Goal: Task Accomplishment & Management: Use online tool/utility

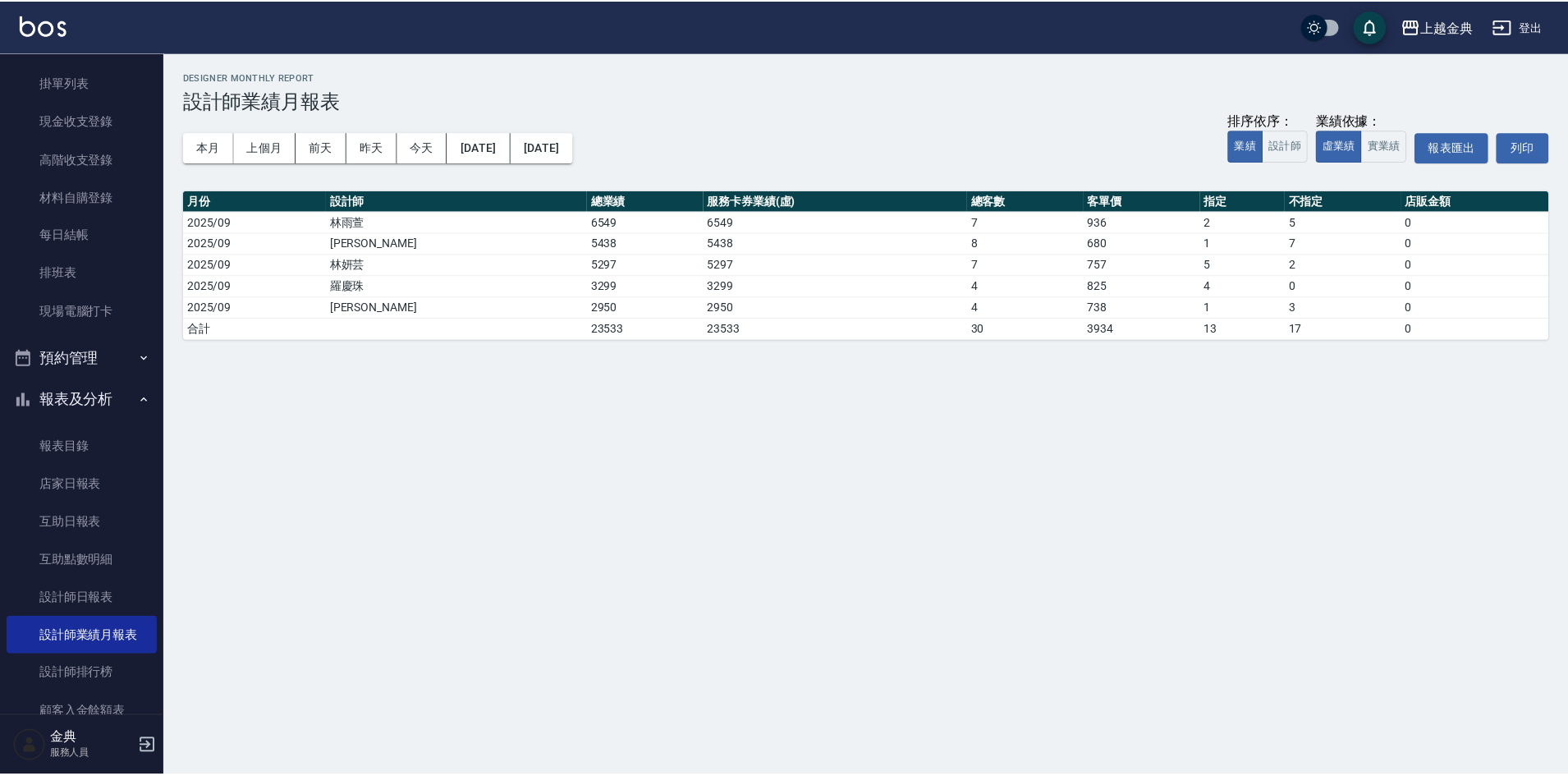
scroll to position [284, 0]
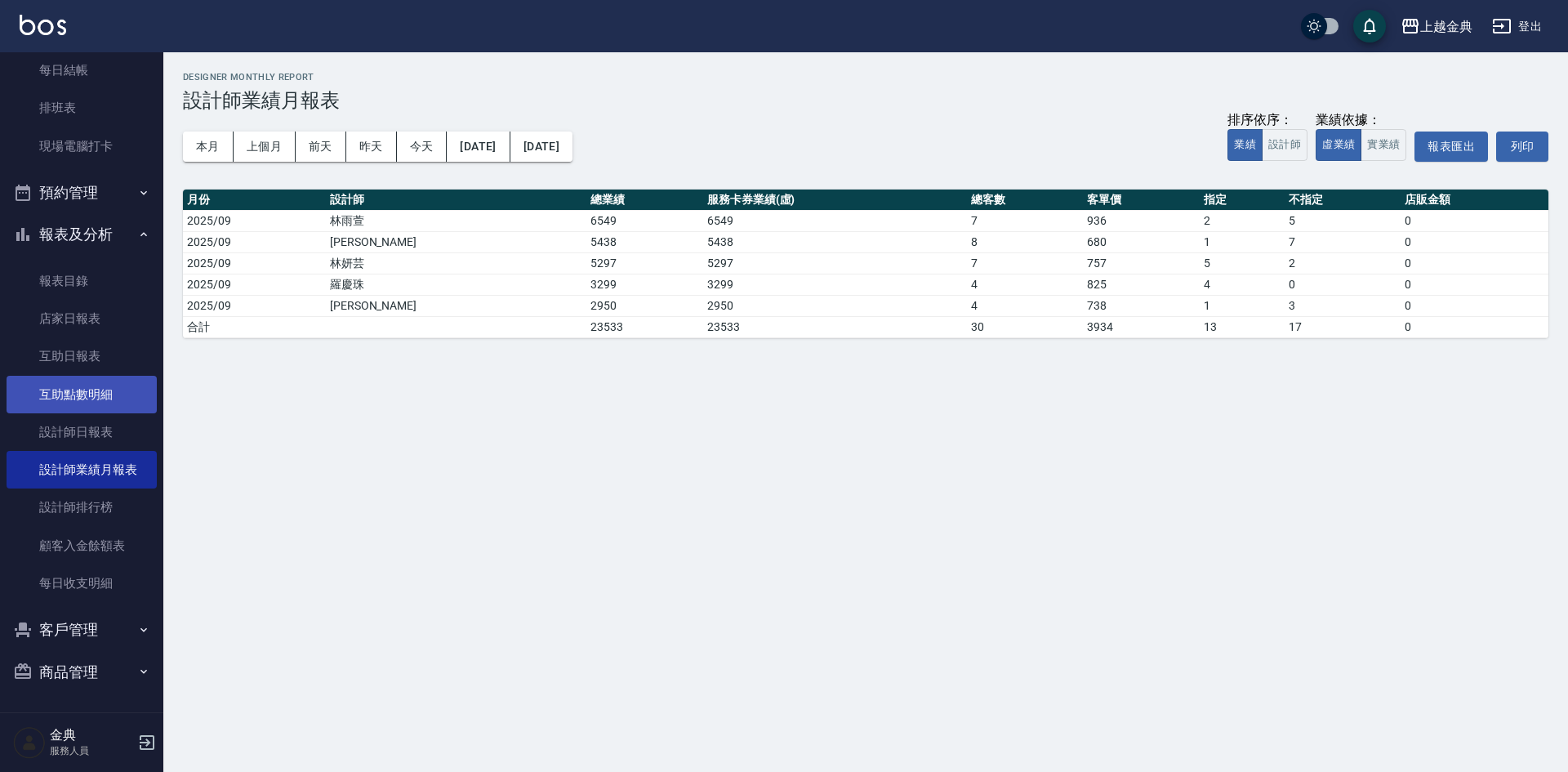
click at [91, 397] on link "互助點數明細" at bounding box center [82, 395] width 150 height 37
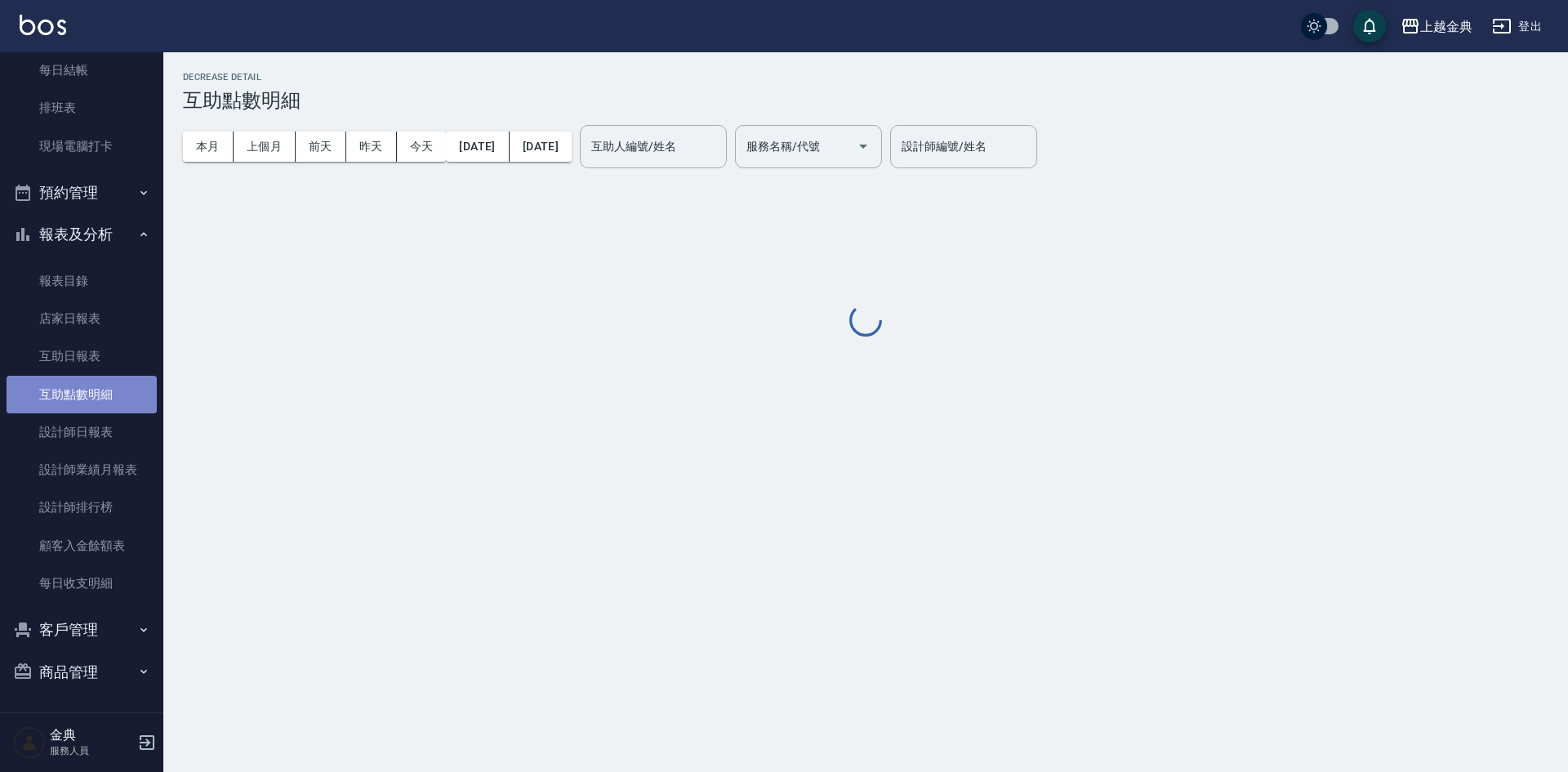
click at [91, 397] on link "互助點數明細" at bounding box center [82, 395] width 150 height 37
click at [256, 141] on button "上個月" at bounding box center [264, 146] width 62 height 30
click at [220, 141] on button "本月" at bounding box center [208, 146] width 50 height 30
click at [204, 149] on button "本月" at bounding box center [208, 146] width 50 height 30
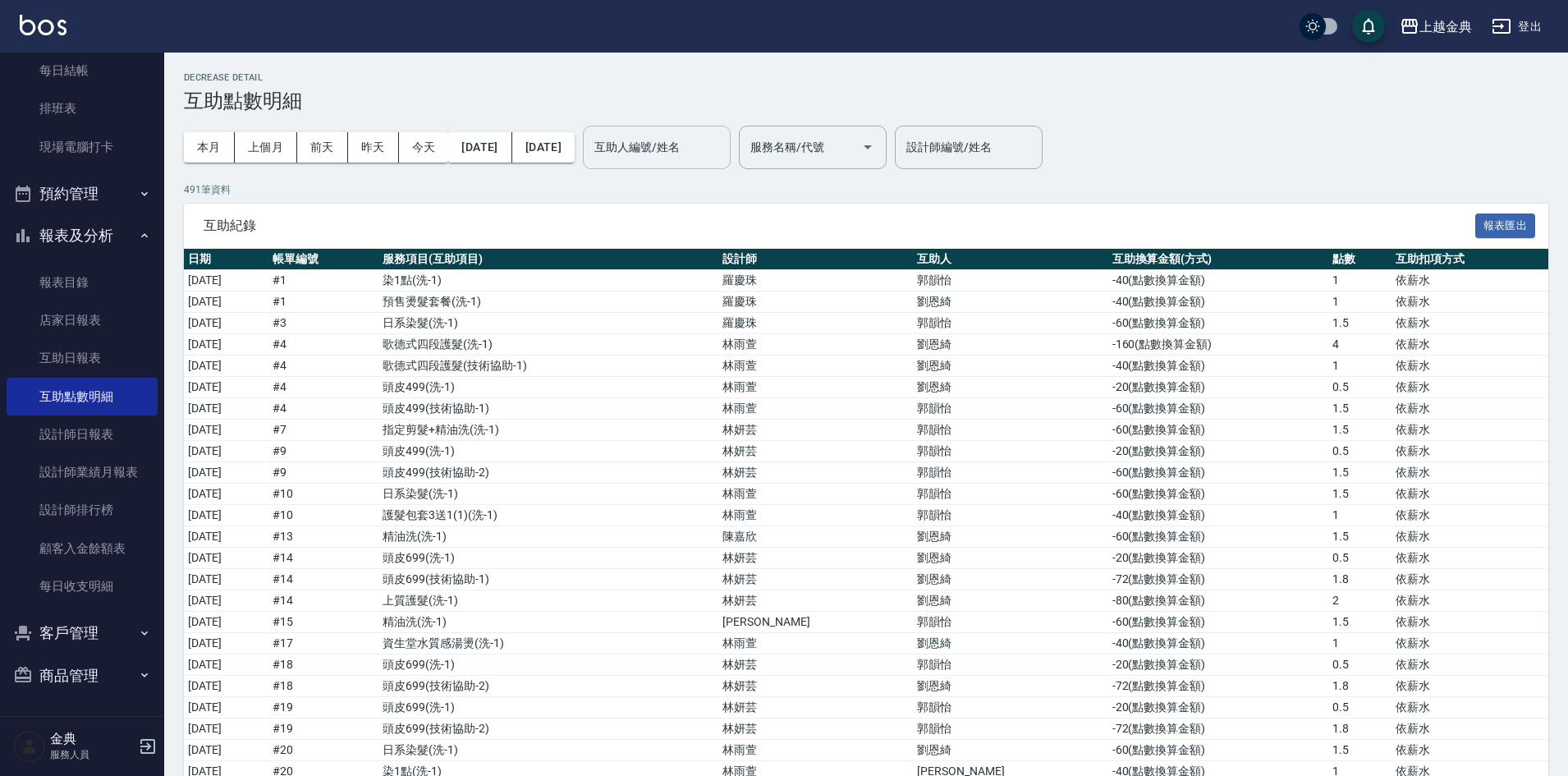
click at [724, 145] on input "互助人編號/姓名" at bounding box center [656, 147] width 133 height 29
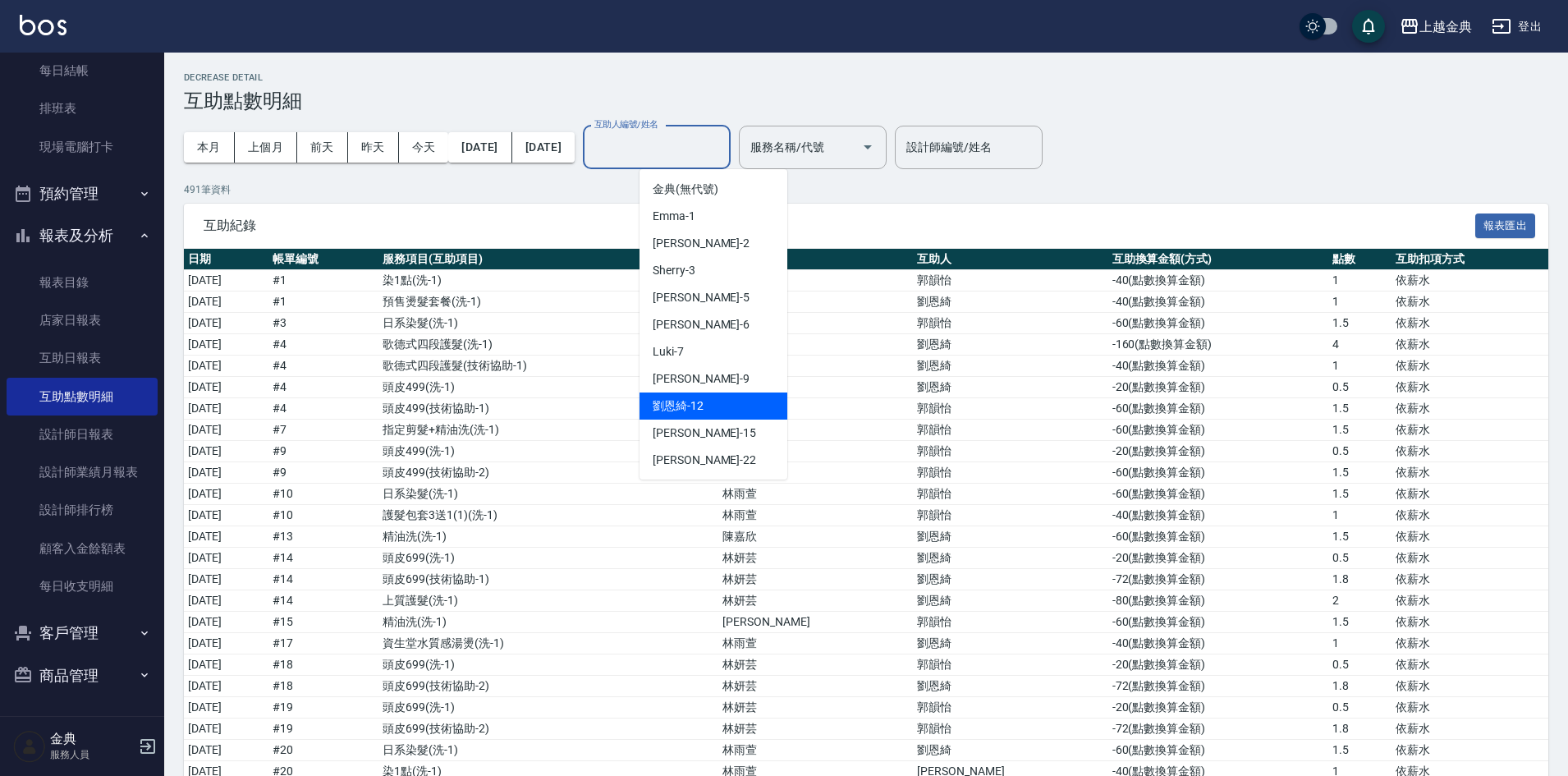
click at [744, 407] on div "[PERSON_NAME]-12" at bounding box center [713, 406] width 148 height 27
type input "[PERSON_NAME]12"
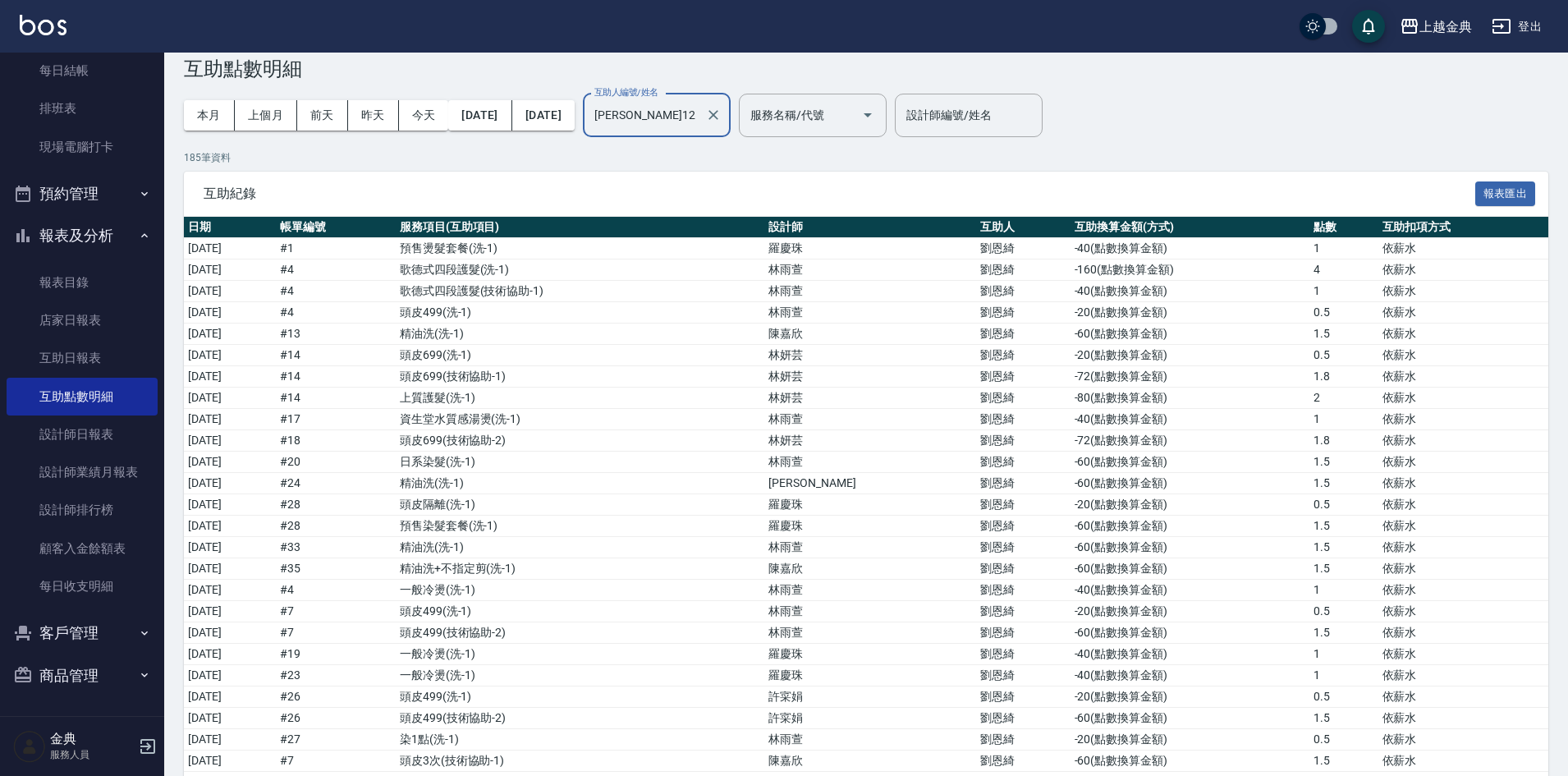
scroll to position [27, 0]
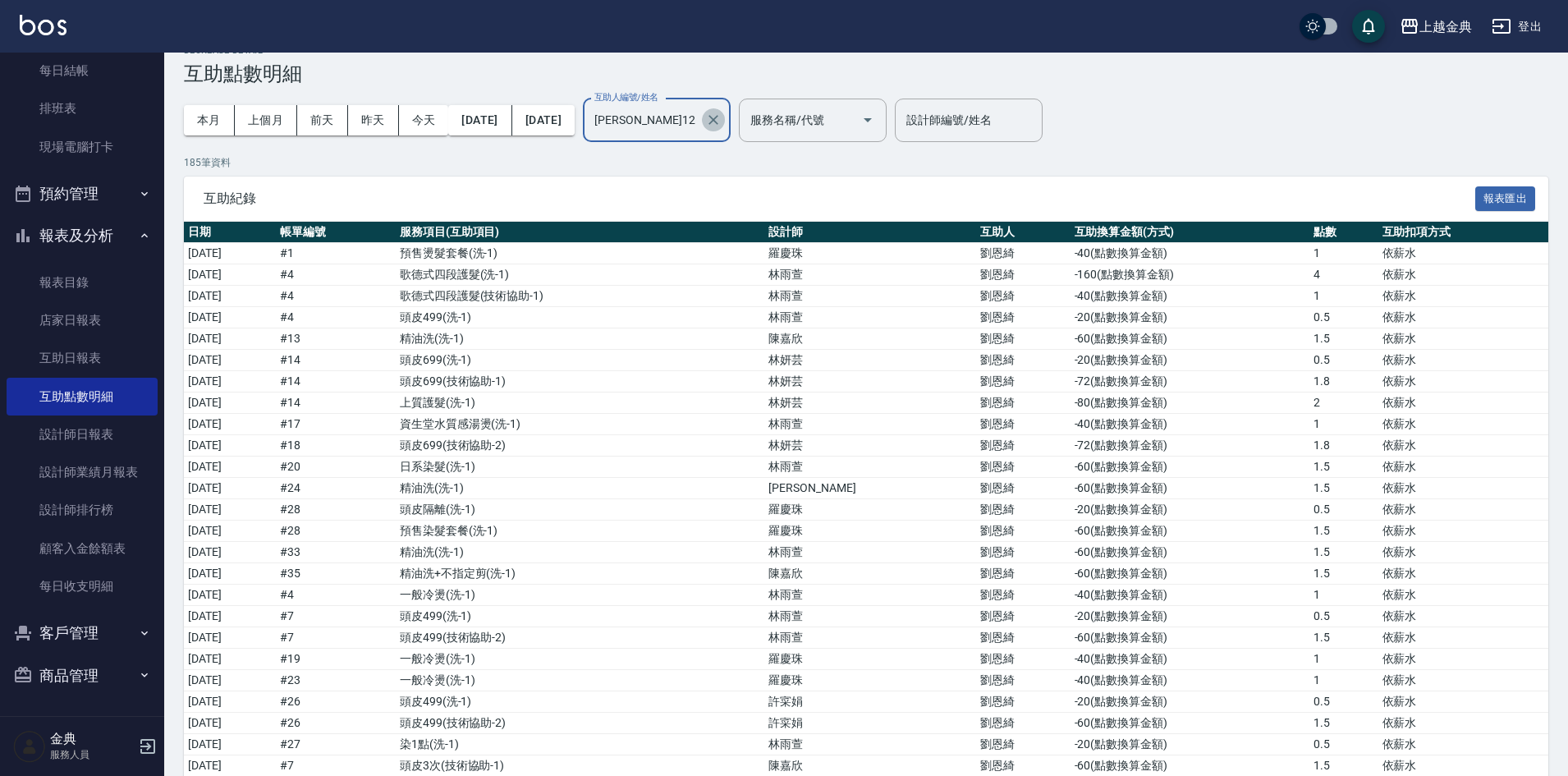
click at [722, 113] on icon "Clear" at bounding box center [713, 119] width 16 height 16
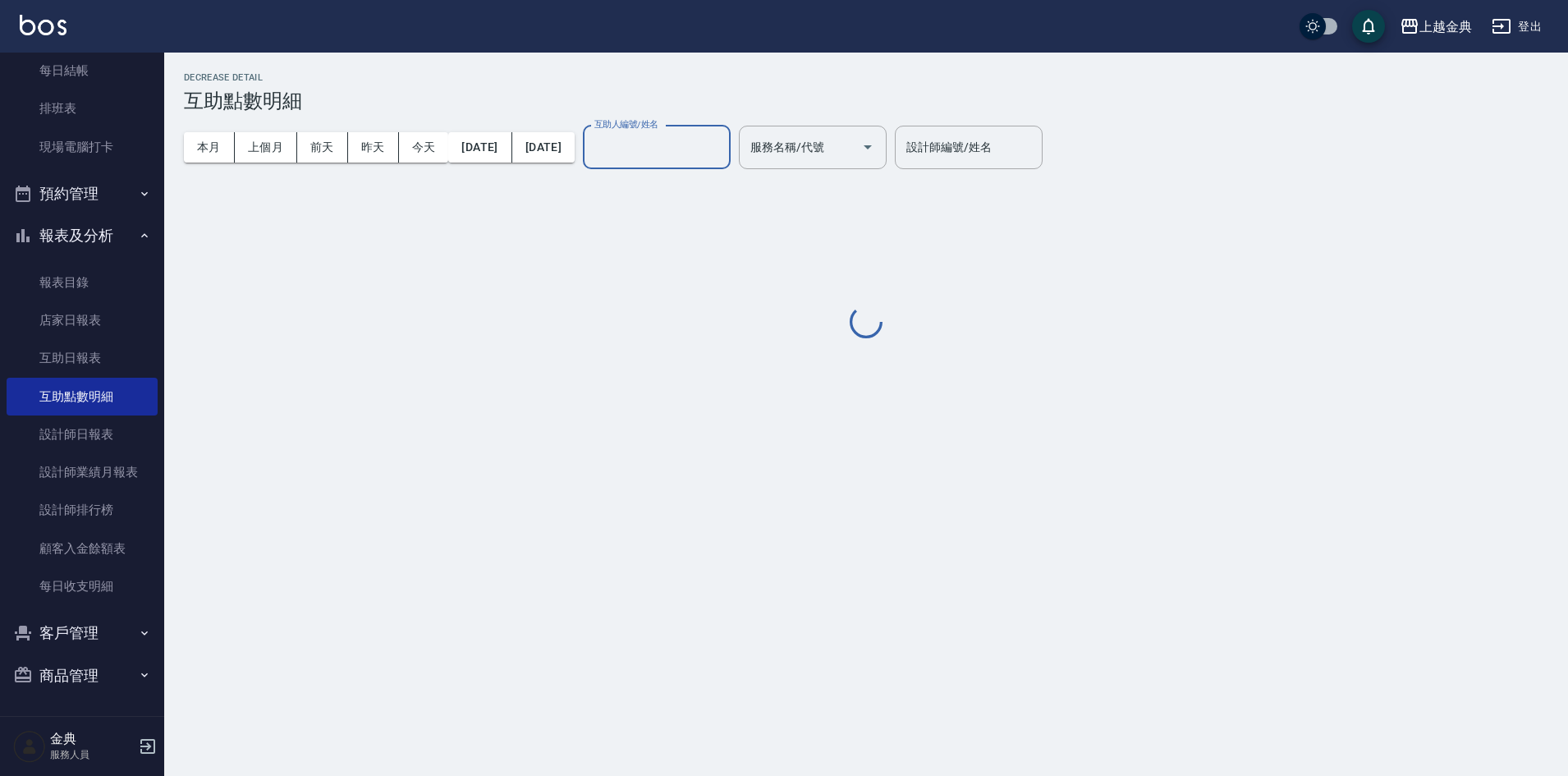
scroll to position [0, 0]
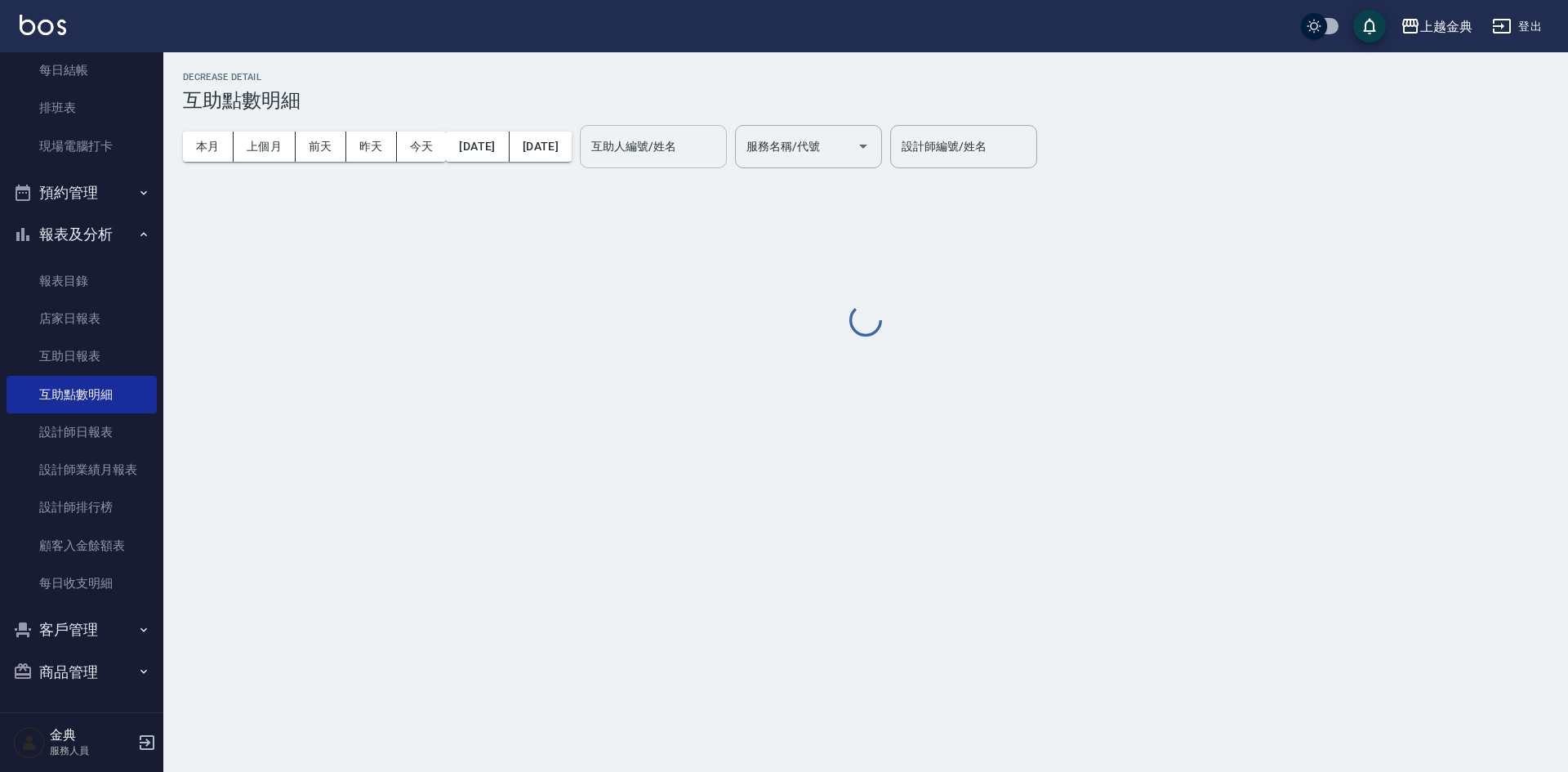
click at [727, 116] on div "本月 上個月 [DATE] [DATE] [DATE] [DATE] [DATE] 互助人編號/姓名 互助人編號/姓名 服務名稱/代號 服務名稱/代號" at bounding box center [532, 146] width 699 height 69
click at [710, 158] on input "互助人編號/姓名" at bounding box center [652, 147] width 132 height 29
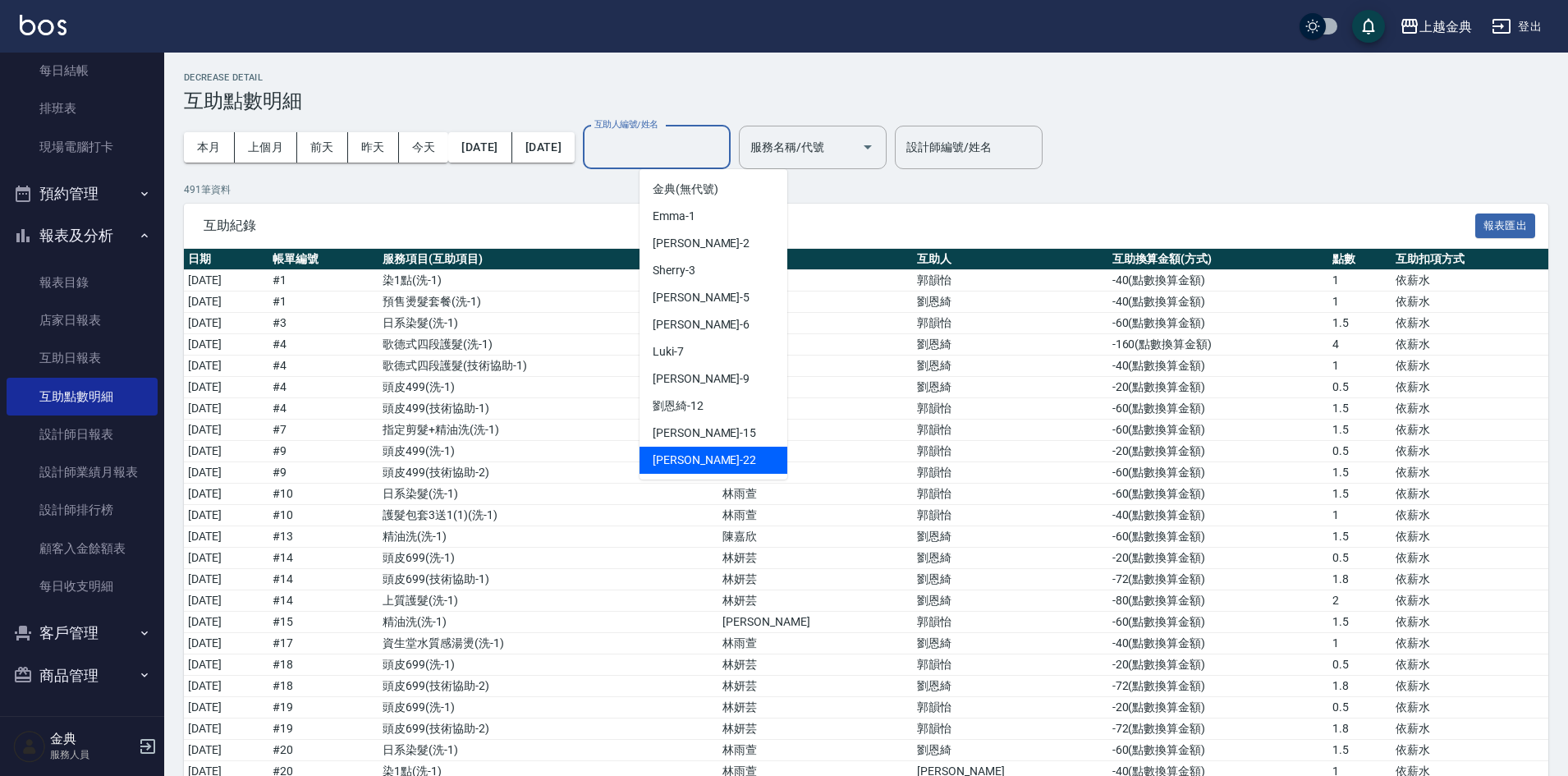
click at [712, 467] on div "[PERSON_NAME] -22" at bounding box center [713, 461] width 148 height 27
type input "[PERSON_NAME]-22"
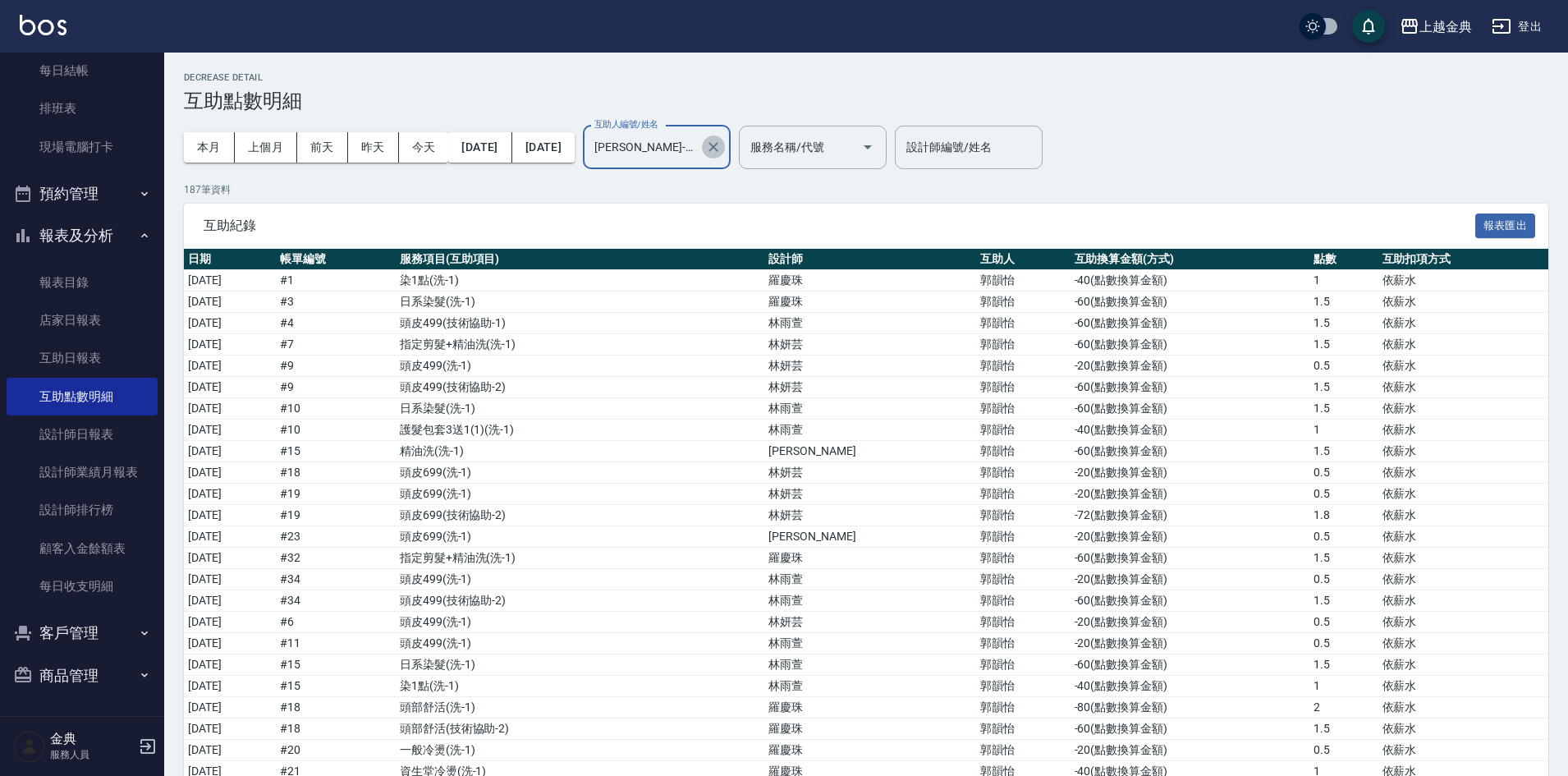
click at [725, 149] on button "Clear" at bounding box center [713, 146] width 23 height 23
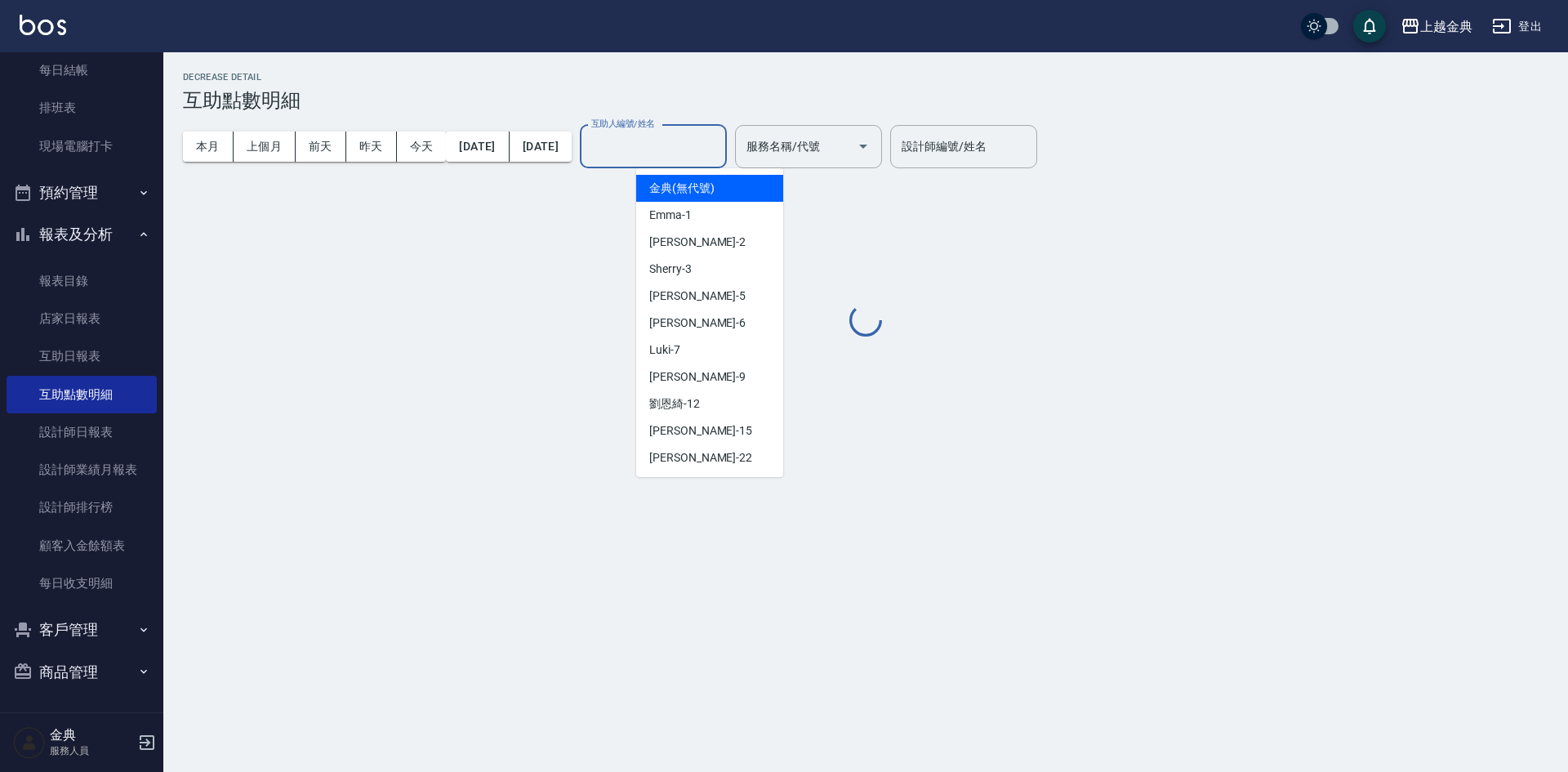
click at [720, 155] on input "互助人編號/姓名" at bounding box center [652, 147] width 132 height 29
click at [723, 413] on div "[PERSON_NAME]-12" at bounding box center [709, 404] width 147 height 27
type input "[PERSON_NAME]12"
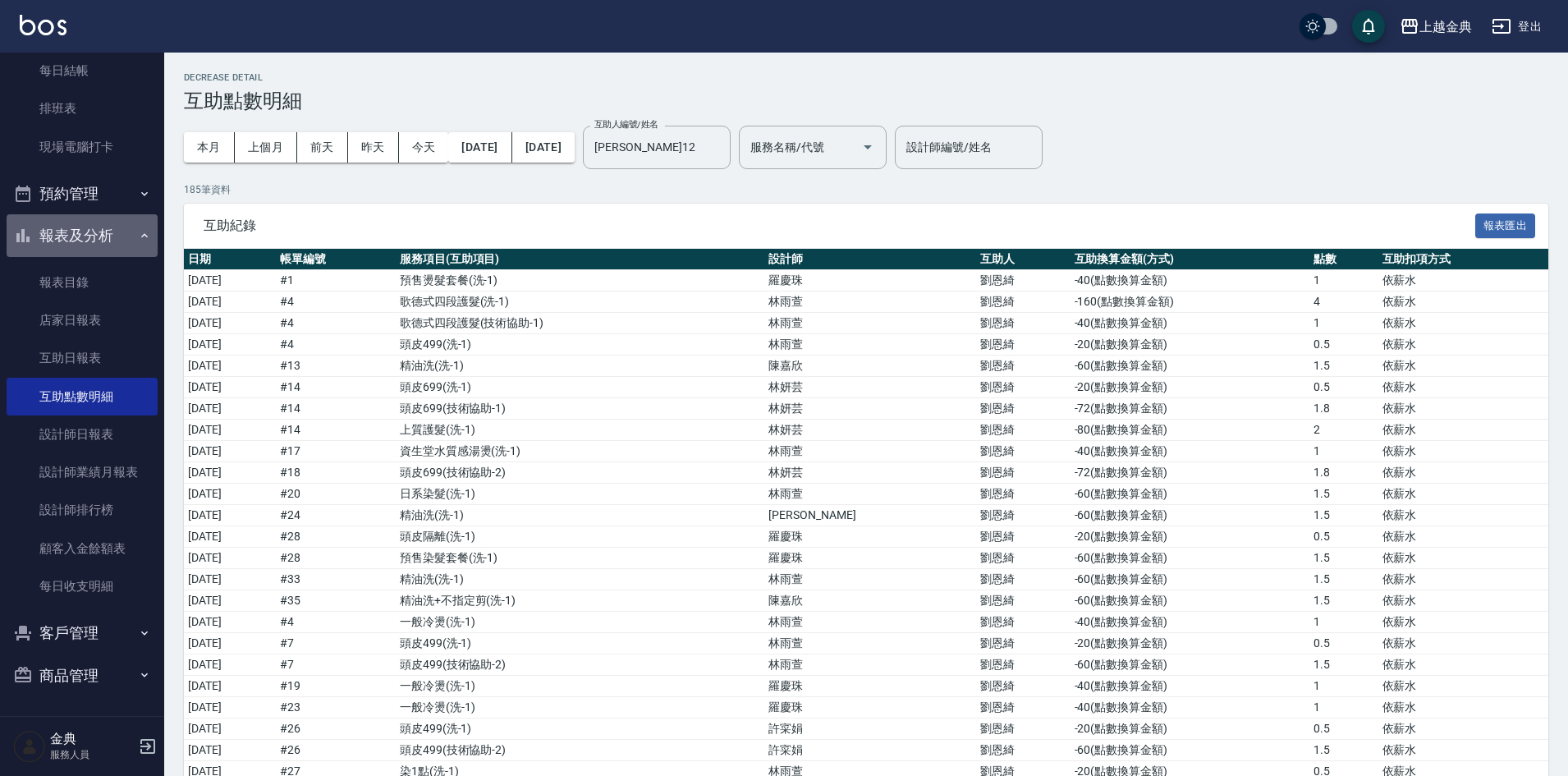
click at [118, 236] on button "報表及分析" at bounding box center [82, 236] width 151 height 43
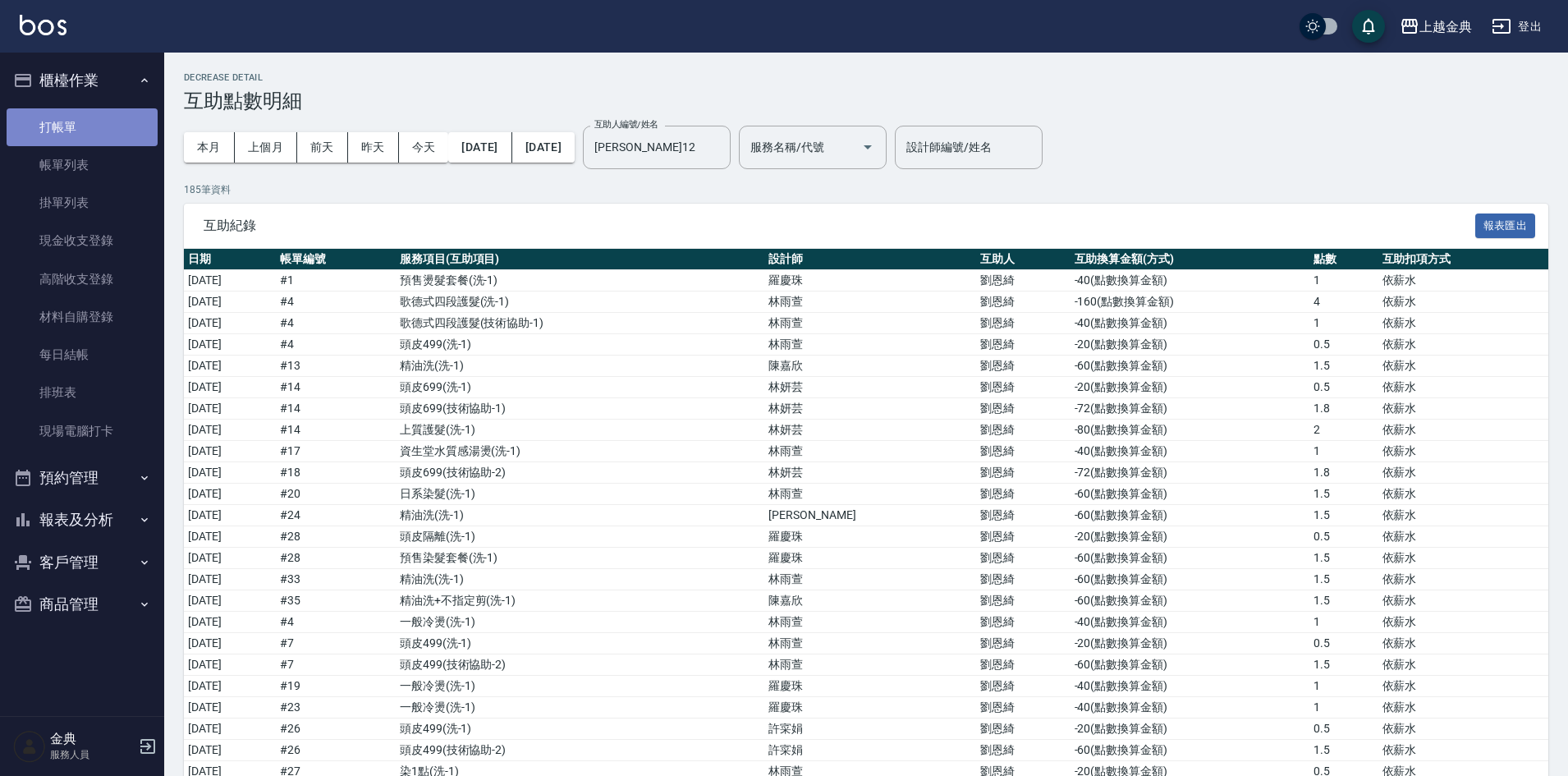
click at [106, 134] on link "打帳單" at bounding box center [82, 128] width 151 height 38
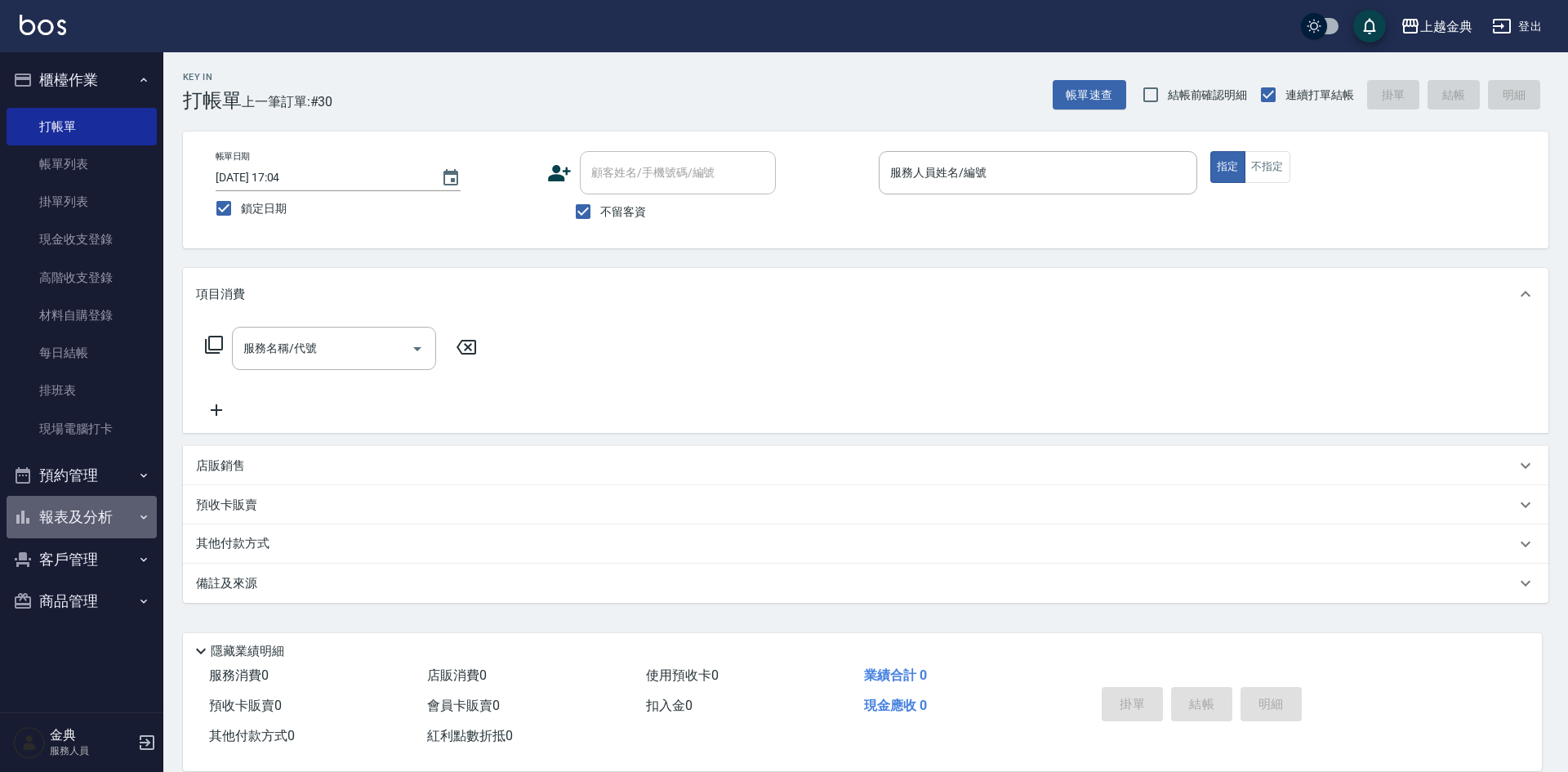
click at [102, 523] on button "報表及分析" at bounding box center [82, 517] width 150 height 43
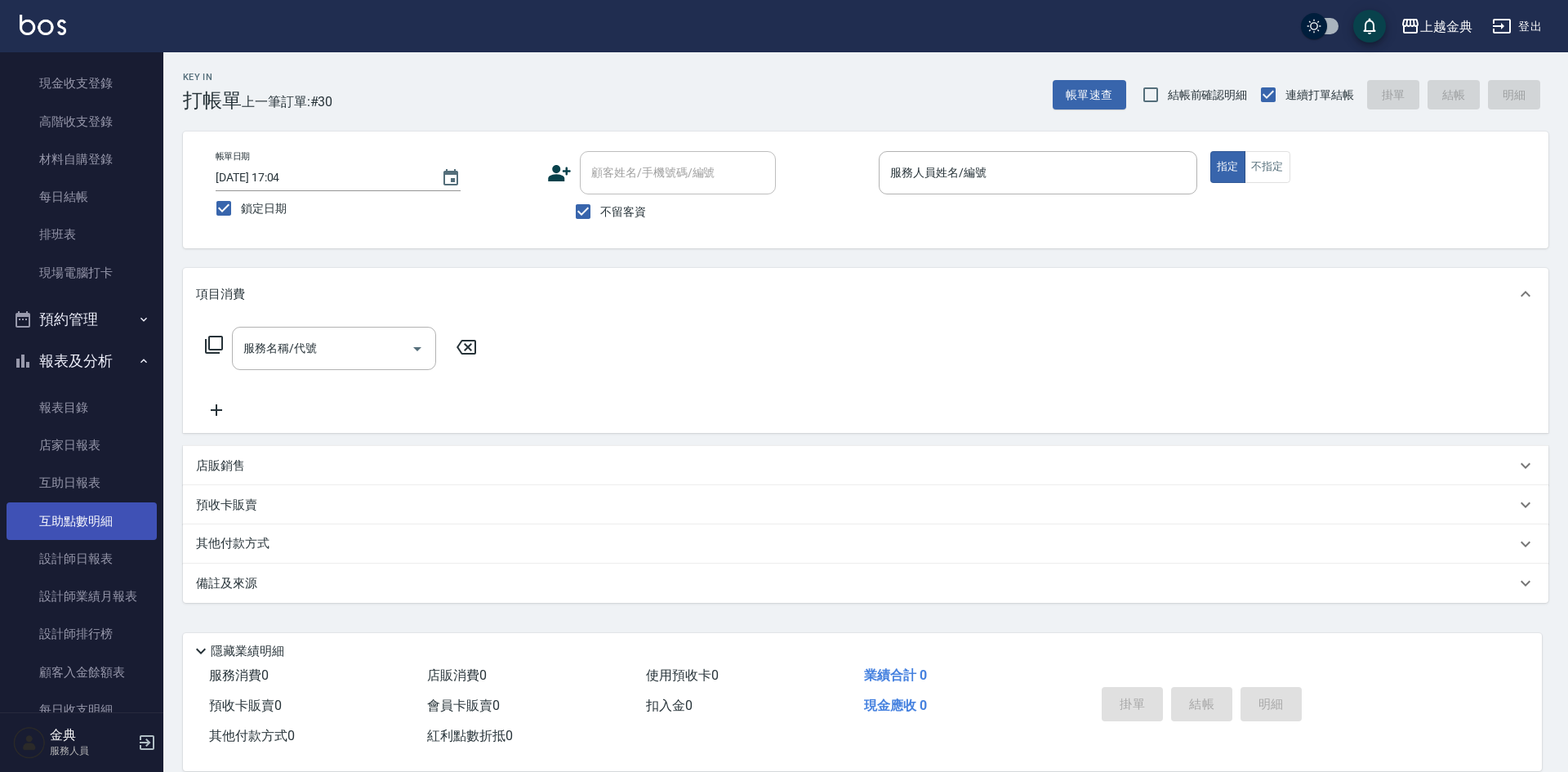
scroll to position [164, 0]
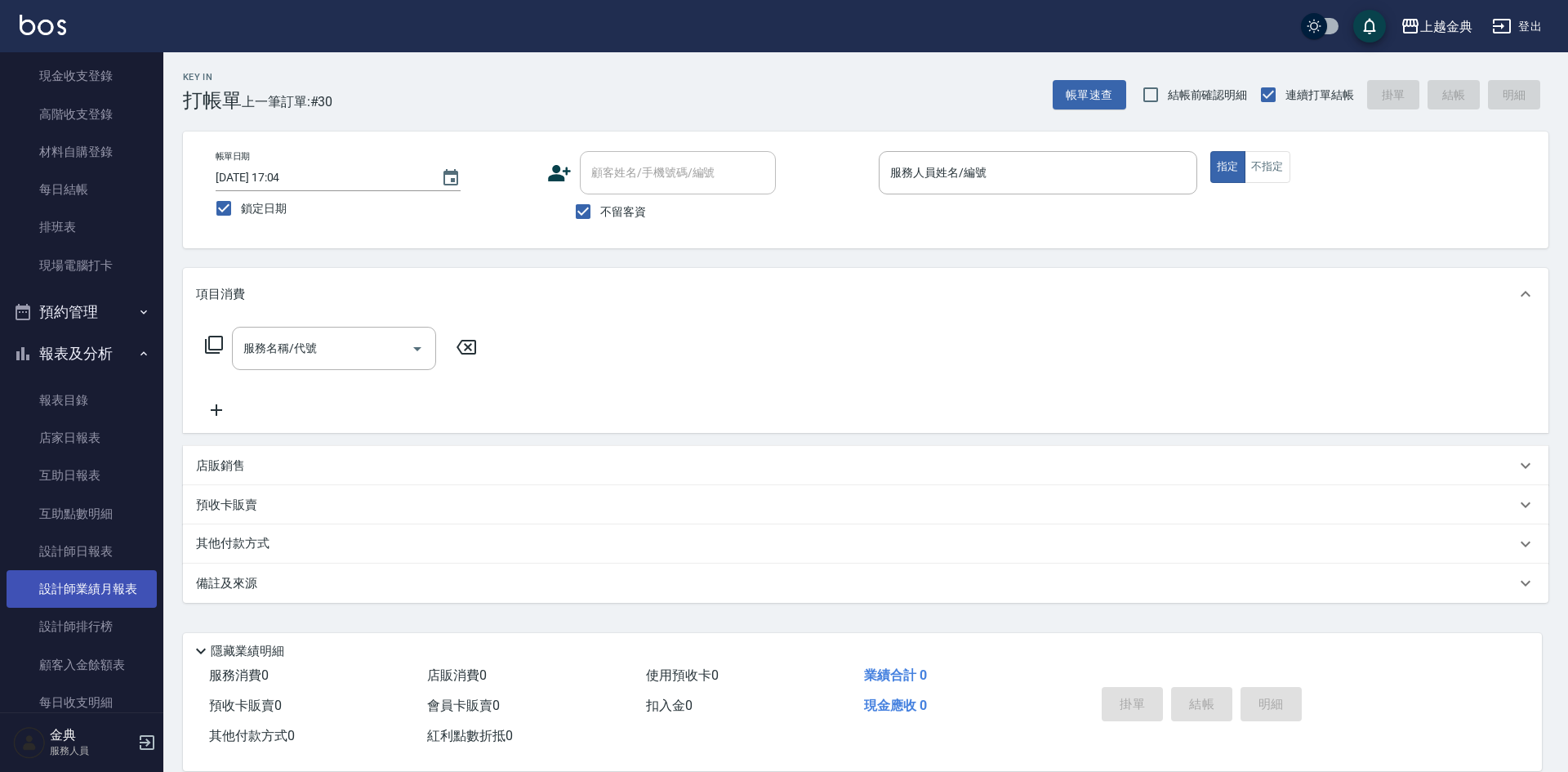
click at [125, 600] on link "設計師業績月報表" at bounding box center [82, 589] width 150 height 37
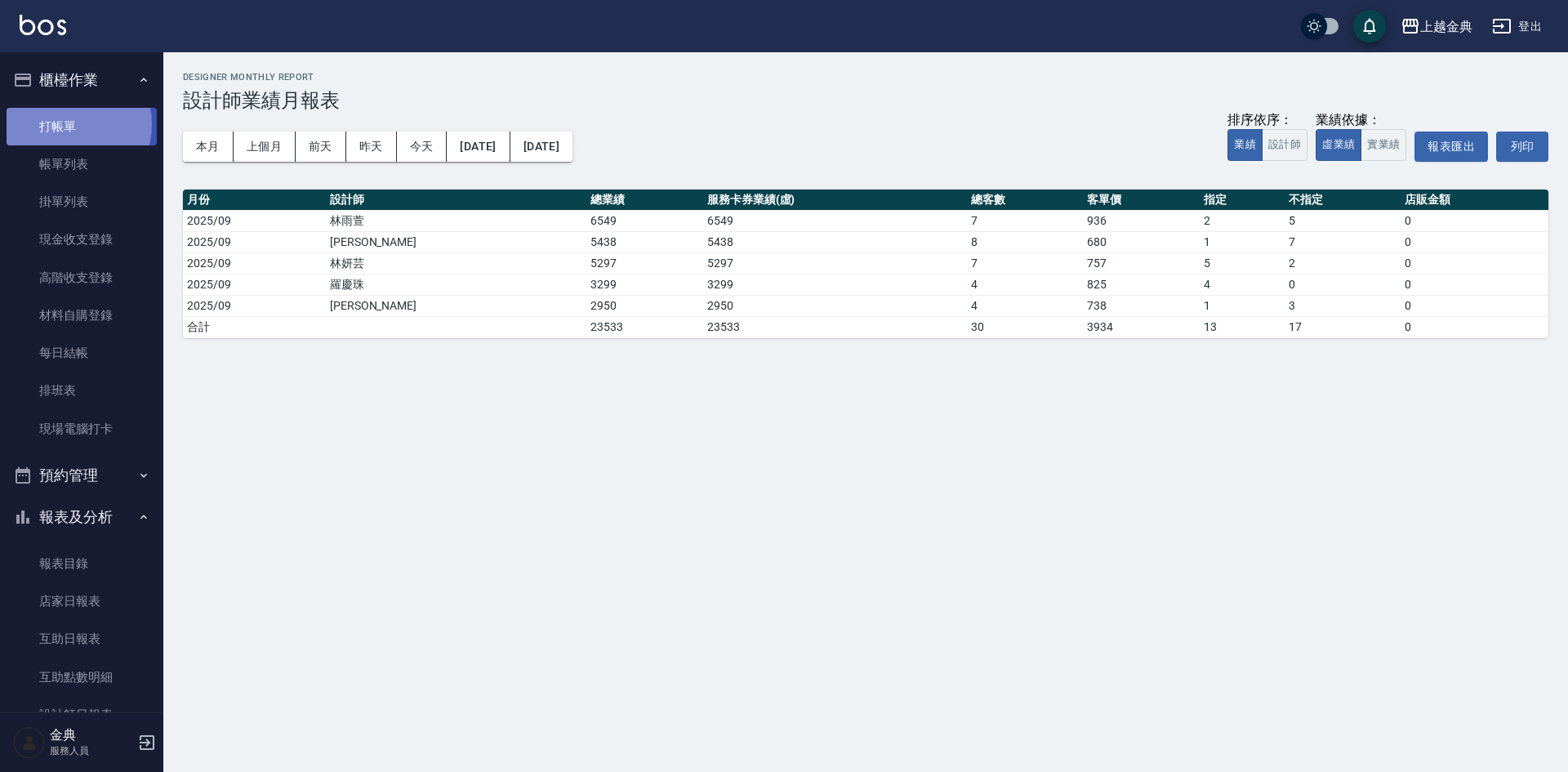
click at [70, 124] on link "打帳單" at bounding box center [82, 127] width 150 height 37
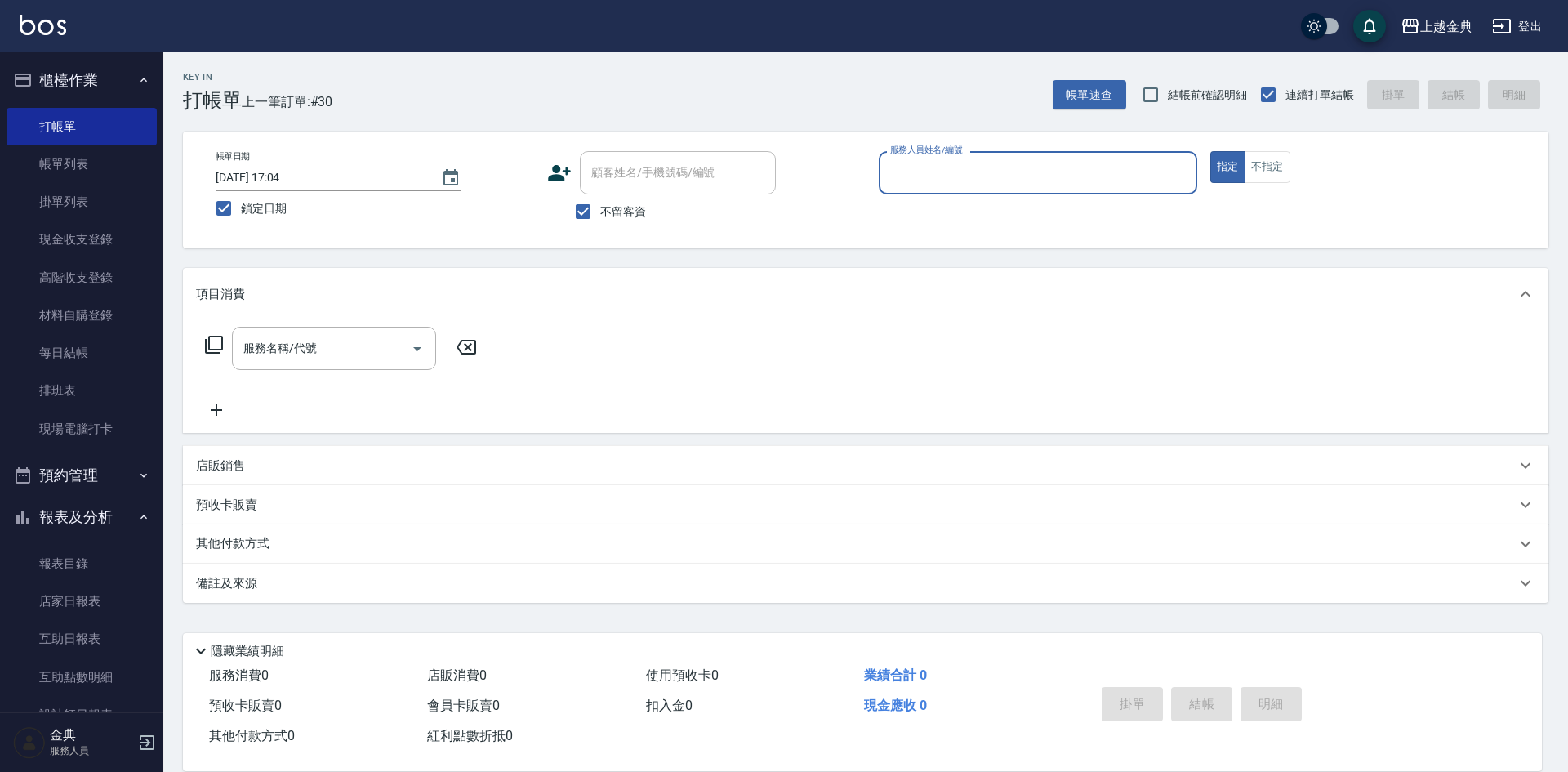
click at [1076, 169] on input "服務人員姓名/編號" at bounding box center [1037, 173] width 304 height 29
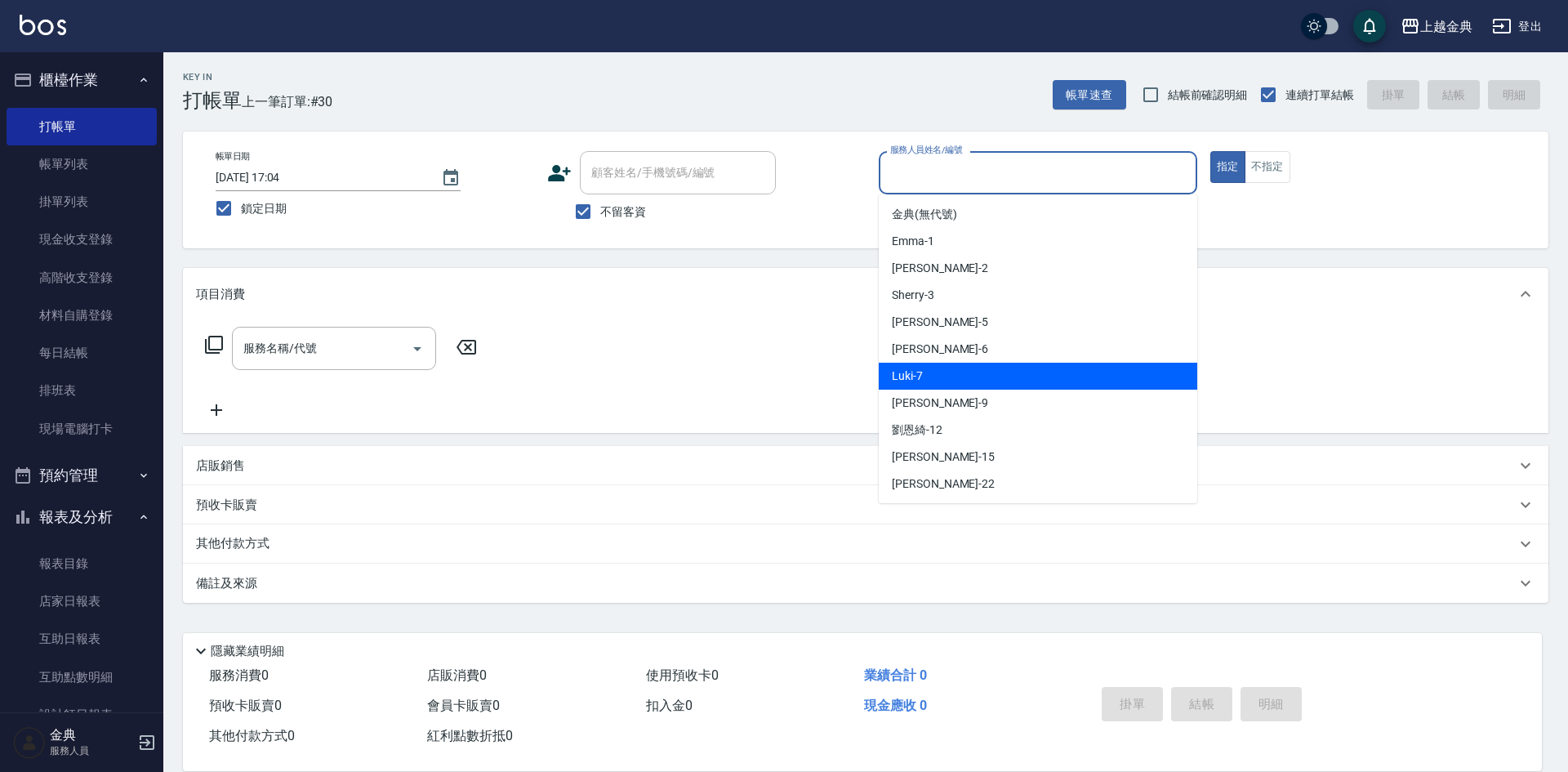
click at [1020, 368] on div "Luki -7" at bounding box center [1038, 377] width 319 height 27
type input "Luki-7"
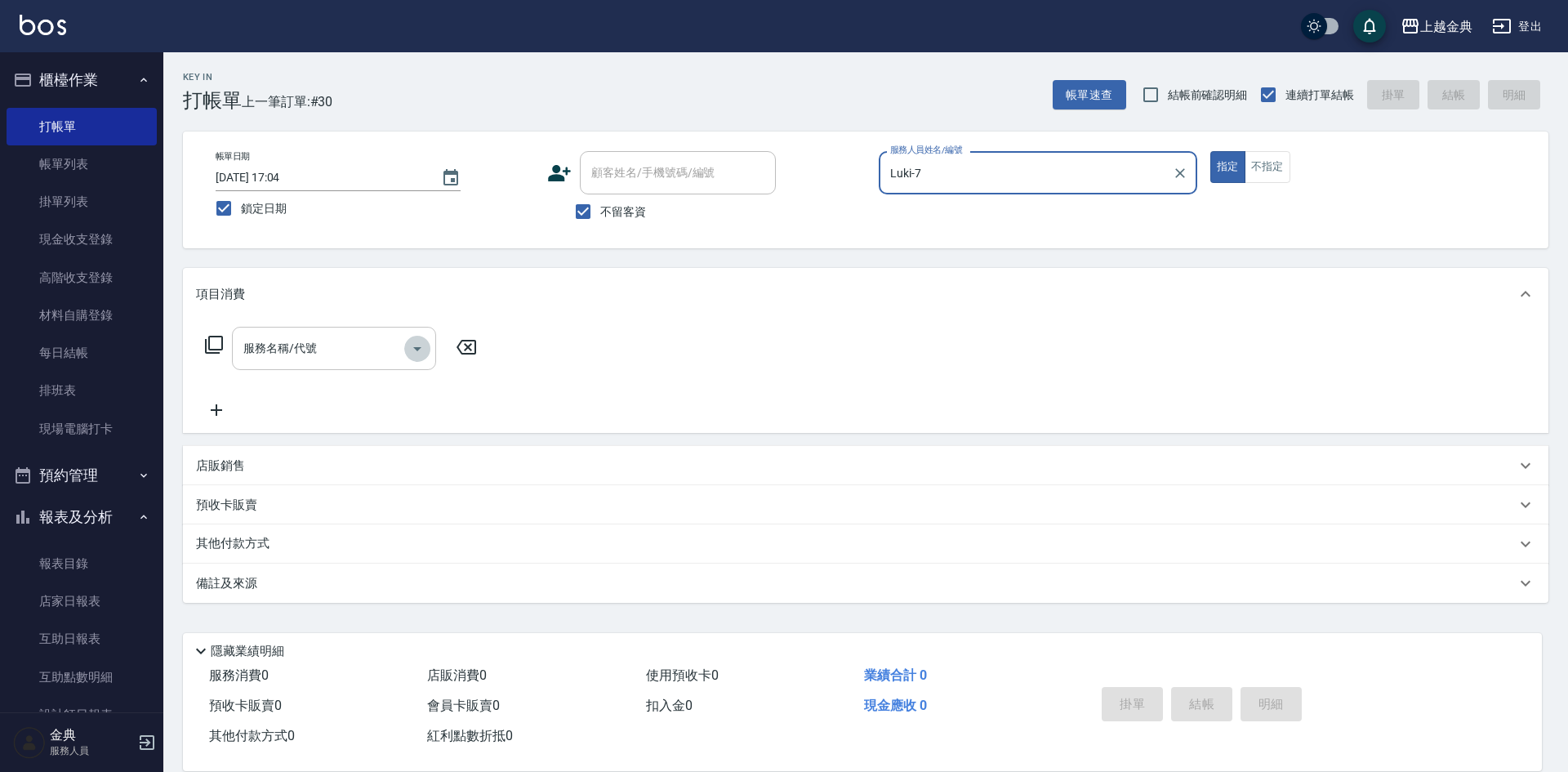
click at [425, 348] on icon "Open" at bounding box center [416, 349] width 20 height 20
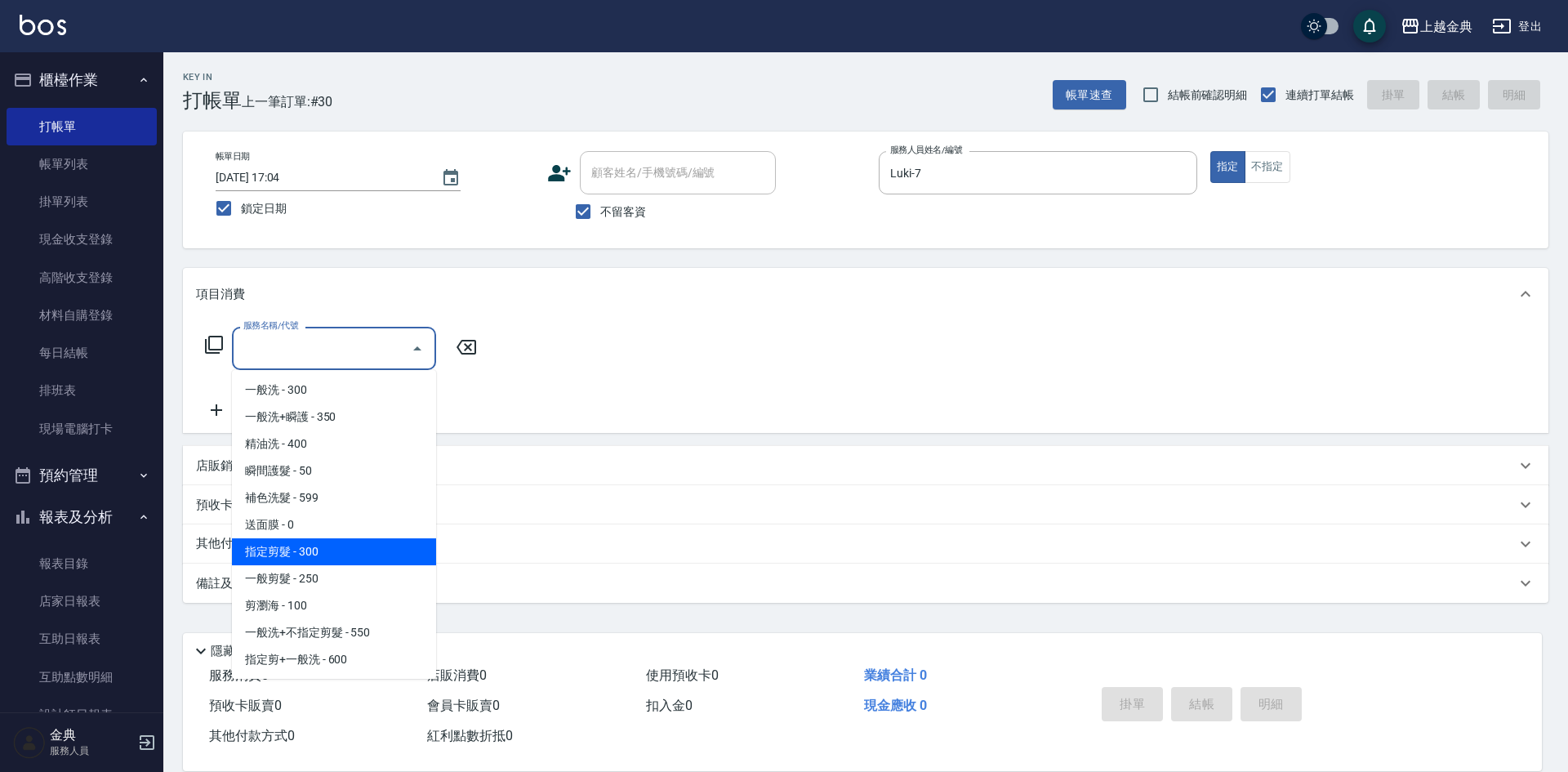
click at [389, 539] on span "指定剪髮 - 300" at bounding box center [334, 552] width 204 height 27
type input "指定剪髮(199)"
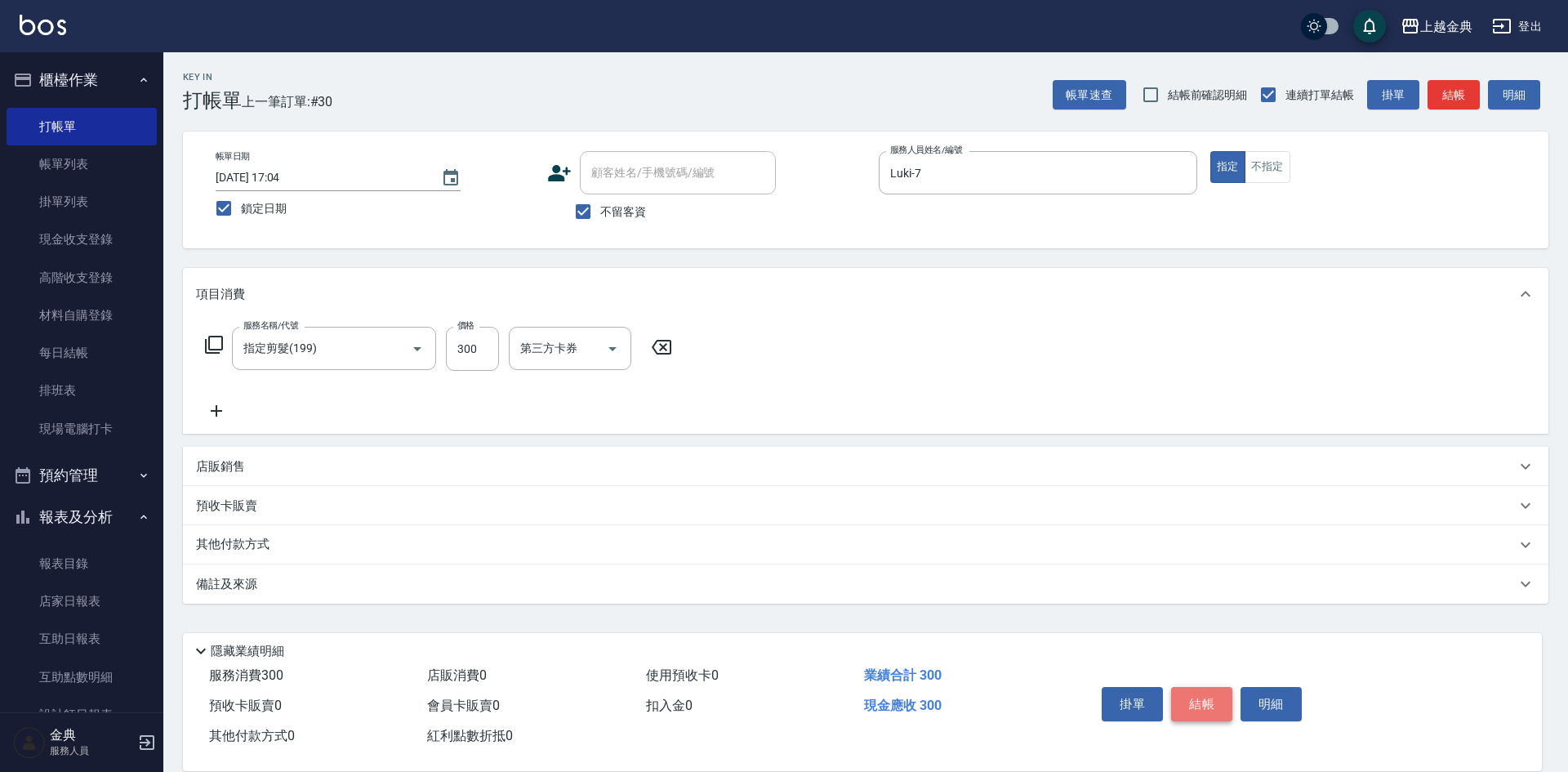
click at [1192, 691] on button "結帳" at bounding box center [1202, 704] width 61 height 34
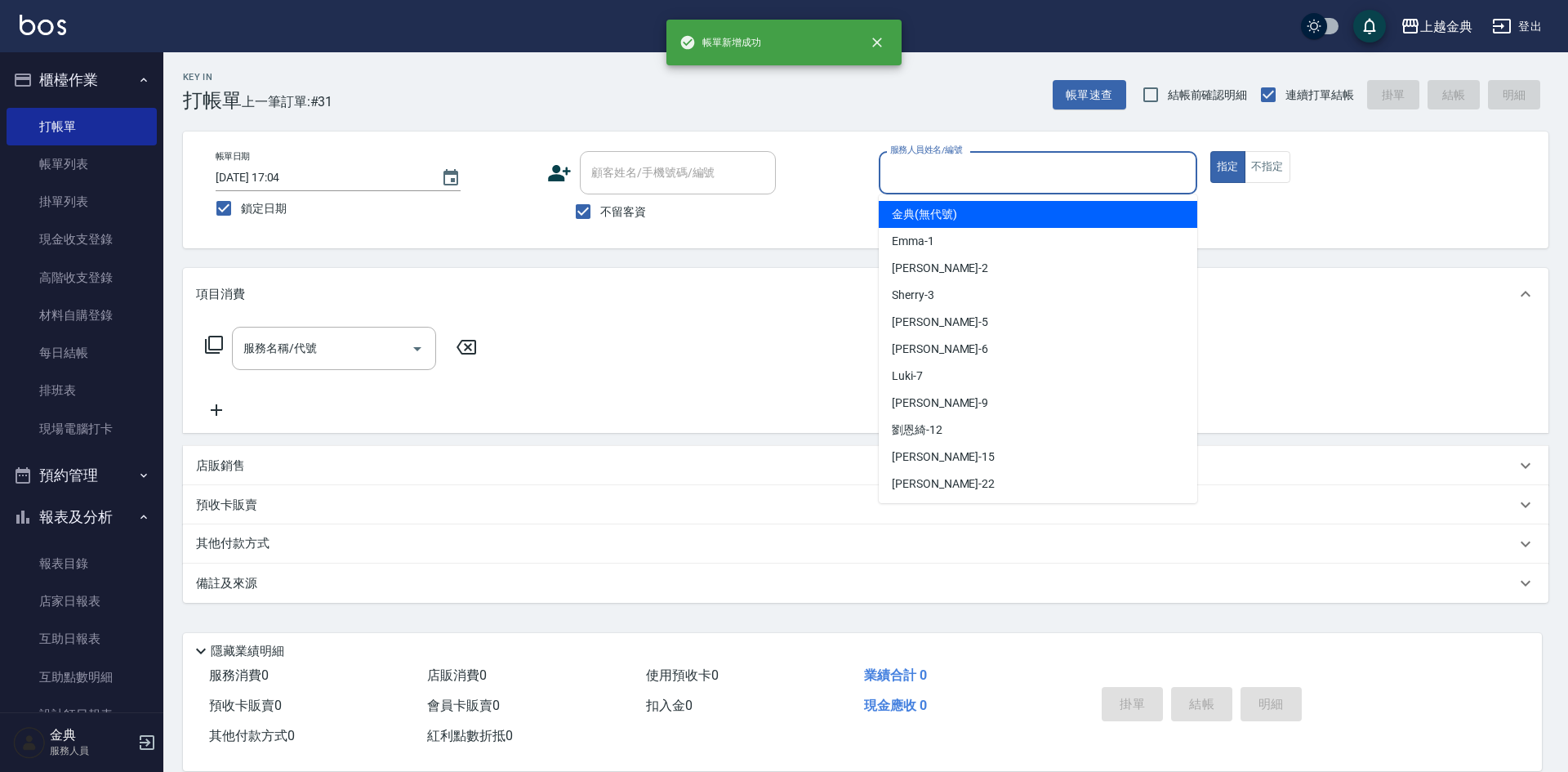
click at [1033, 164] on input "服務人員姓名/編號" at bounding box center [1037, 173] width 304 height 29
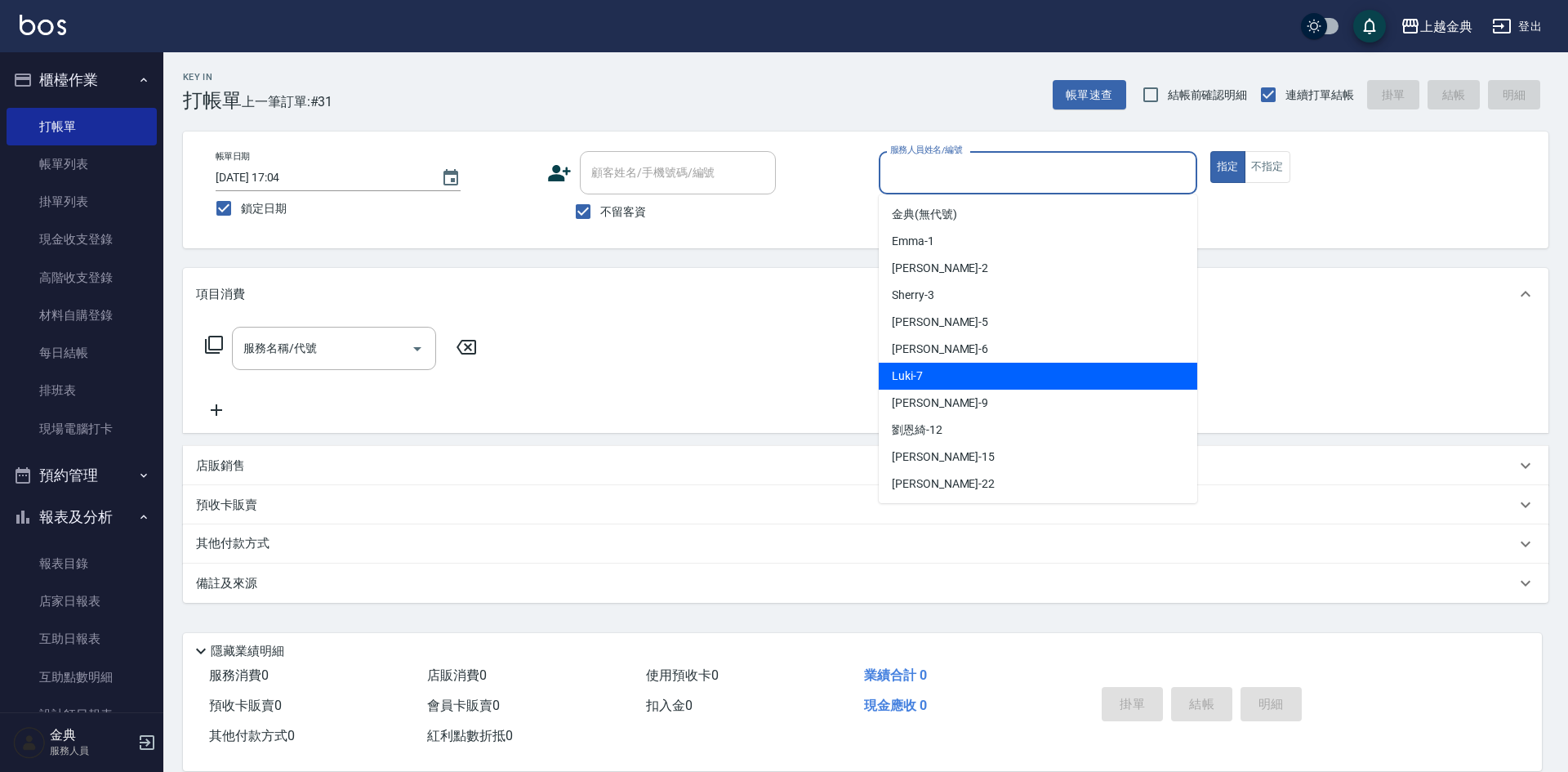
click at [981, 365] on div "Luki -7" at bounding box center [1038, 377] width 319 height 27
type input "Luki-7"
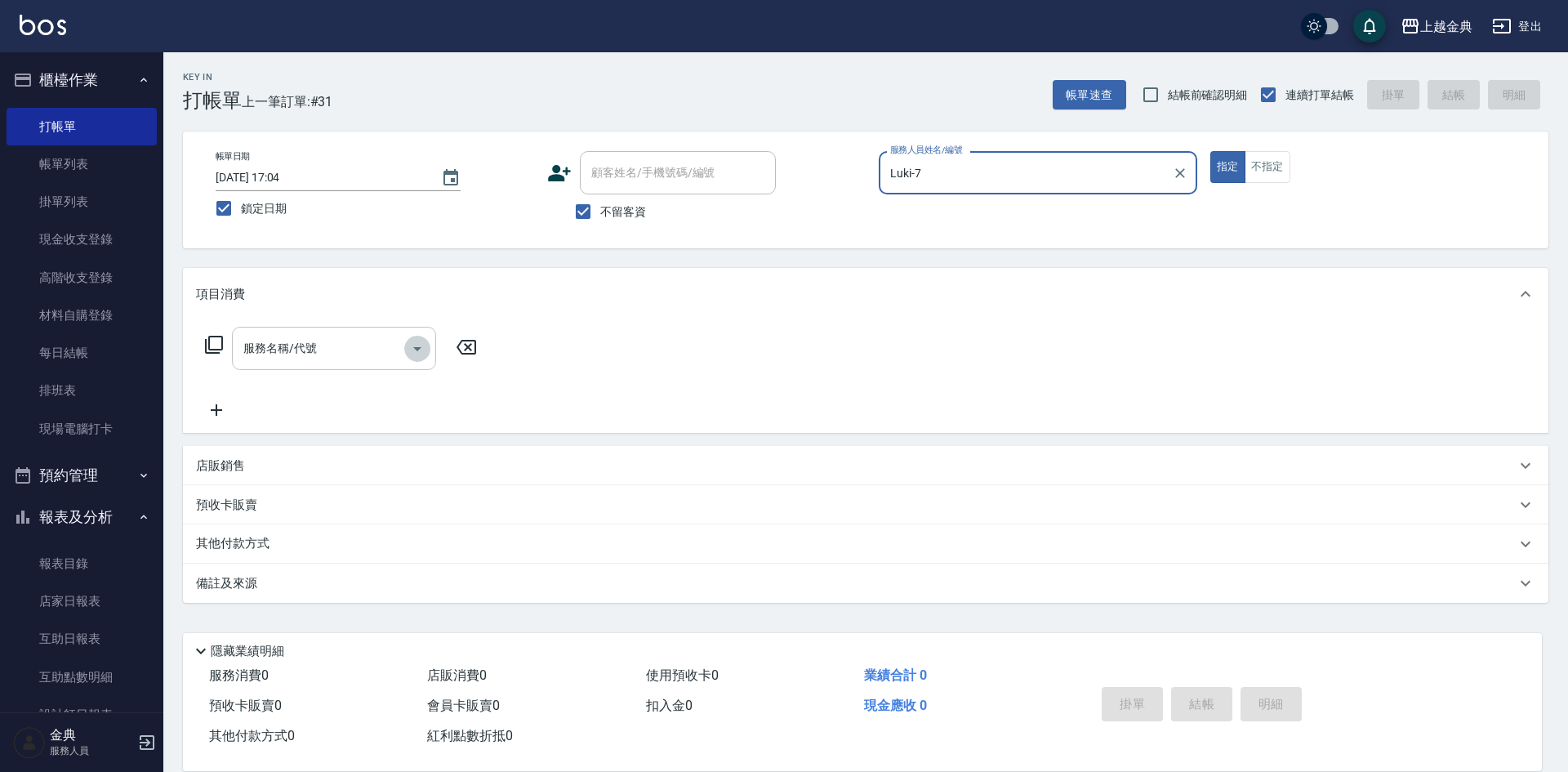
click at [412, 353] on icon "Open" at bounding box center [416, 349] width 20 height 20
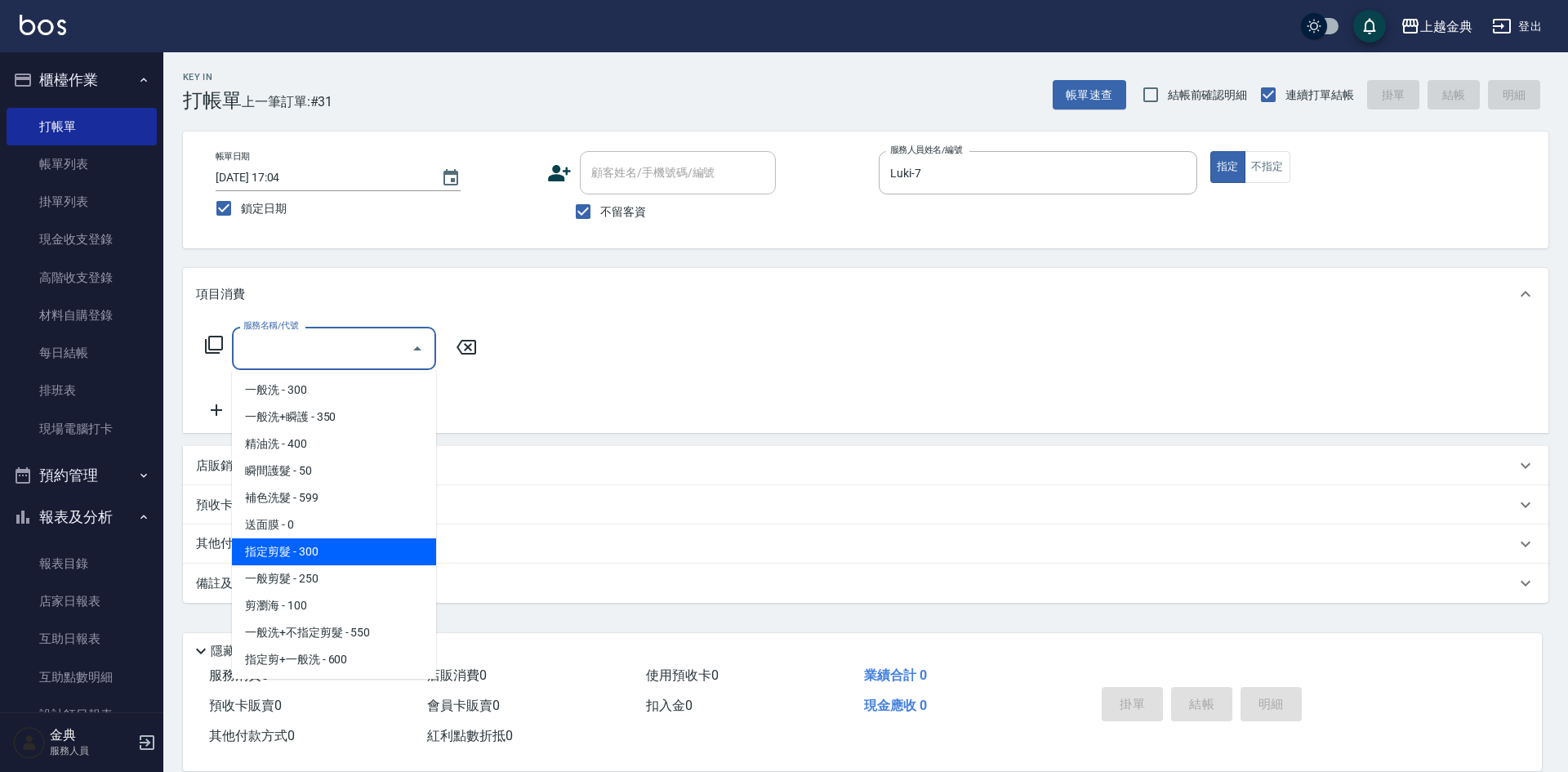
click at [363, 554] on span "指定剪髮 - 300" at bounding box center [334, 552] width 204 height 27
type input "指定剪髮(199)"
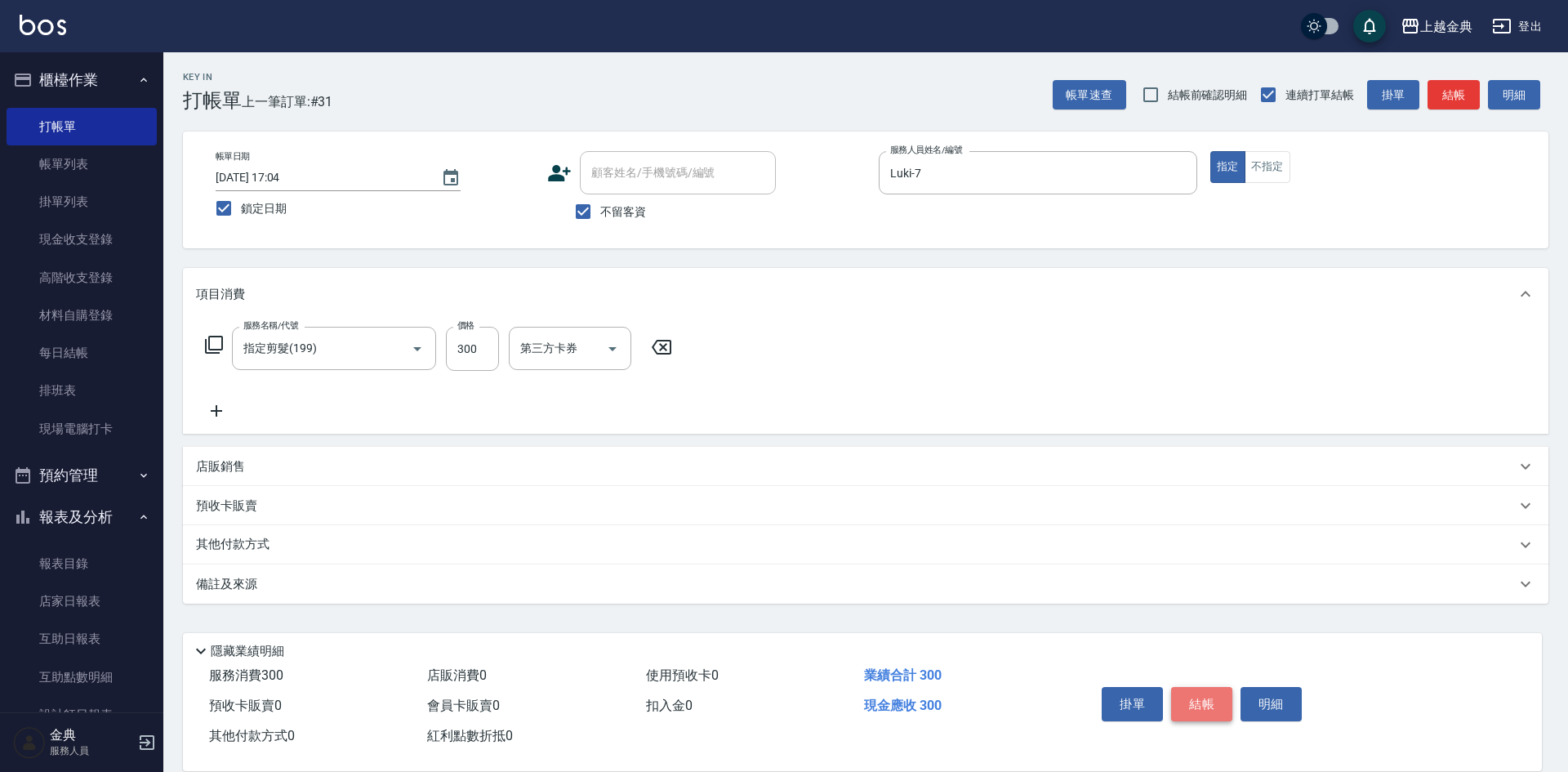
click at [1193, 694] on button "結帳" at bounding box center [1202, 704] width 61 height 34
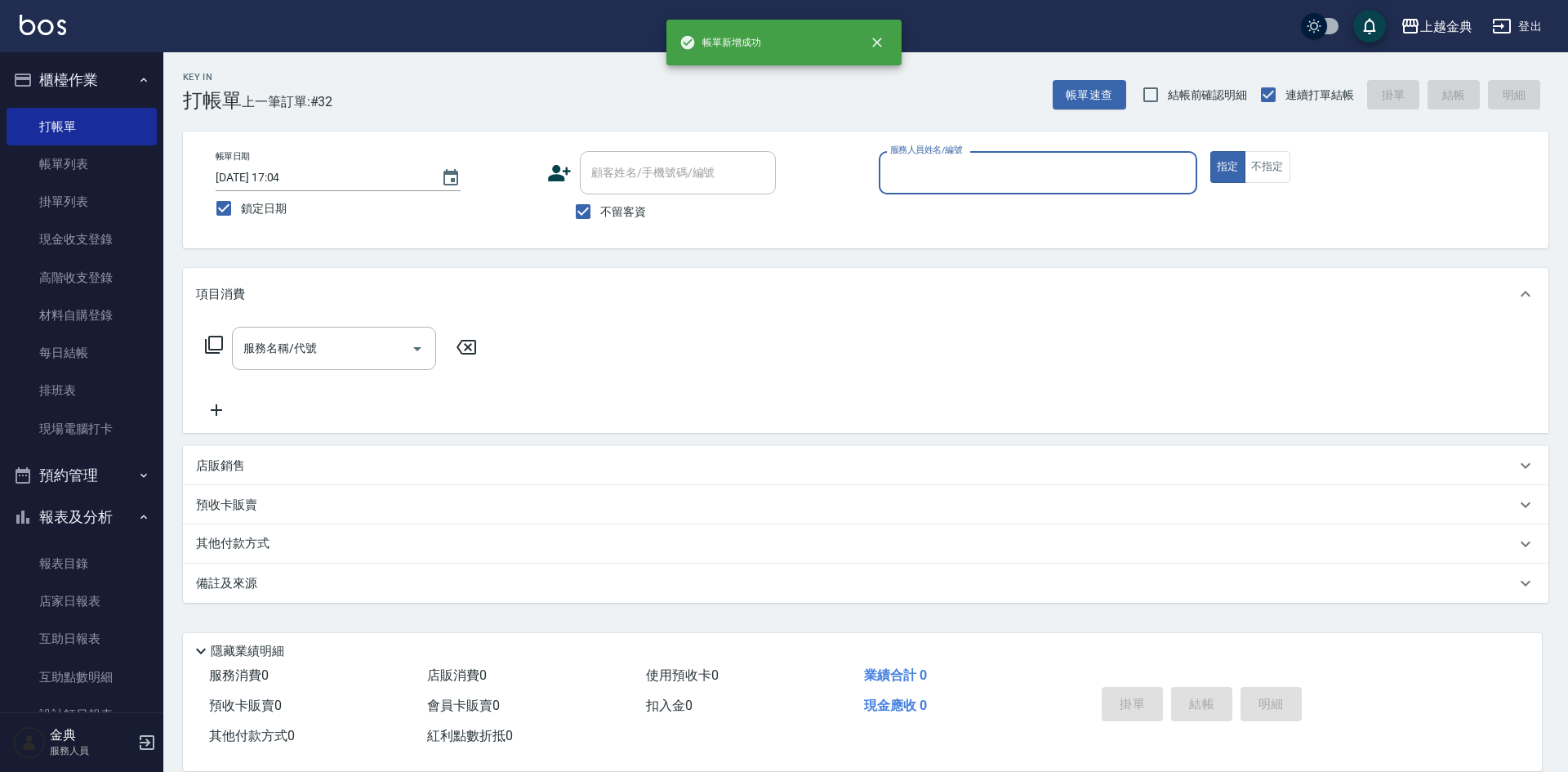
click at [1053, 179] on input "服務人員姓名/編號" at bounding box center [1037, 173] width 304 height 29
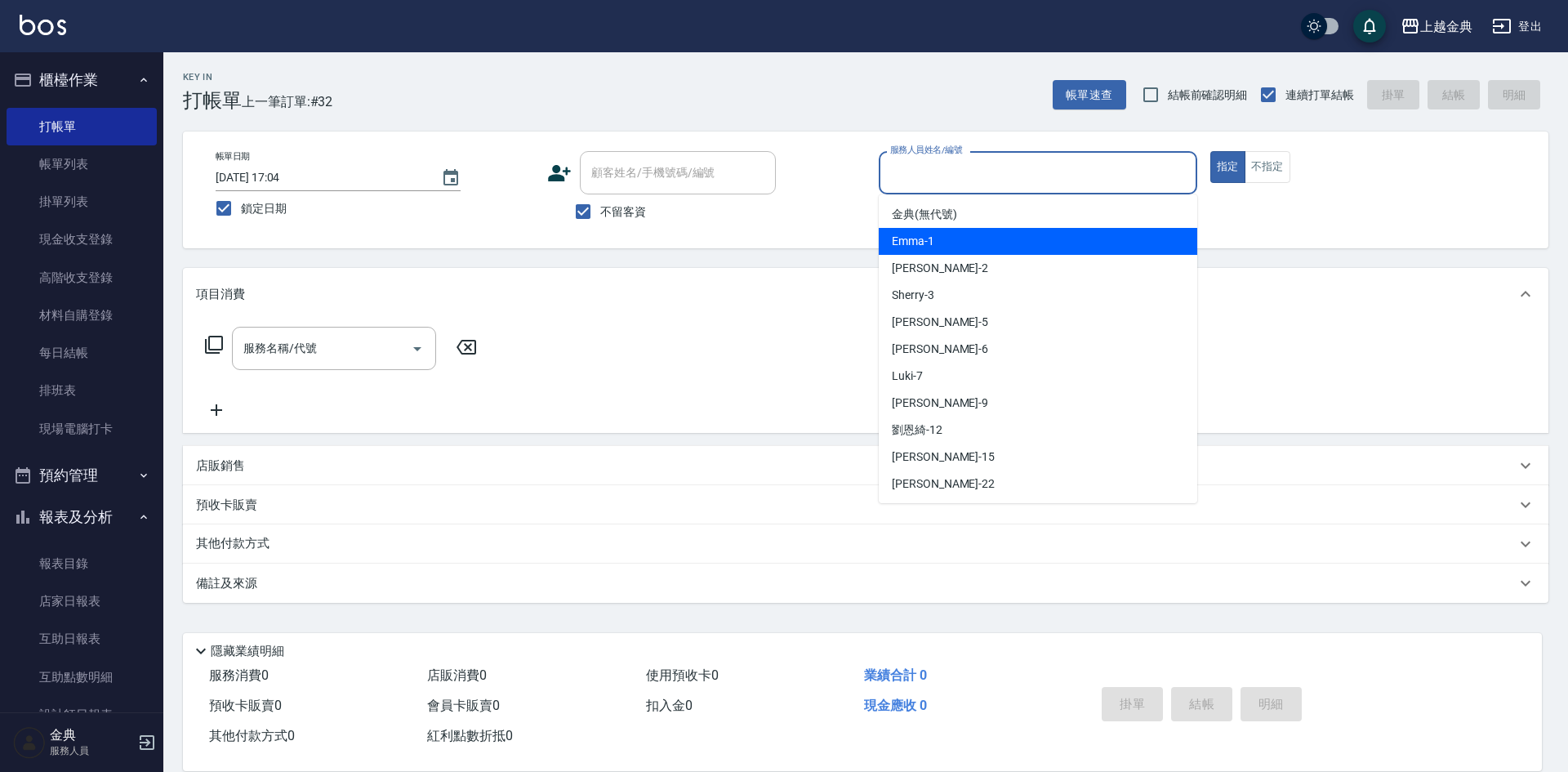
click at [1014, 235] on div "Emma -1" at bounding box center [1038, 242] width 319 height 27
type input "Emma-1"
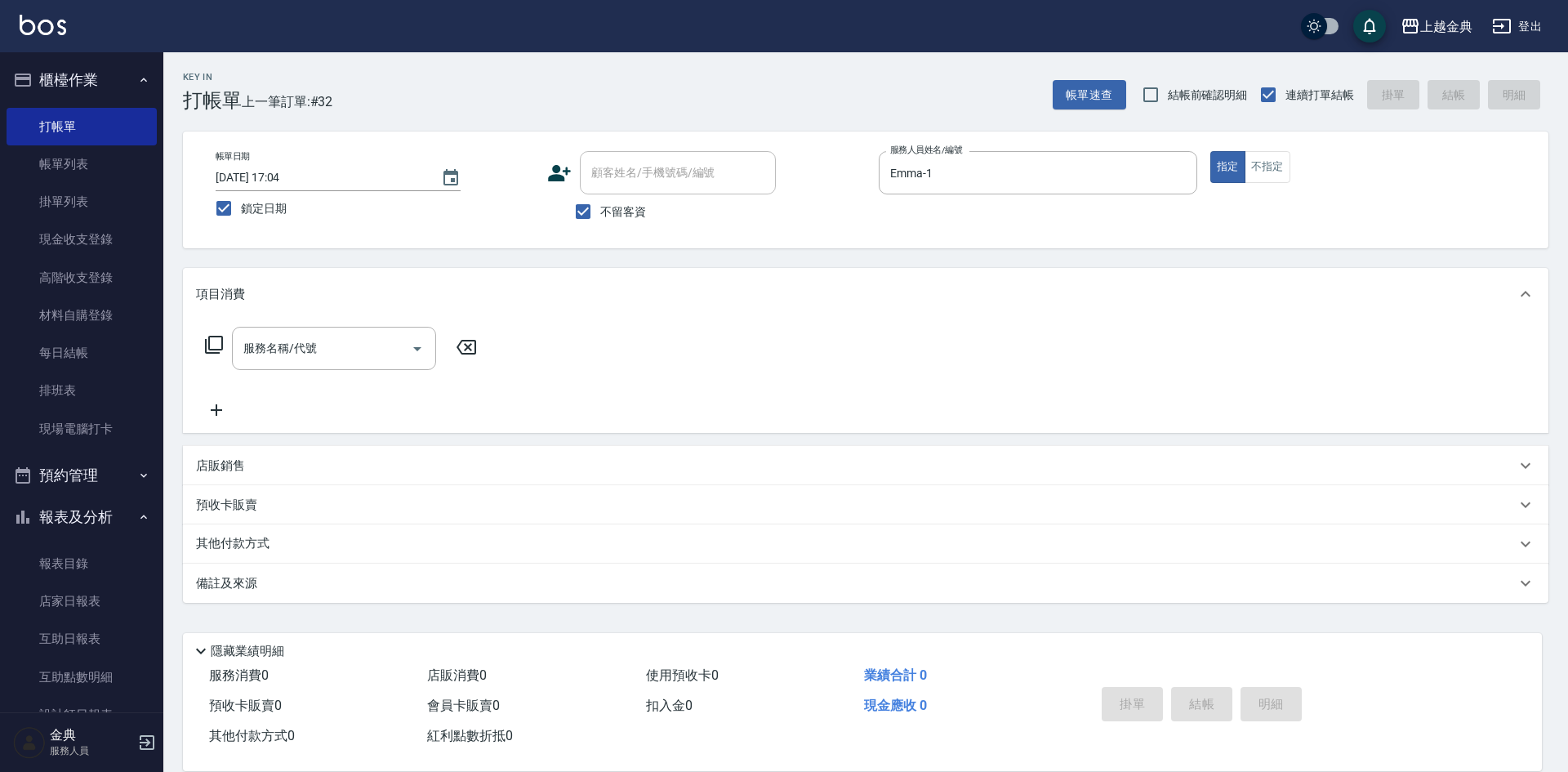
click at [213, 343] on icon at bounding box center [214, 344] width 20 height 20
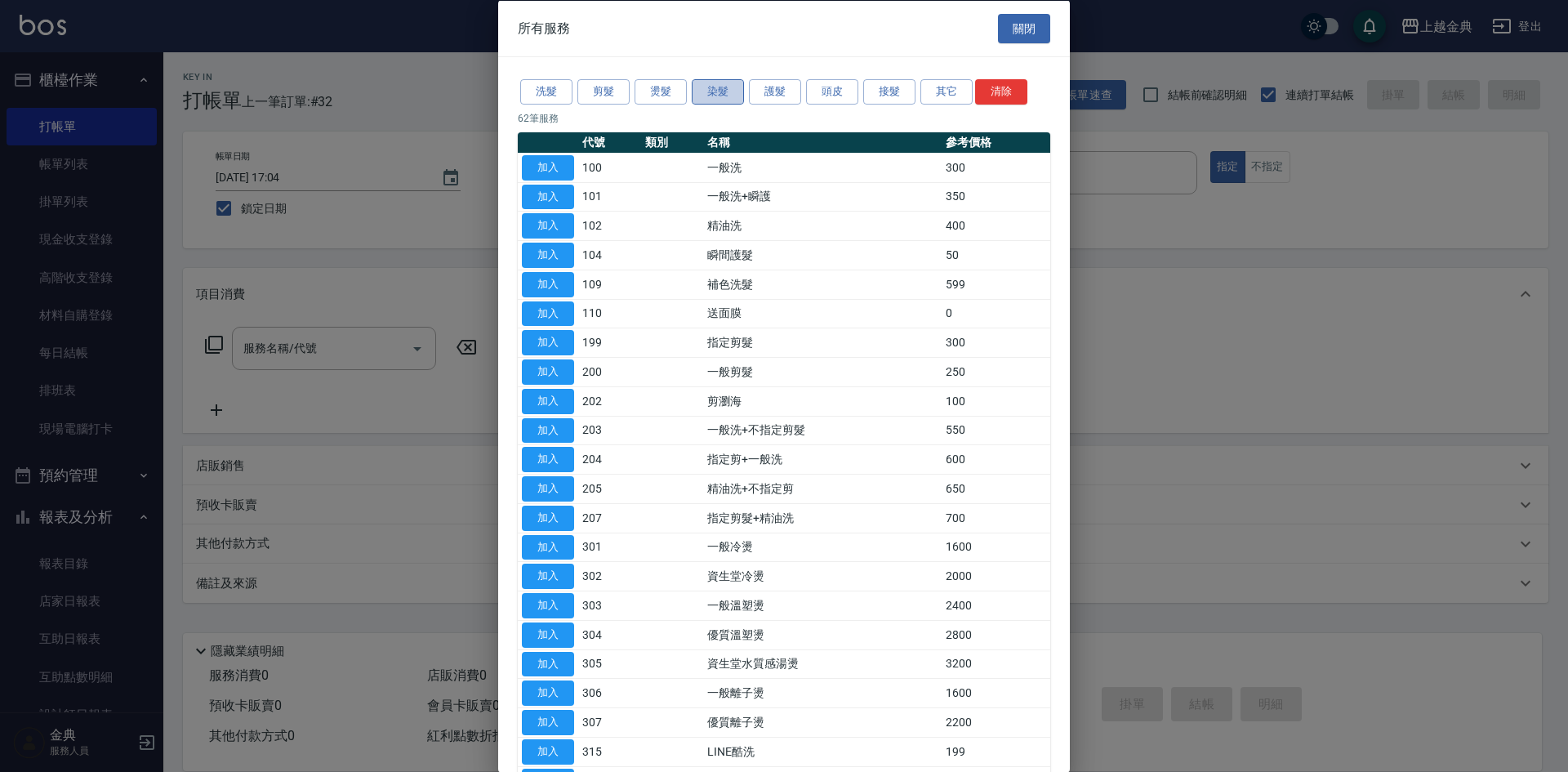
click at [716, 90] on button "染髮" at bounding box center [717, 92] width 52 height 26
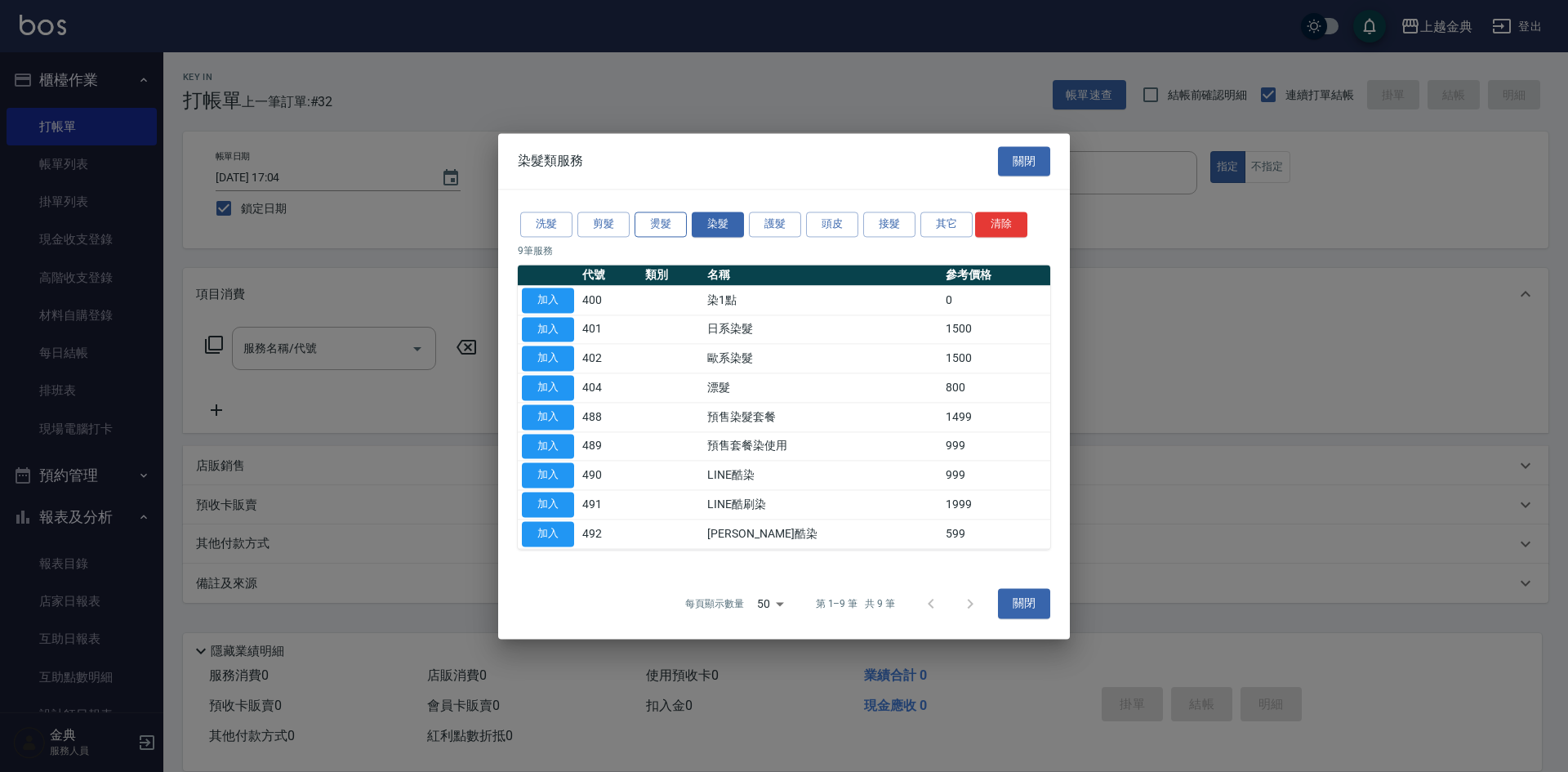
click at [660, 228] on button "燙髮" at bounding box center [660, 224] width 52 height 26
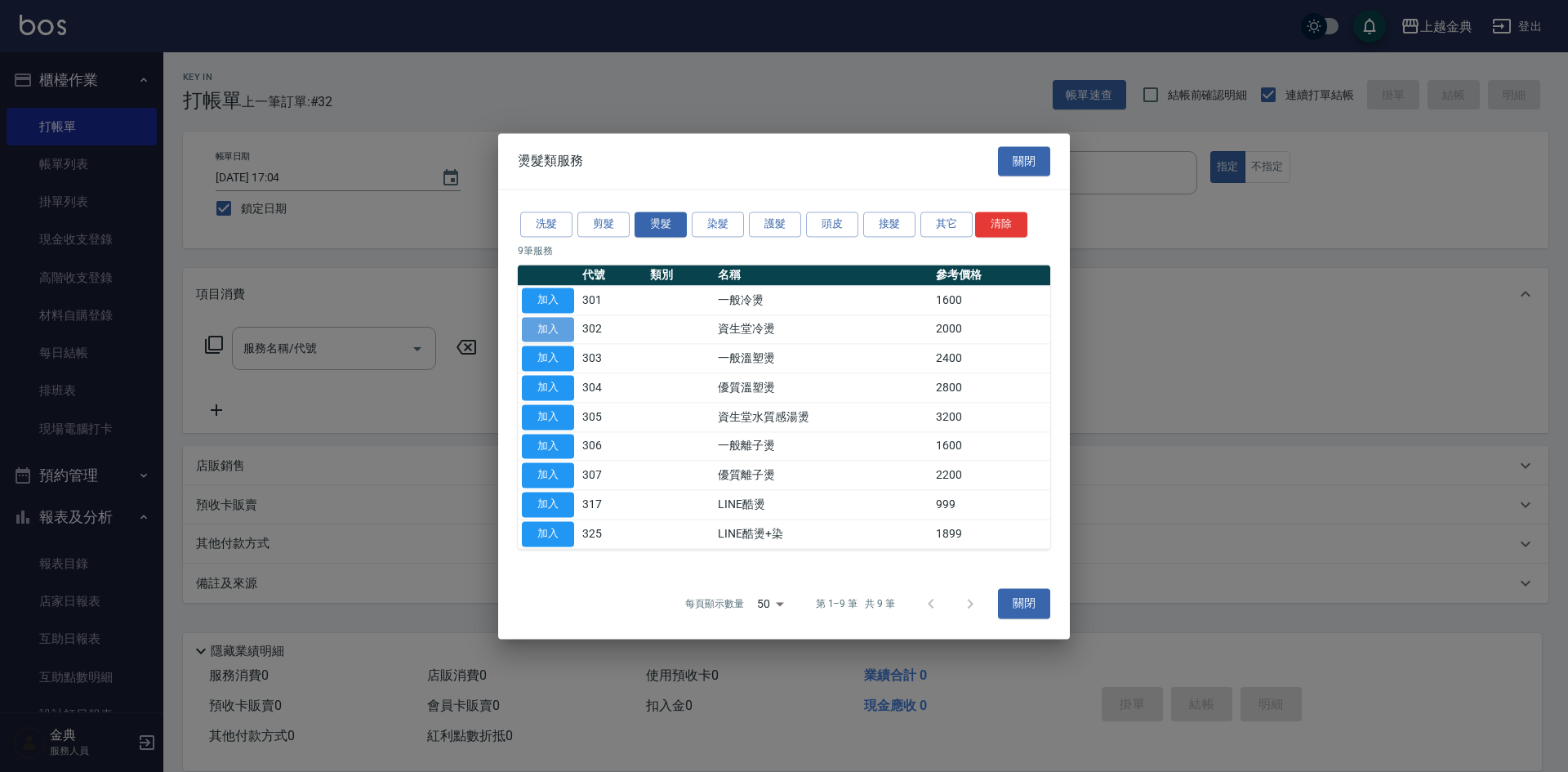
click at [545, 331] on button "加入" at bounding box center [548, 330] width 52 height 26
type input "資生堂冷燙(302)"
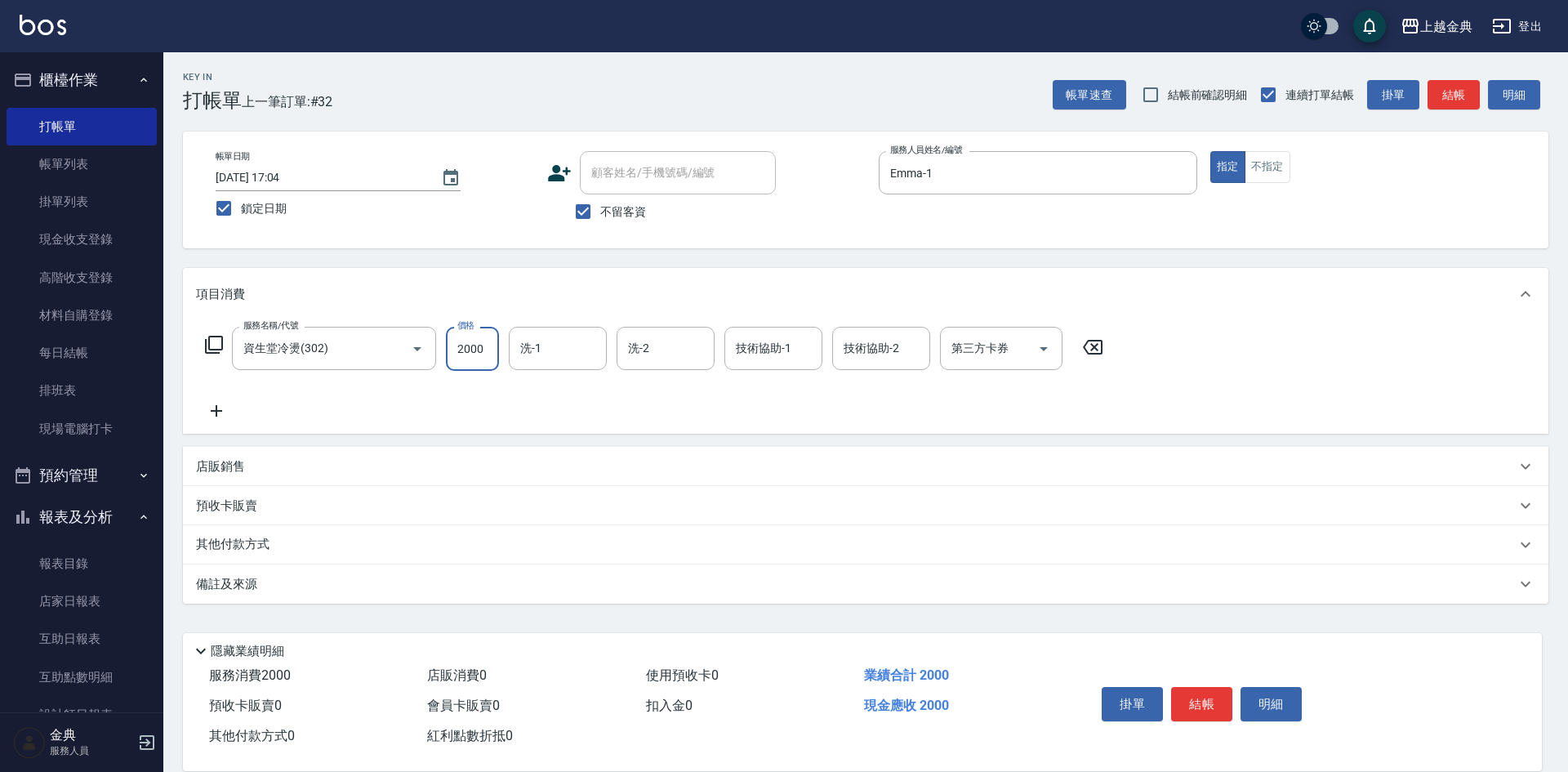
click at [485, 345] on input "2000" at bounding box center [473, 349] width 53 height 44
type input "3899"
click at [1188, 688] on button "結帳" at bounding box center [1202, 704] width 61 height 34
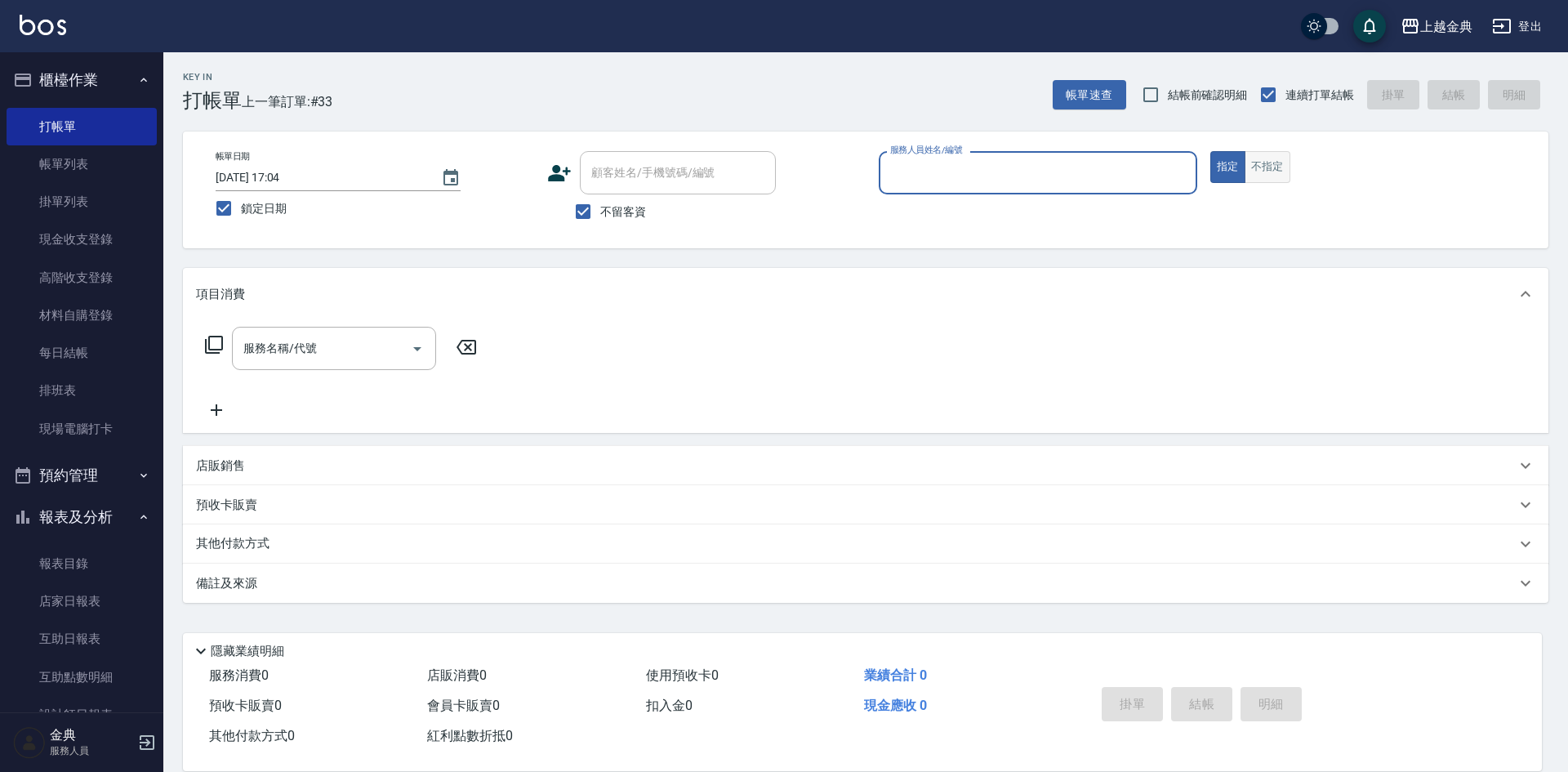
click at [1271, 167] on button "不指定" at bounding box center [1267, 166] width 46 height 32
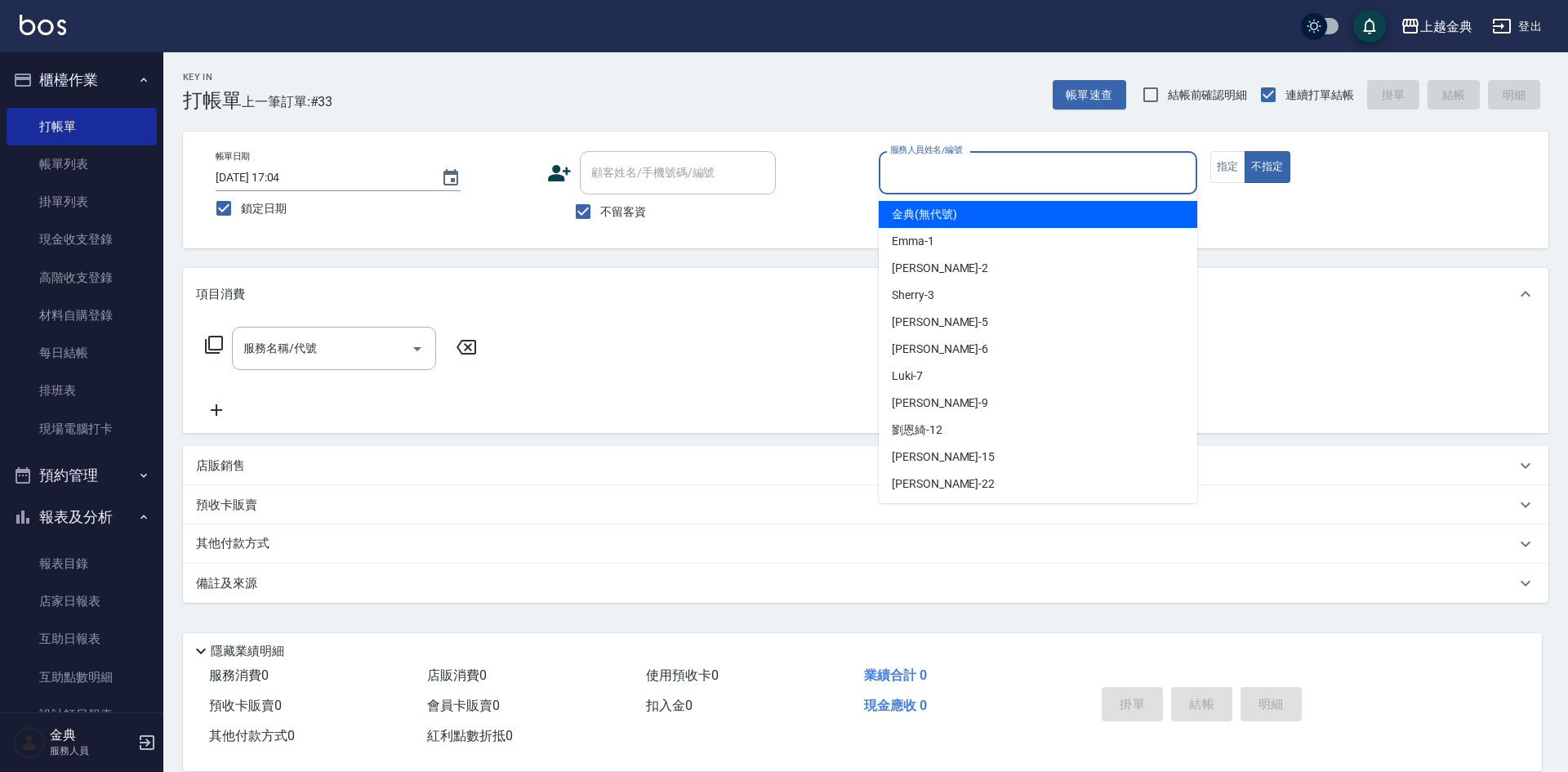
click at [1096, 162] on input "服務人員姓名/編號" at bounding box center [1037, 173] width 304 height 29
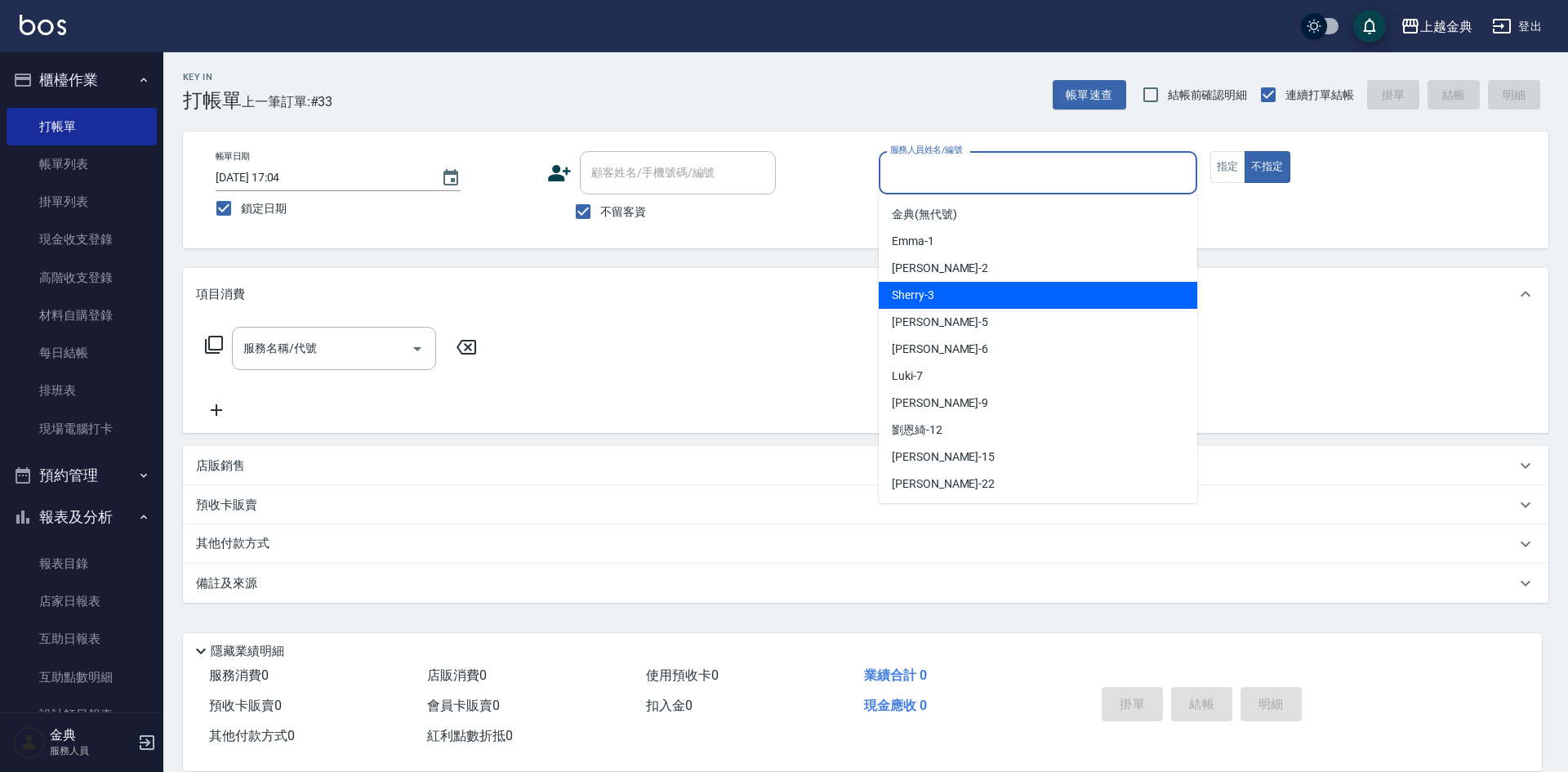
click at [1034, 293] on div "Sherry -3" at bounding box center [1038, 296] width 319 height 27
type input "Sherry-3"
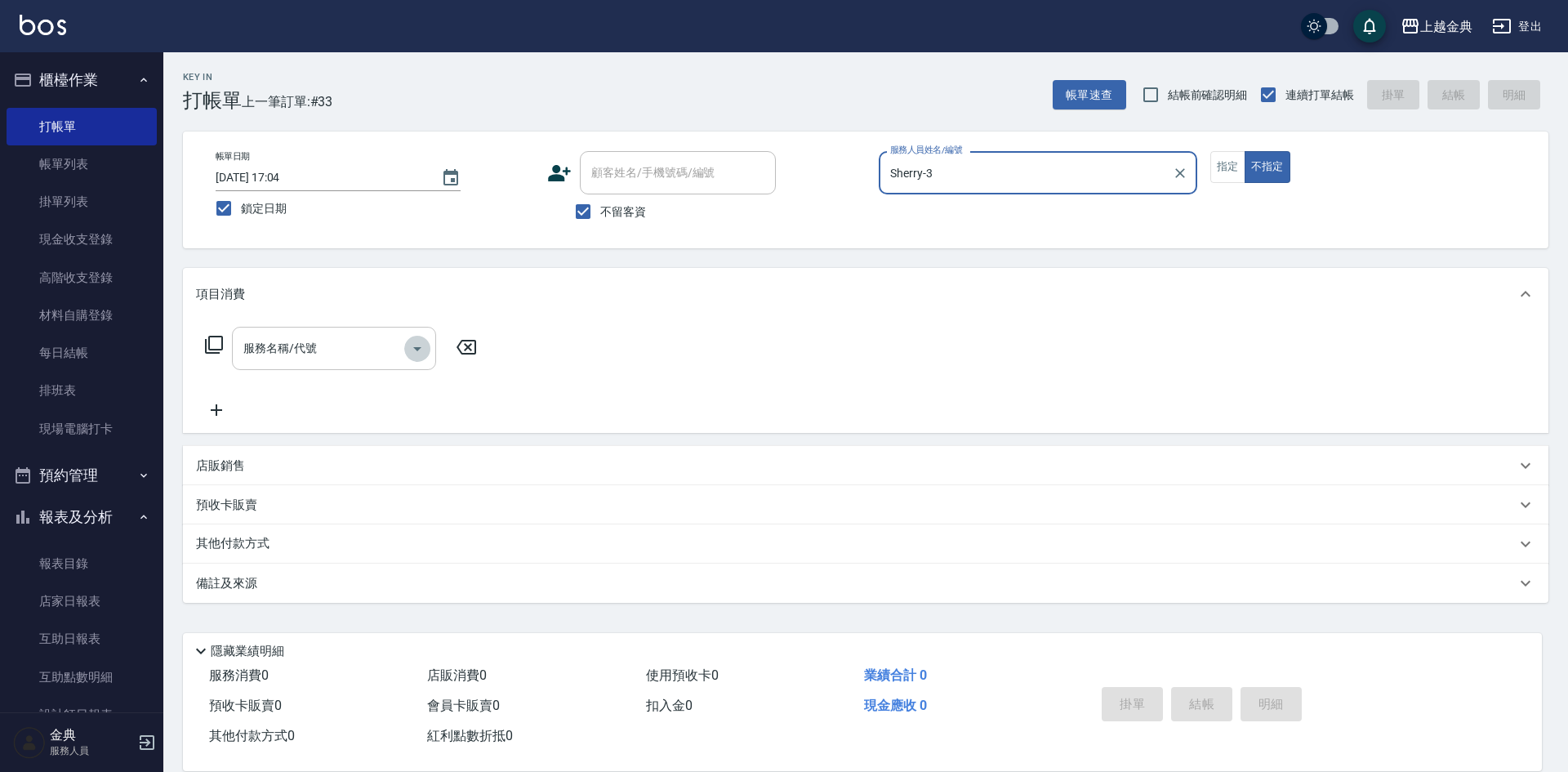
click at [414, 349] on icon "Open" at bounding box center [416, 349] width 20 height 20
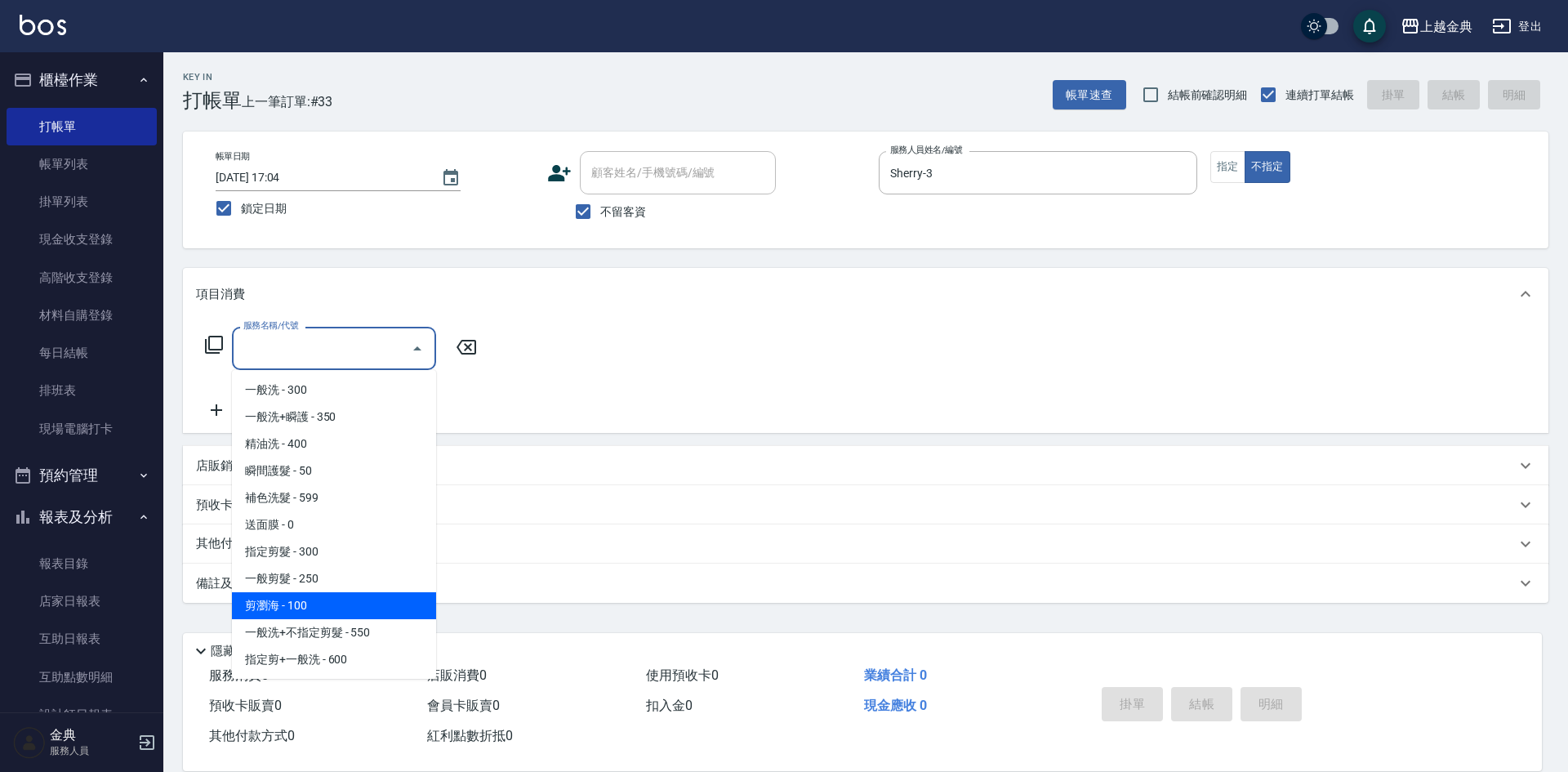
click at [324, 601] on span "剪瀏海 - 100" at bounding box center [334, 606] width 204 height 27
type input "剪瀏海(202)"
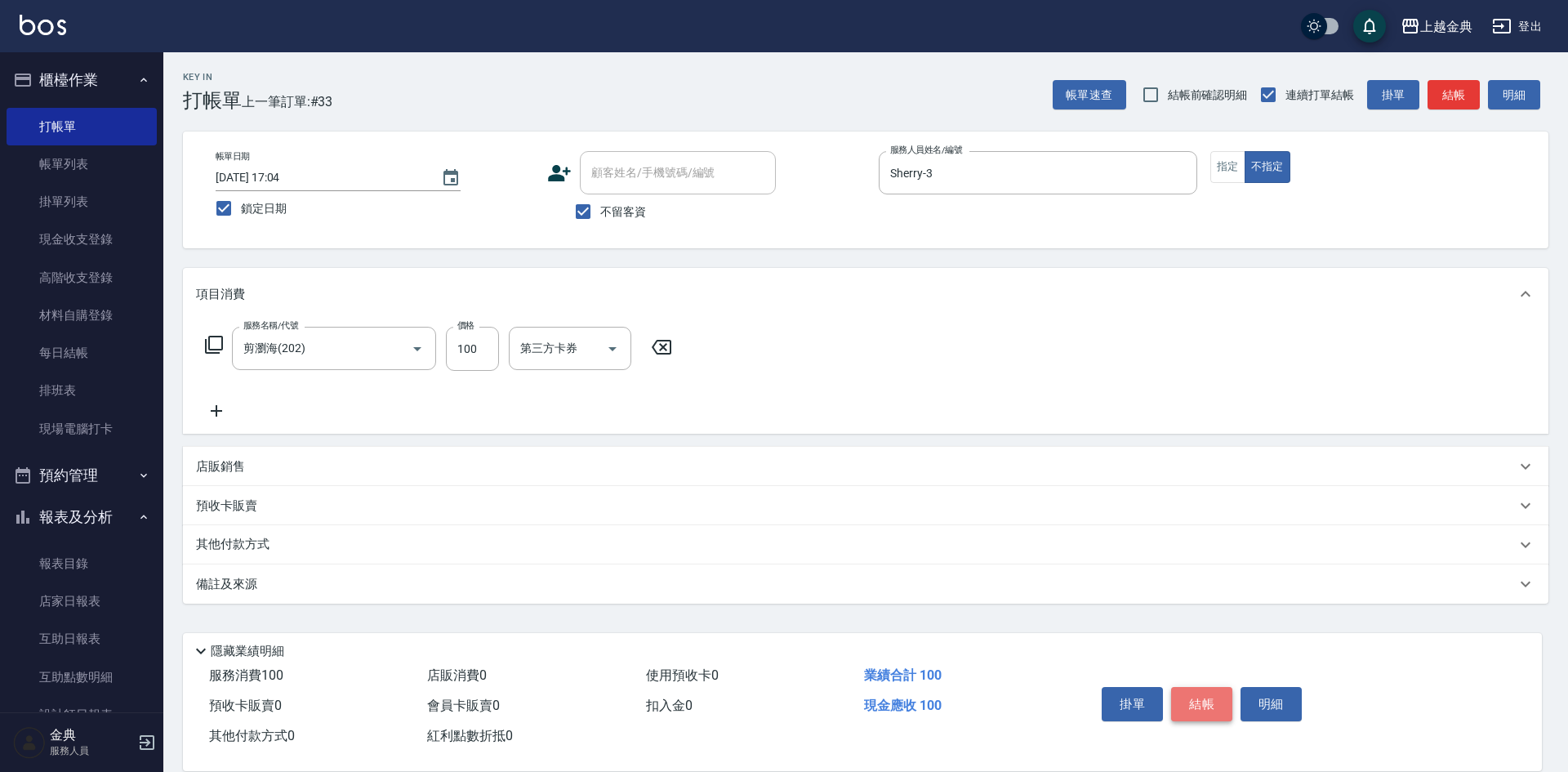
click at [1215, 700] on button "結帳" at bounding box center [1202, 704] width 61 height 34
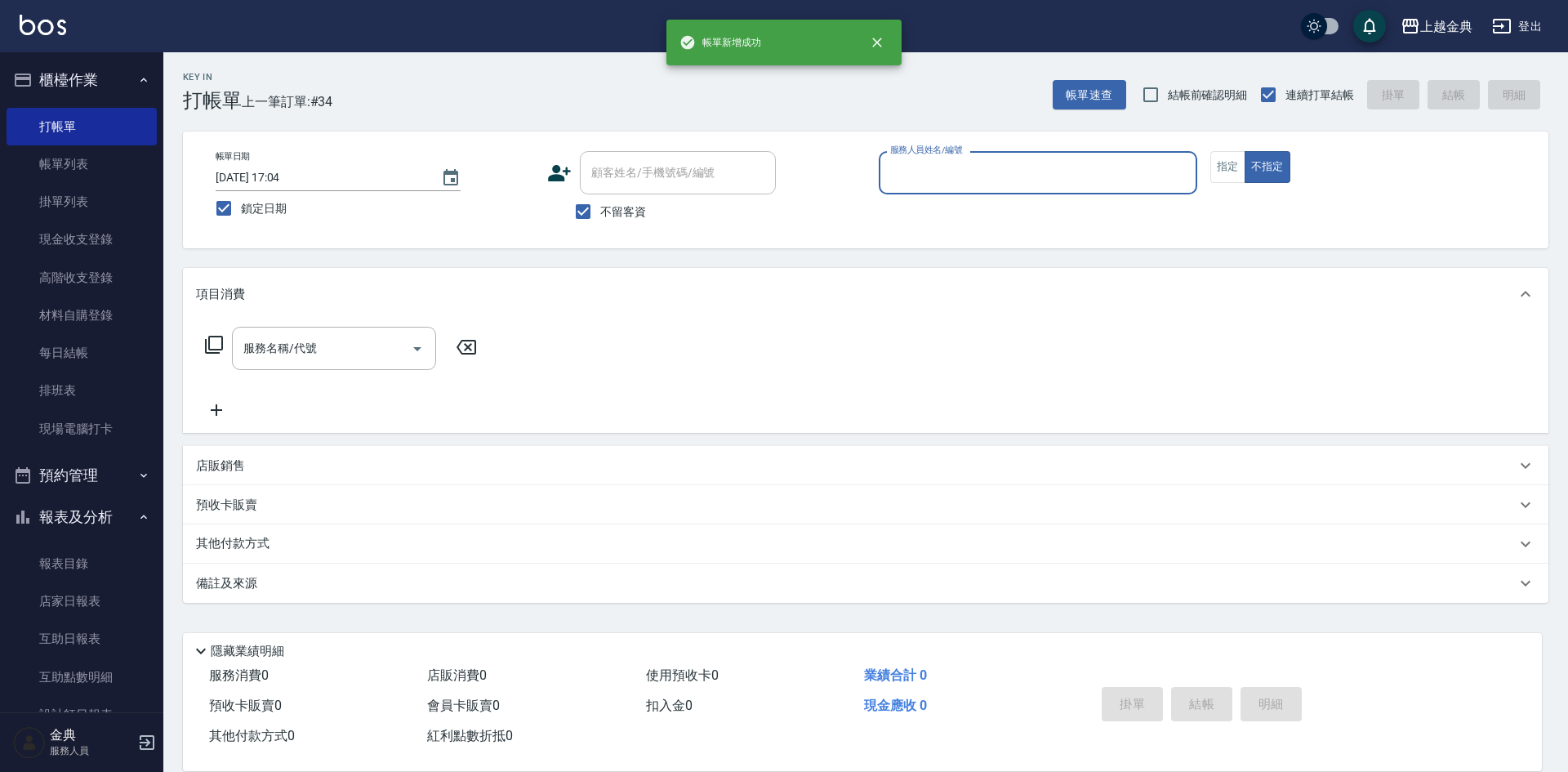
click at [1083, 170] on input "服務人員姓名/編號" at bounding box center [1037, 173] width 304 height 29
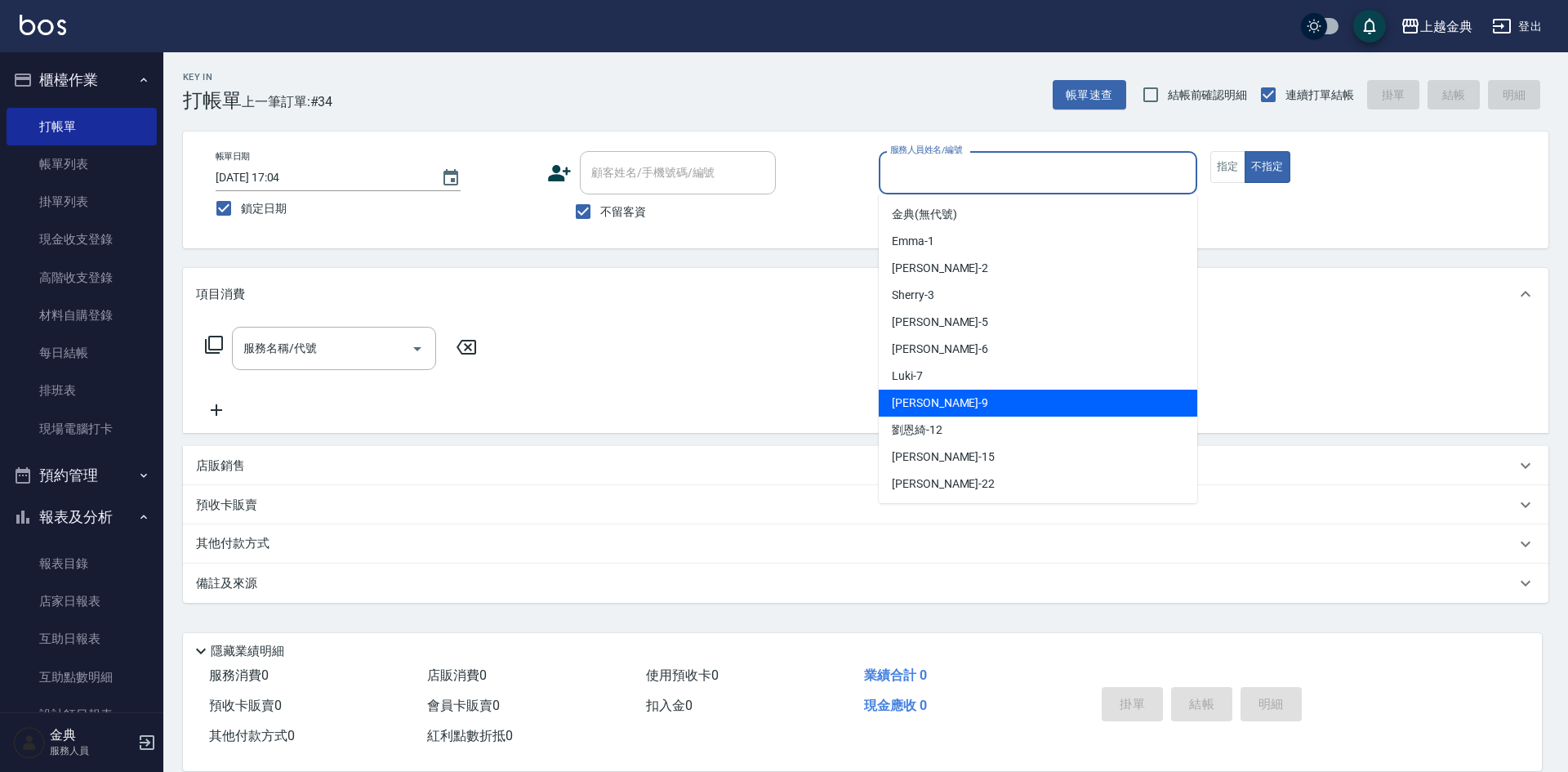
click at [1041, 406] on div "[PERSON_NAME] -9" at bounding box center [1038, 403] width 319 height 27
type input "[PERSON_NAME]-9"
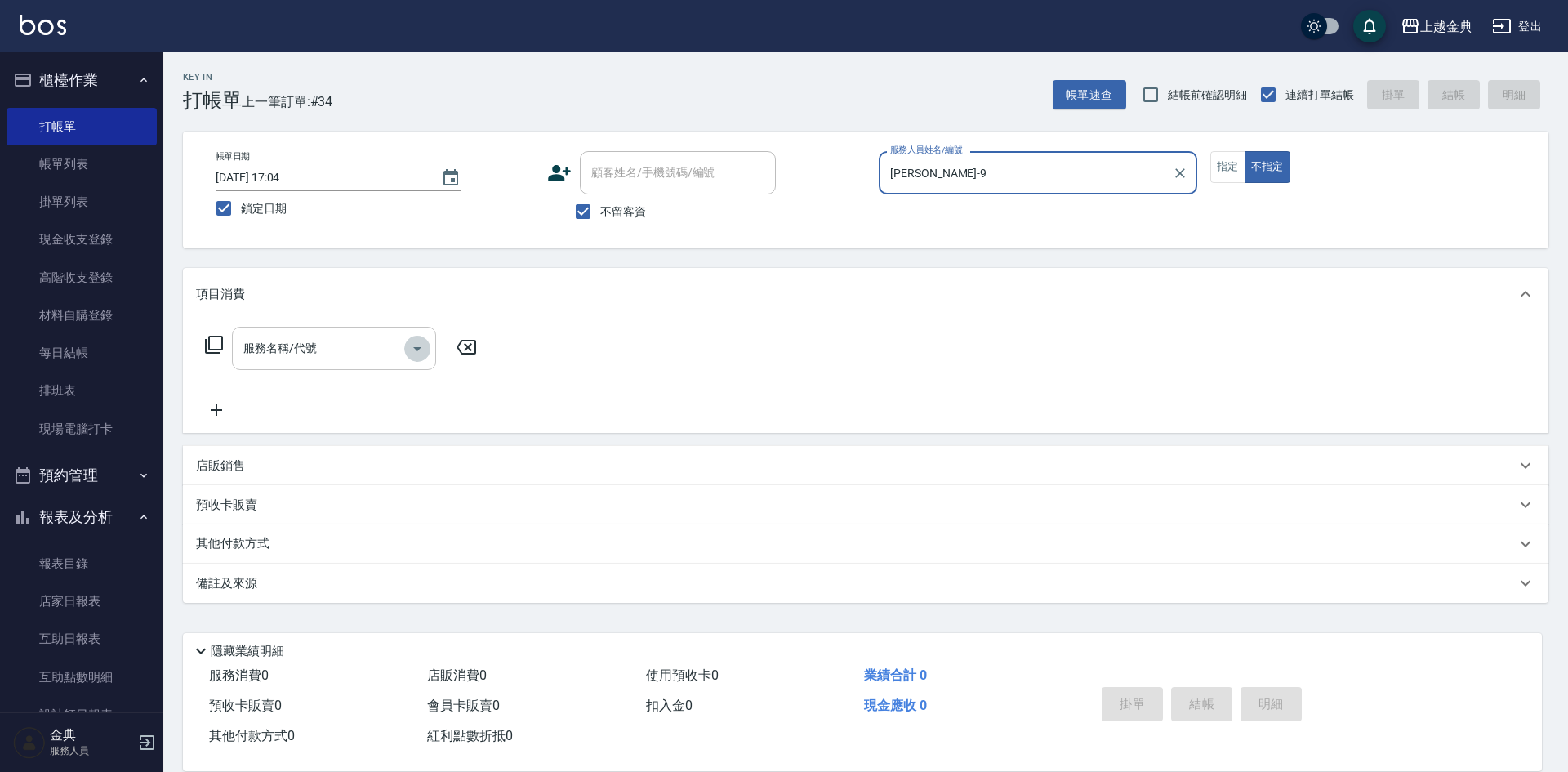
click at [417, 350] on icon "Open" at bounding box center [417, 349] width 9 height 4
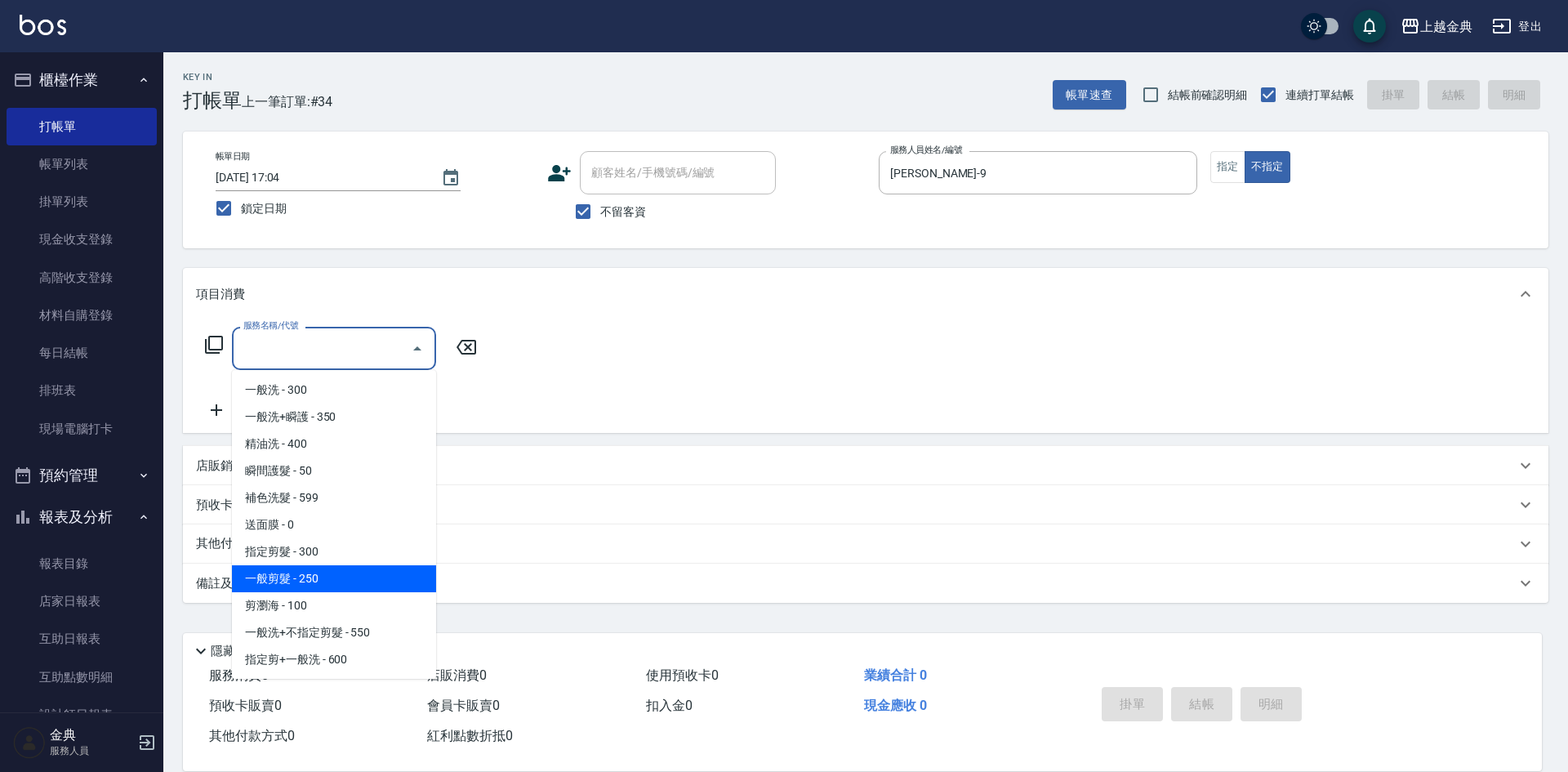
click at [361, 585] on span "一般剪髮 - 250" at bounding box center [334, 579] width 204 height 27
type input "一般剪髮(200)"
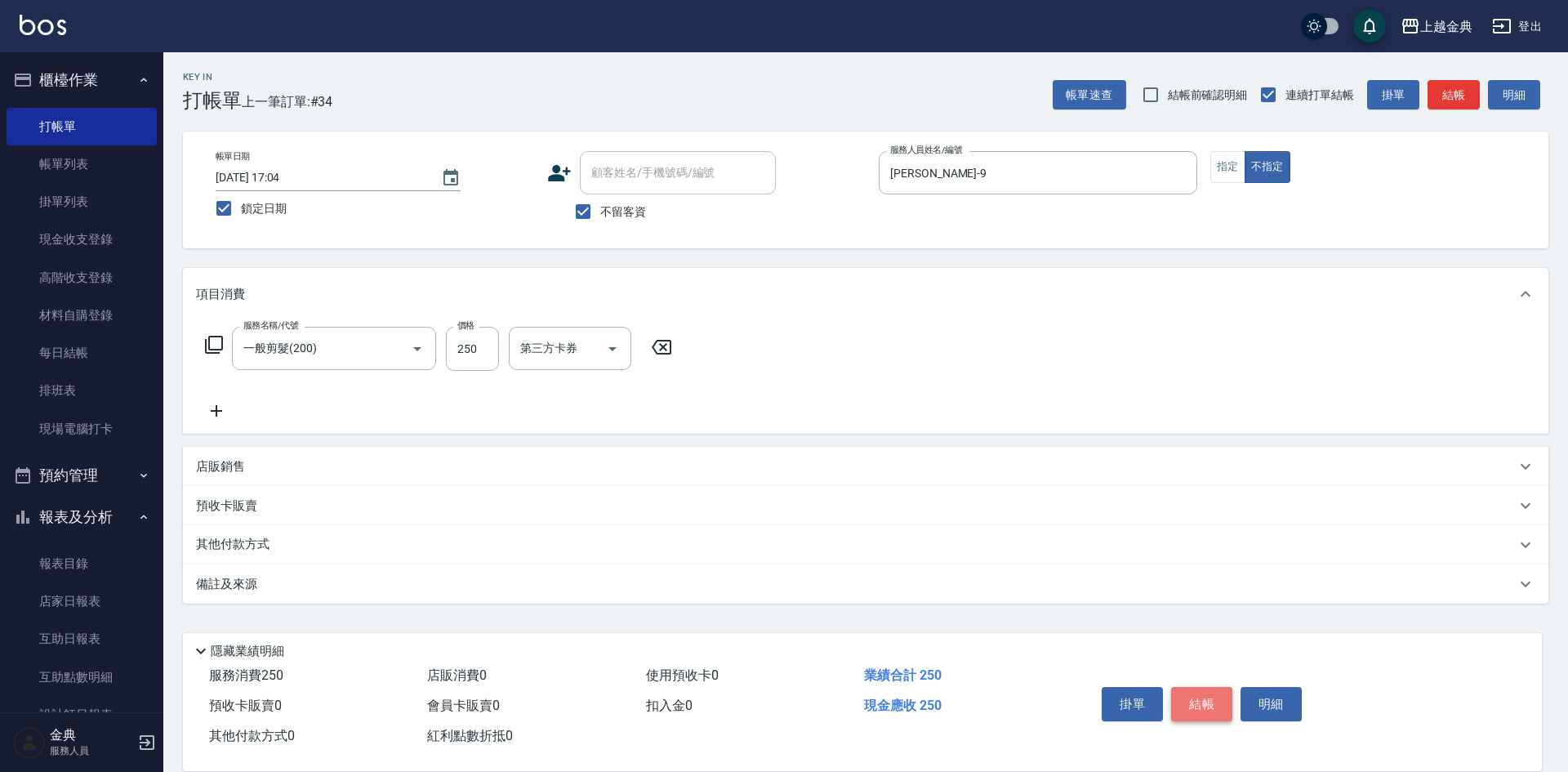
click at [1189, 698] on button "結帳" at bounding box center [1202, 704] width 61 height 34
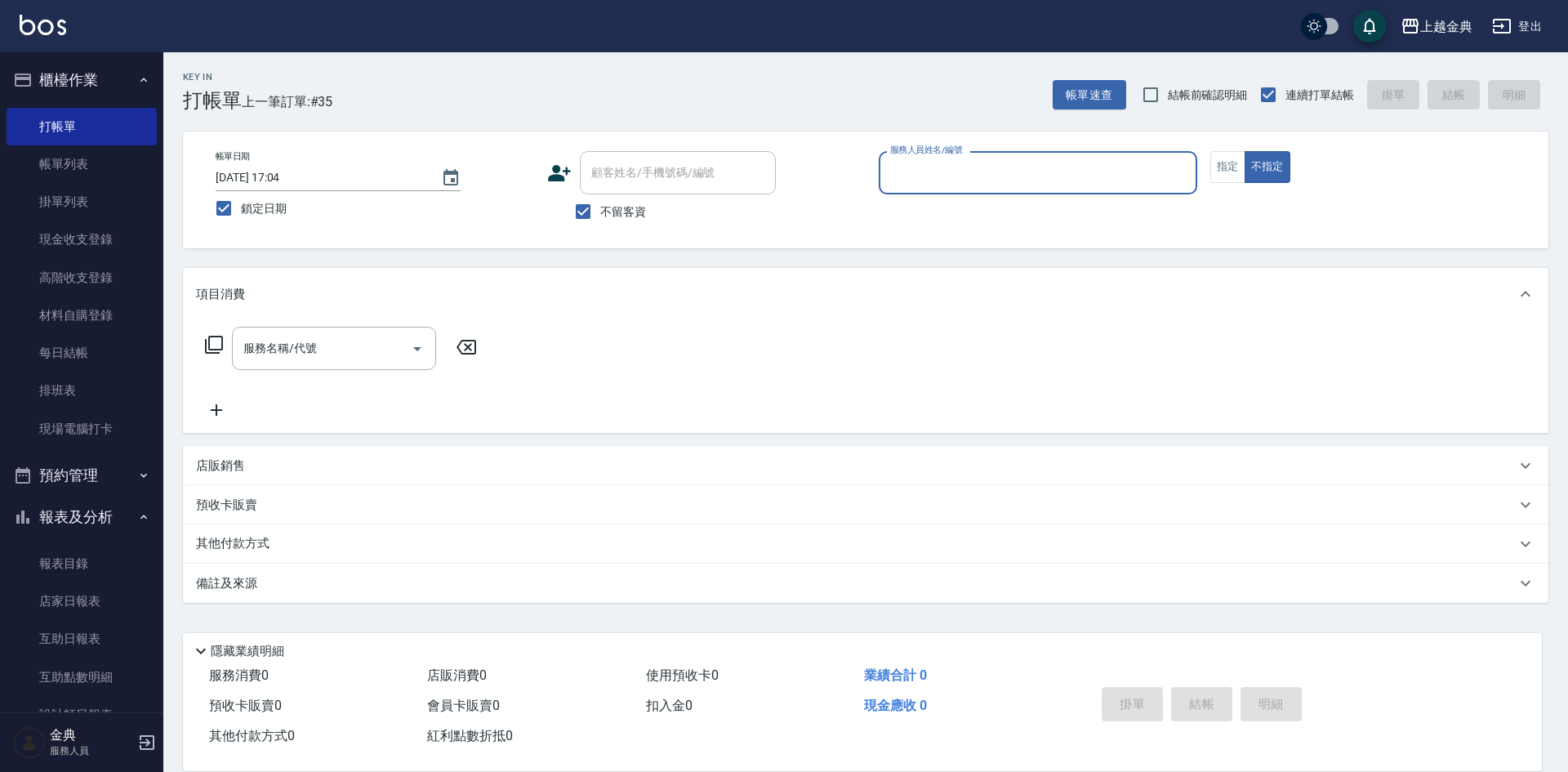
click at [1002, 179] on input "服務人員姓名/編號" at bounding box center [1037, 173] width 304 height 29
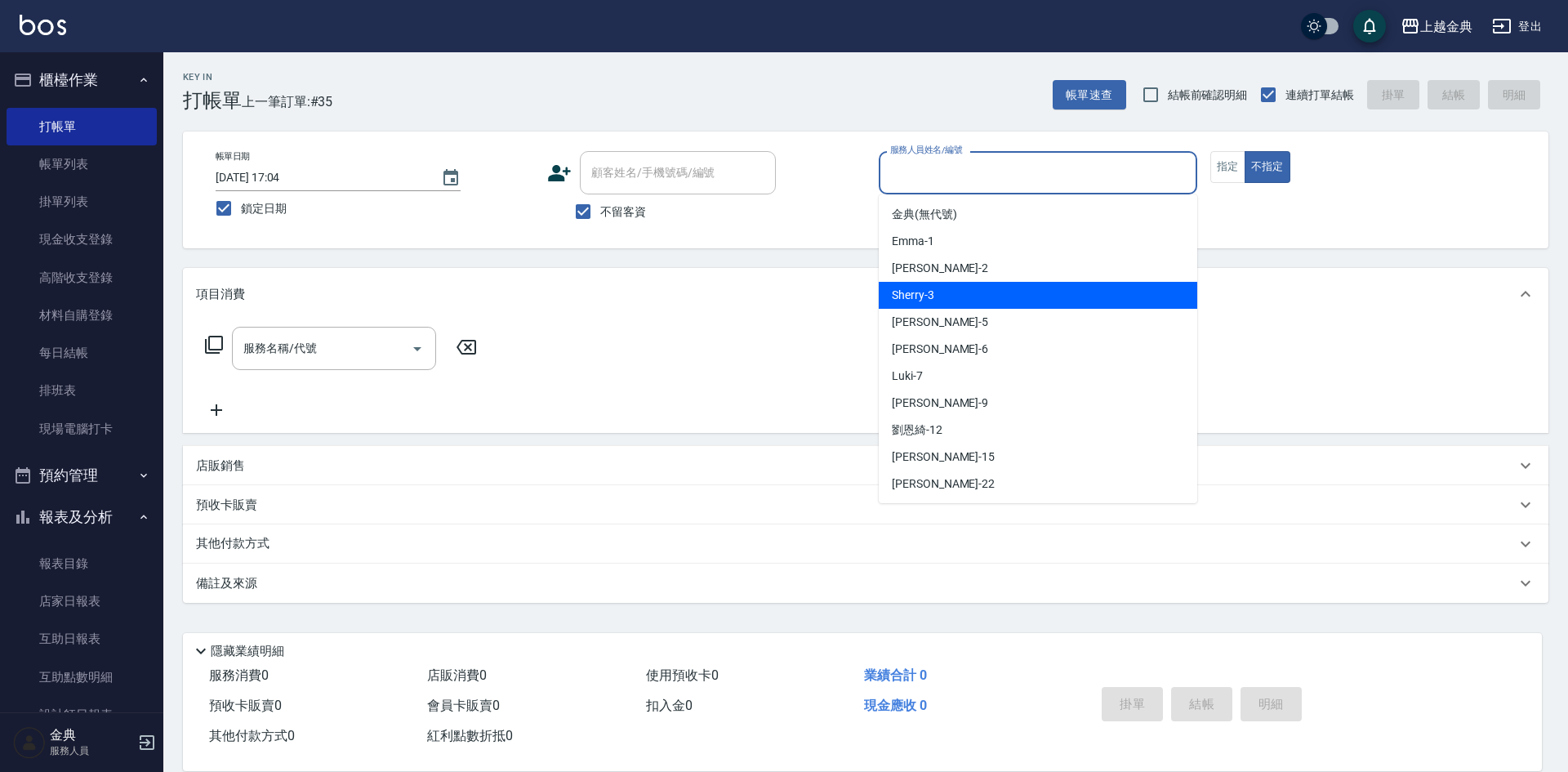
click at [1021, 295] on div "Sherry -3" at bounding box center [1038, 296] width 319 height 27
type input "Sherry-3"
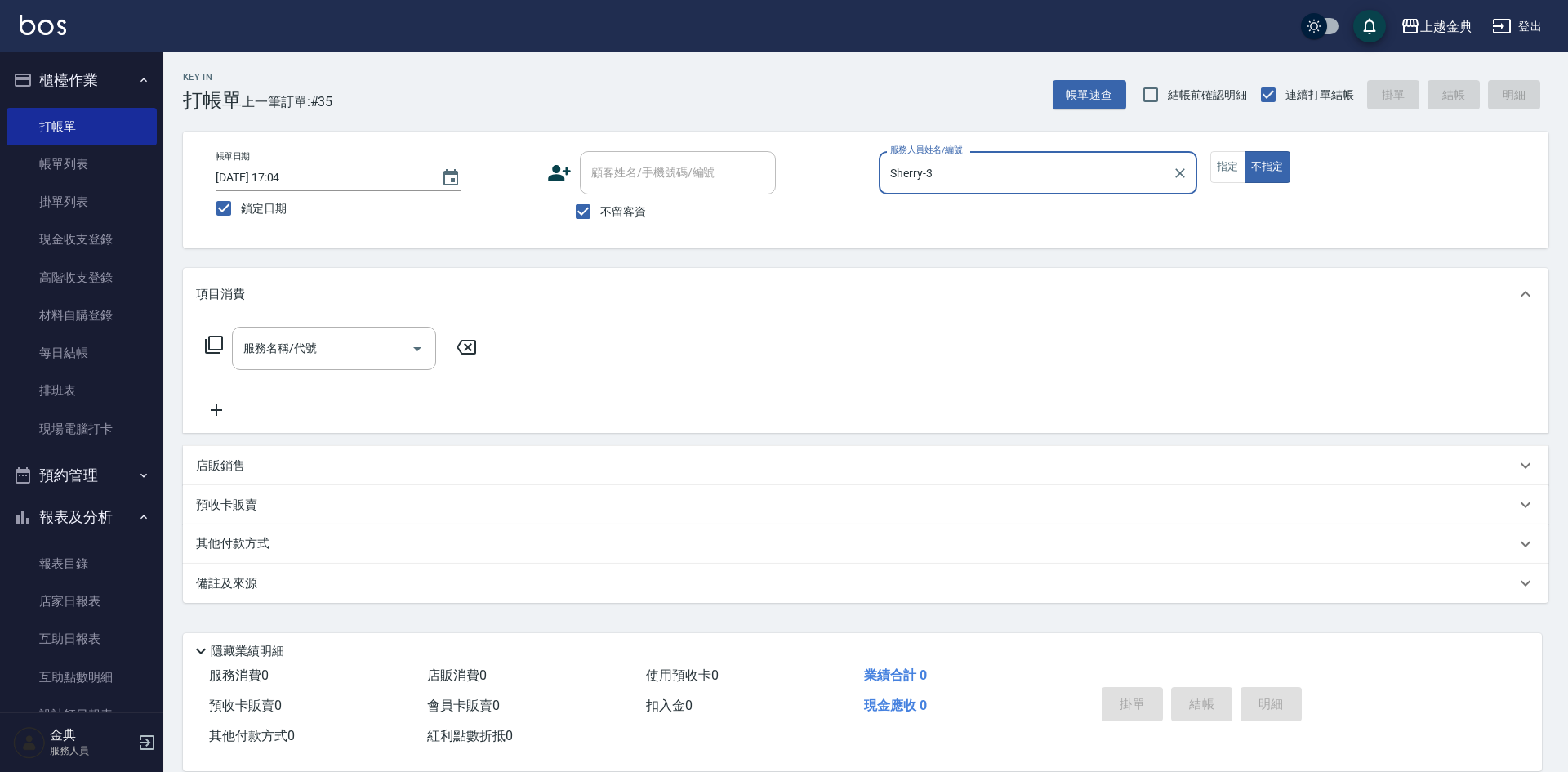
click at [214, 346] on icon at bounding box center [214, 344] width 20 height 20
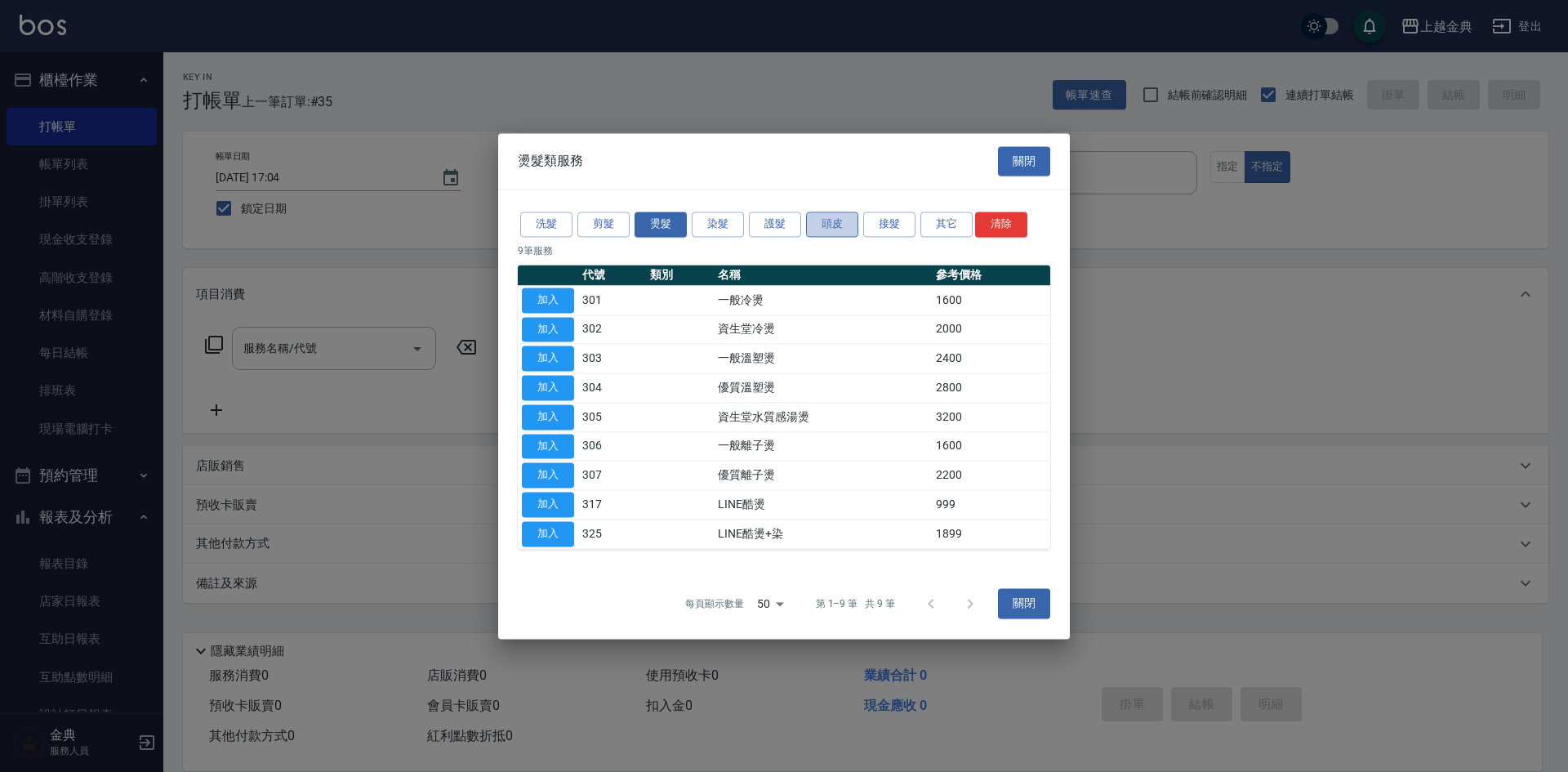
click at [818, 222] on button "頭皮" at bounding box center [831, 224] width 52 height 26
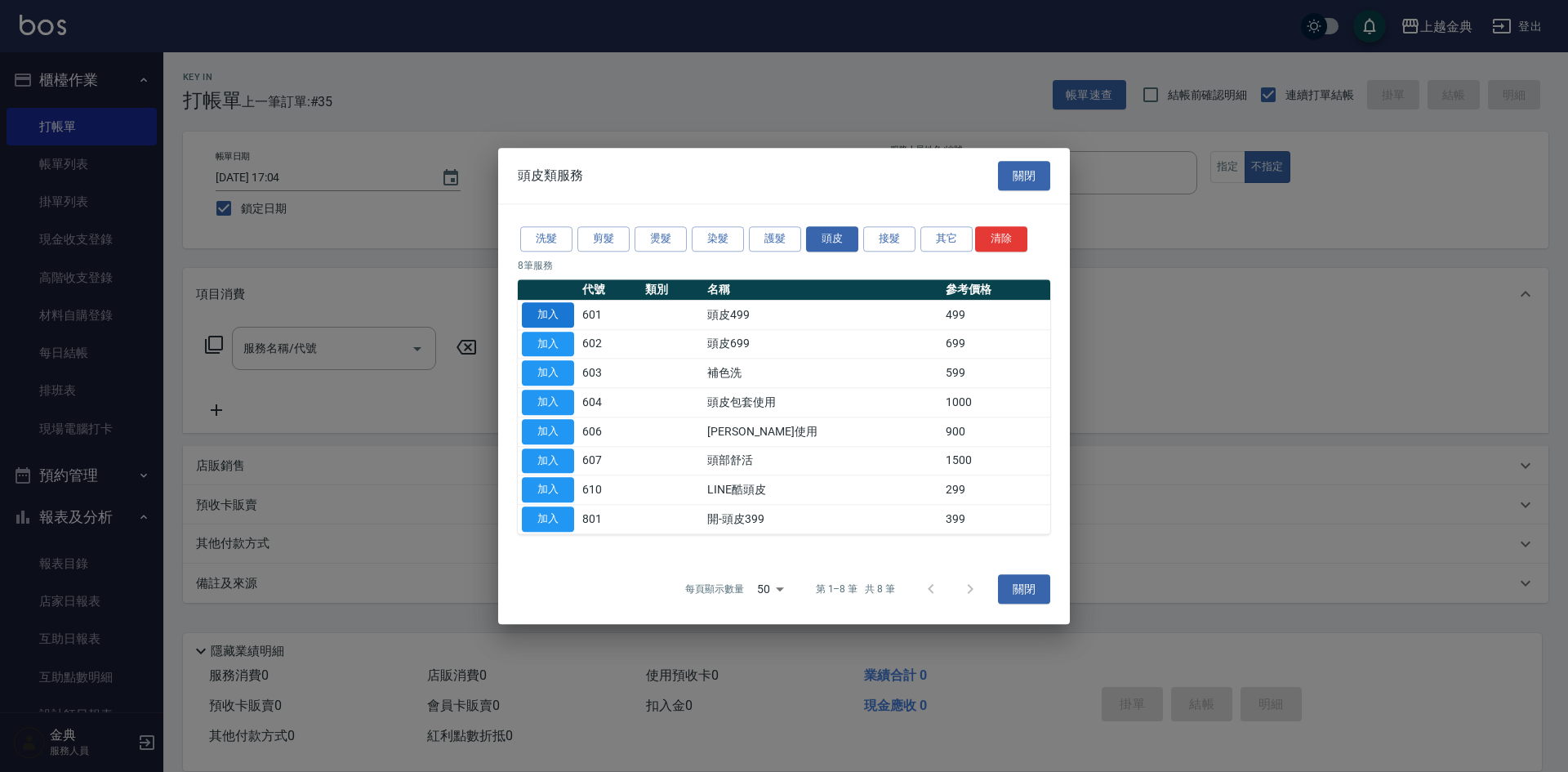
click at [529, 308] on button "加入" at bounding box center [548, 315] width 52 height 26
type input "頭皮499(601)"
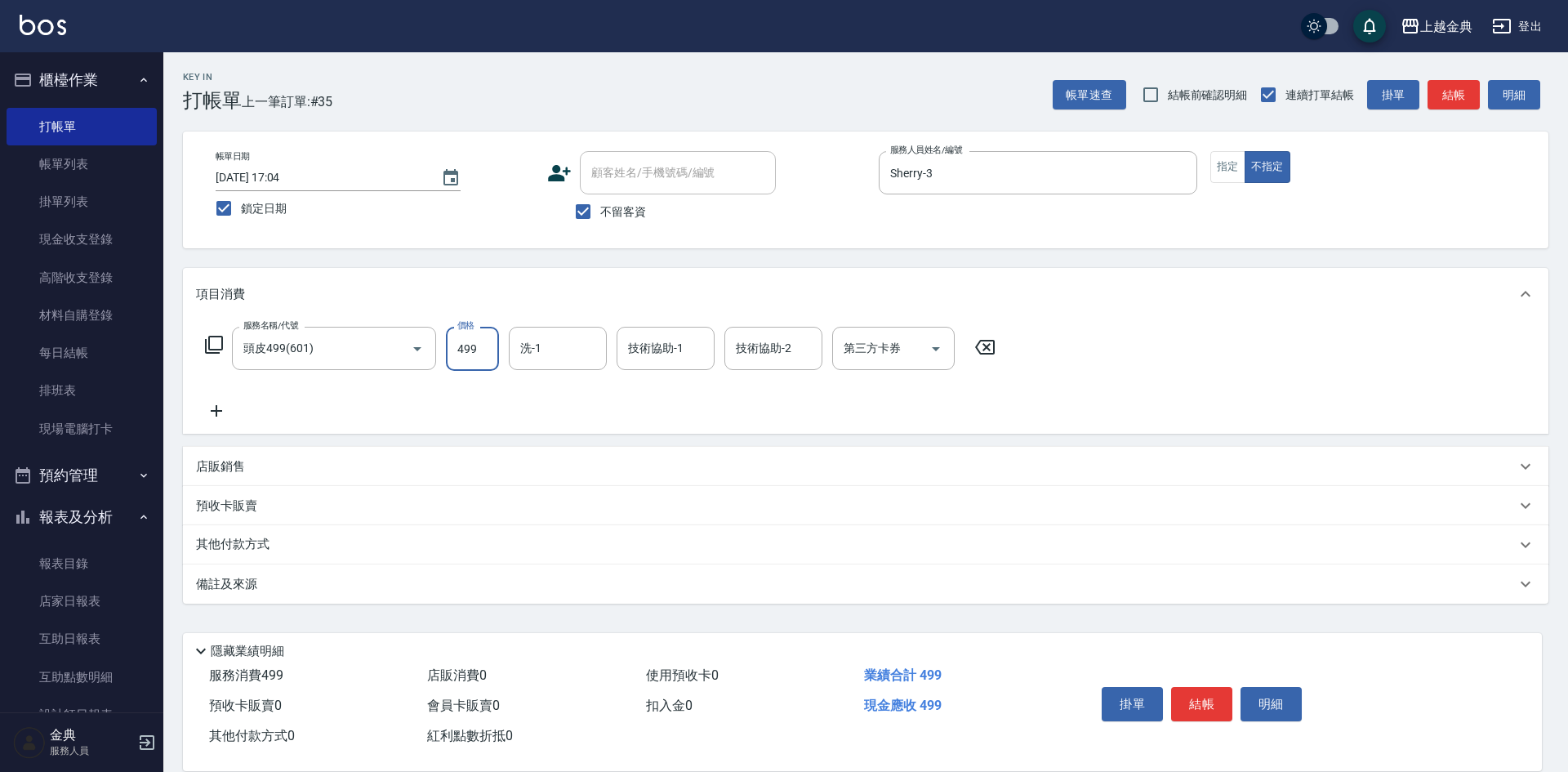
click at [485, 342] on input "499" at bounding box center [473, 349] width 53 height 44
type input "749"
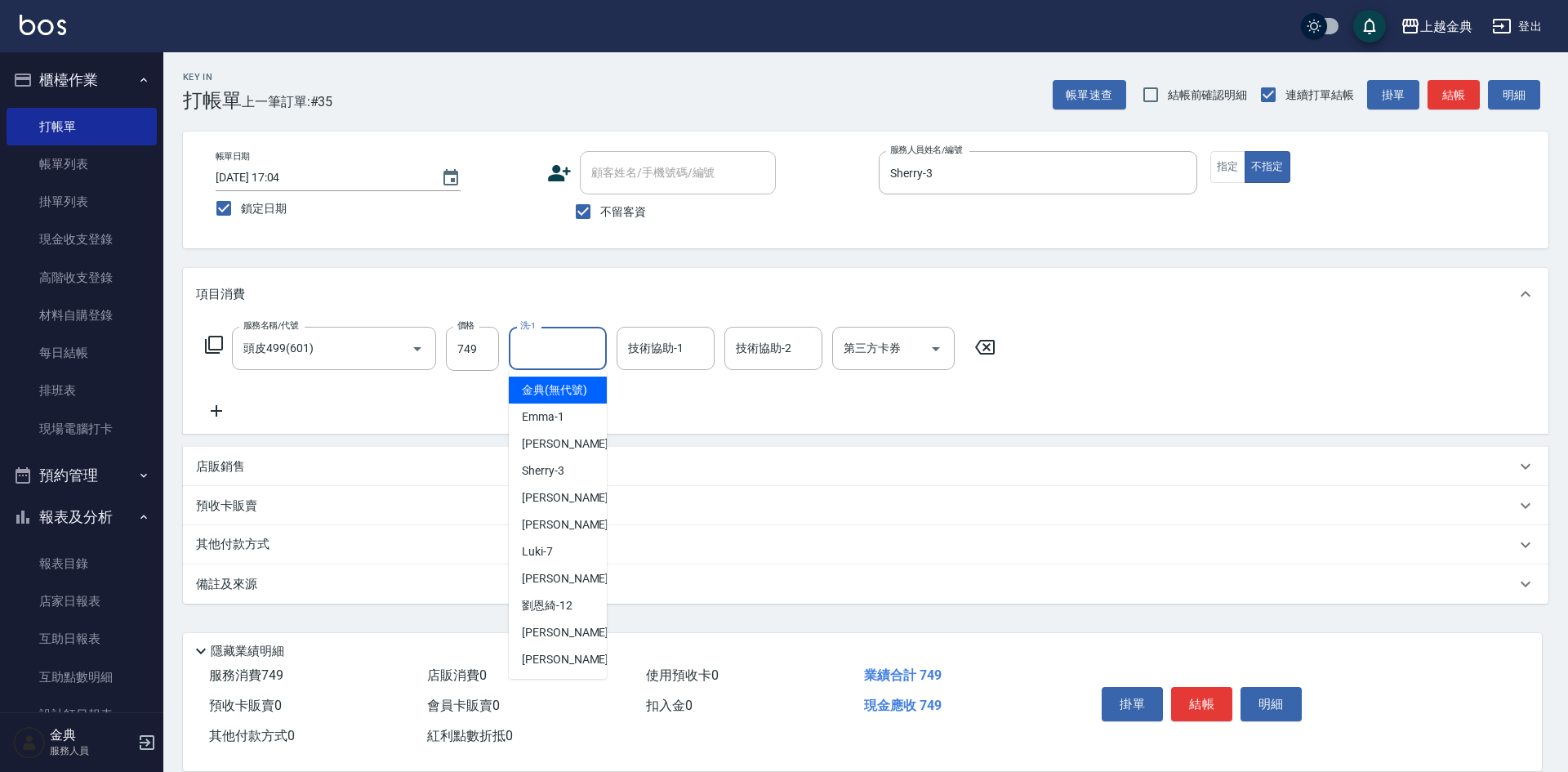
click at [585, 345] on input "洗-1" at bounding box center [558, 349] width 83 height 29
click at [549, 614] on span "[PERSON_NAME]-12" at bounding box center [547, 606] width 50 height 17
type input "[PERSON_NAME]12"
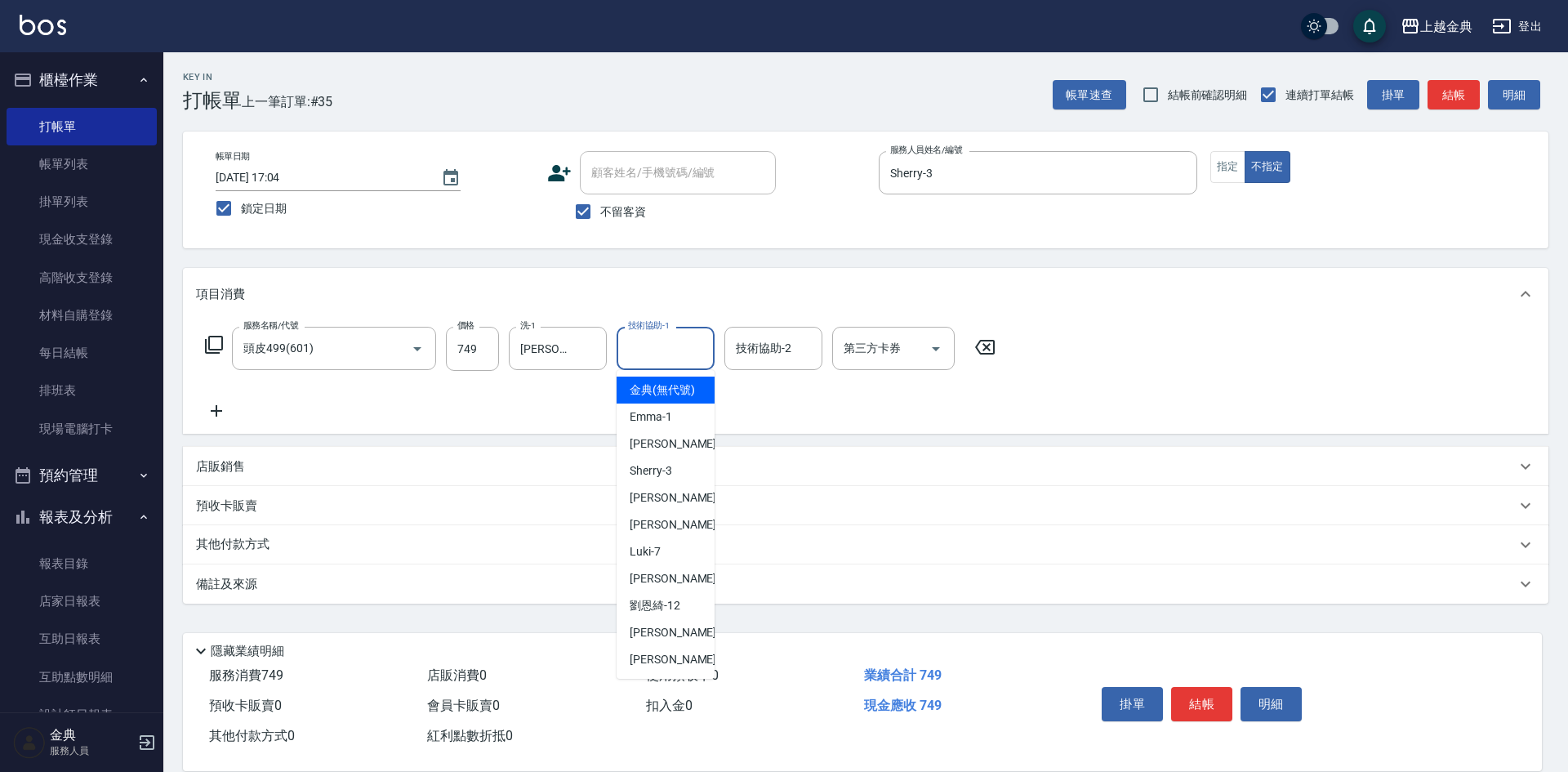
click at [690, 349] on input "技術協助-1" at bounding box center [666, 349] width 83 height 29
click at [673, 614] on span "[PERSON_NAME]-12" at bounding box center [654, 606] width 50 height 17
type input "[PERSON_NAME]12"
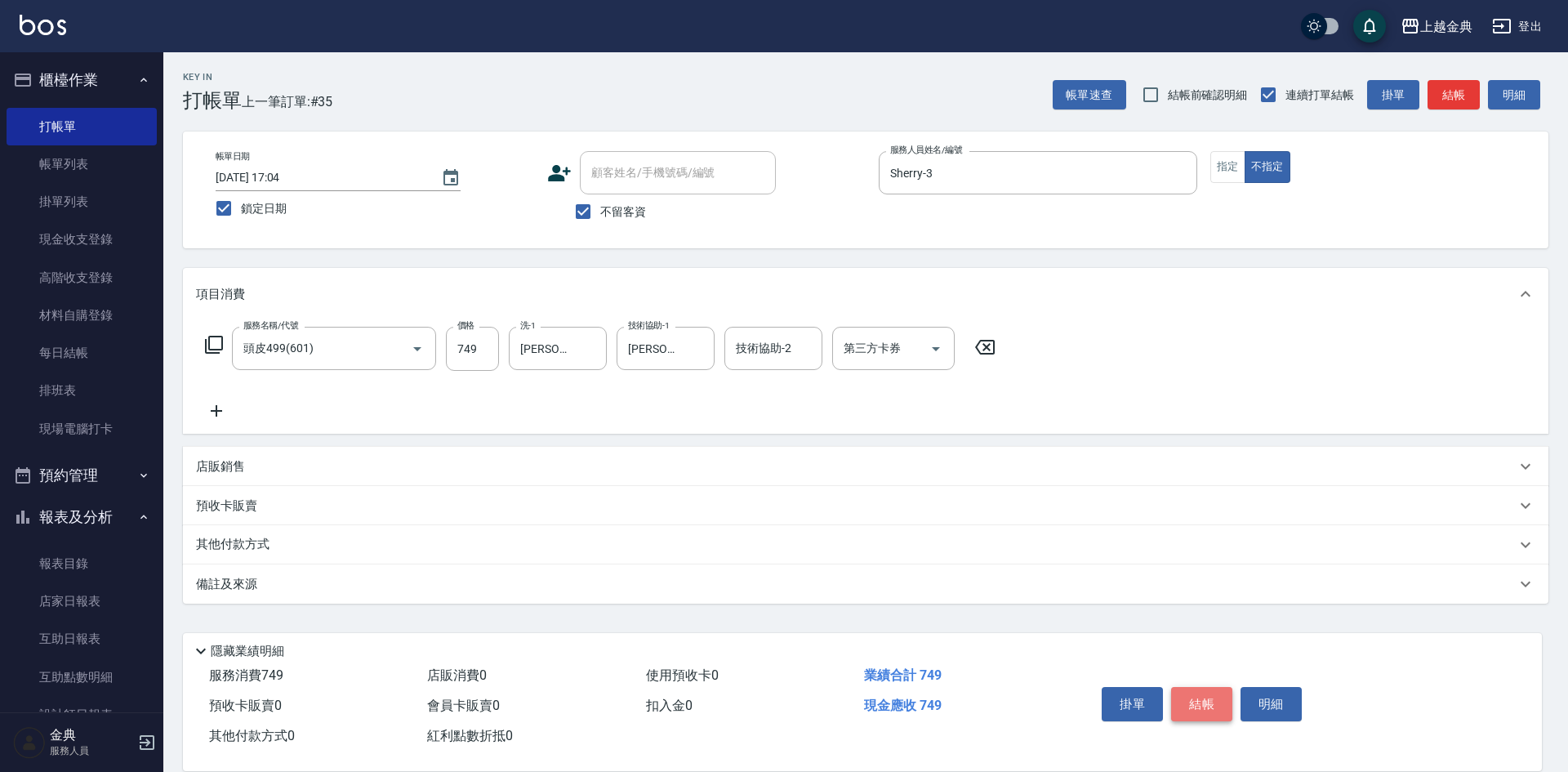
click at [1205, 695] on button "結帳" at bounding box center [1202, 704] width 61 height 34
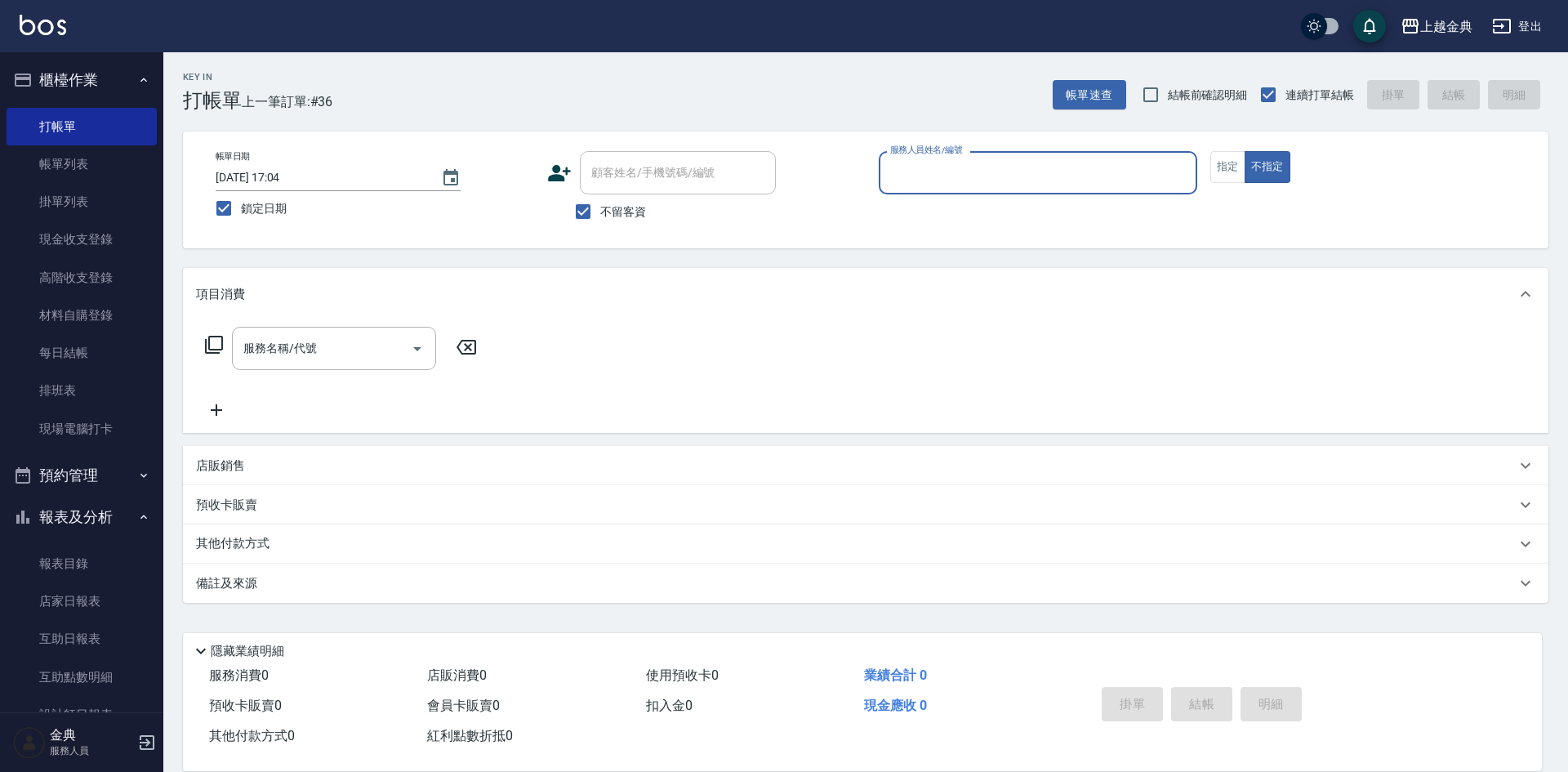
click at [1059, 154] on div "服務人員姓名/編號" at bounding box center [1038, 172] width 319 height 43
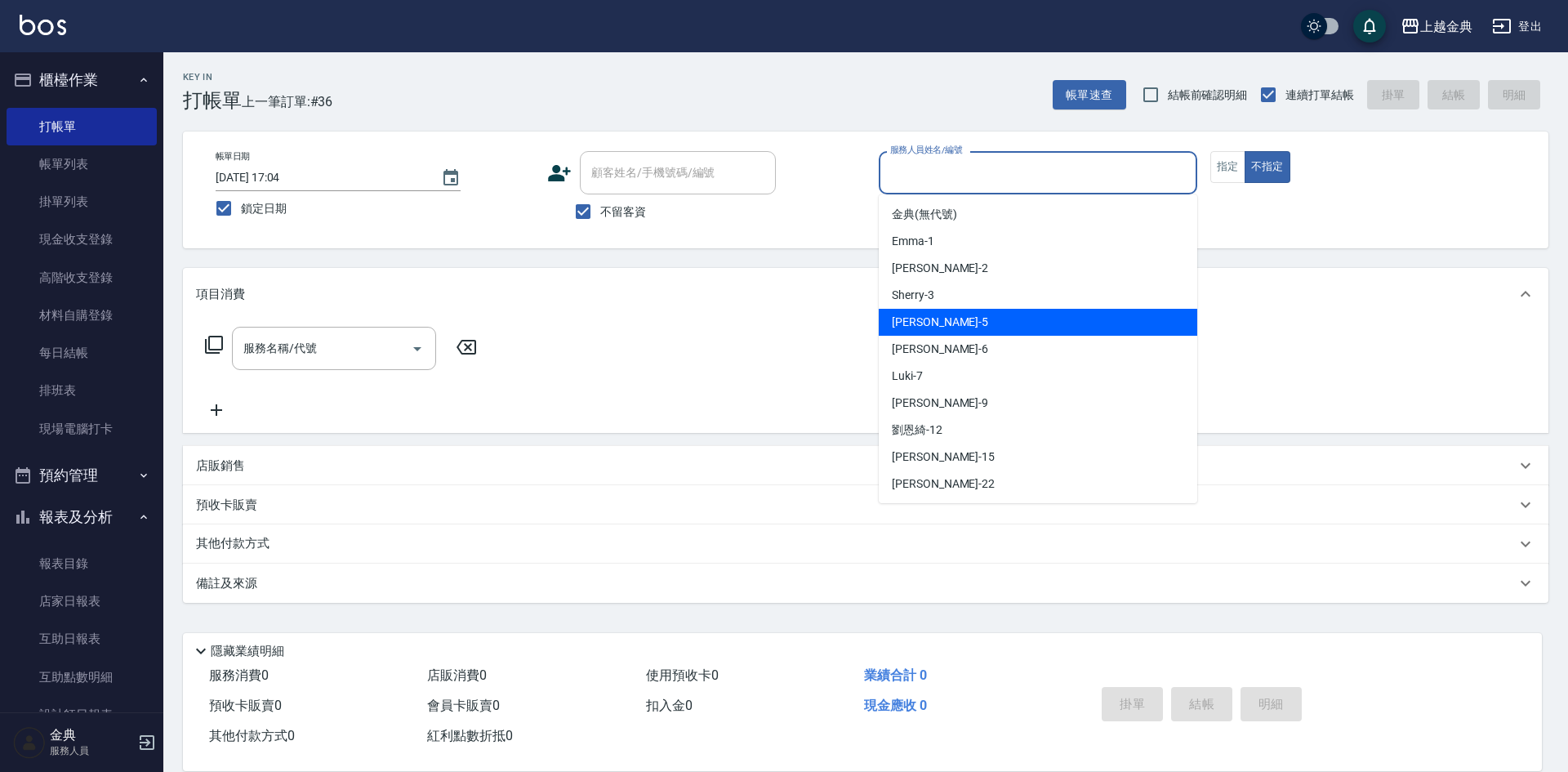
click at [1026, 327] on div "[PERSON_NAME] -5" at bounding box center [1038, 322] width 319 height 27
type input "[PERSON_NAME]-5"
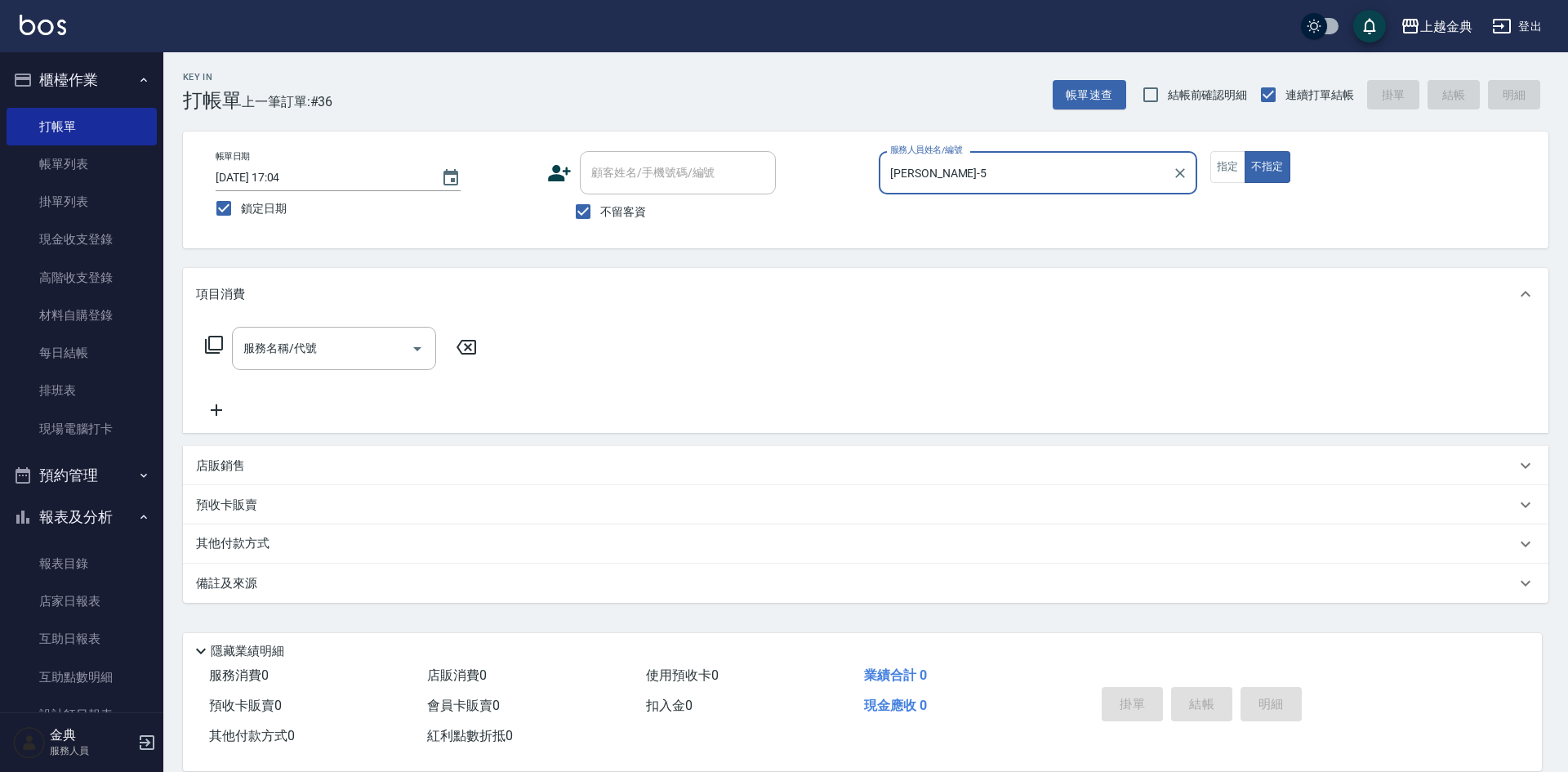
click at [210, 338] on icon at bounding box center [214, 344] width 18 height 18
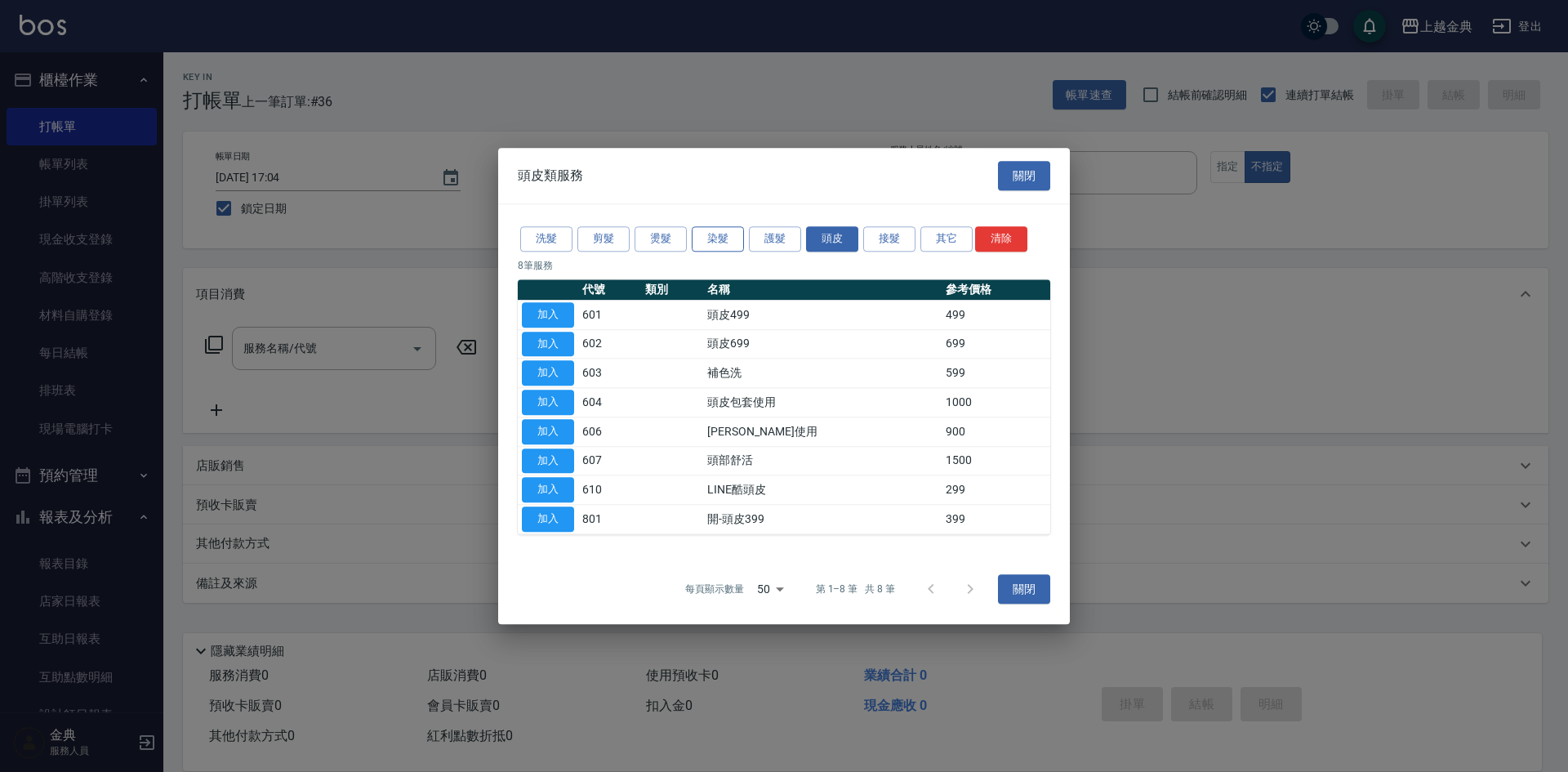
click at [721, 233] on button "染髮" at bounding box center [717, 239] width 52 height 26
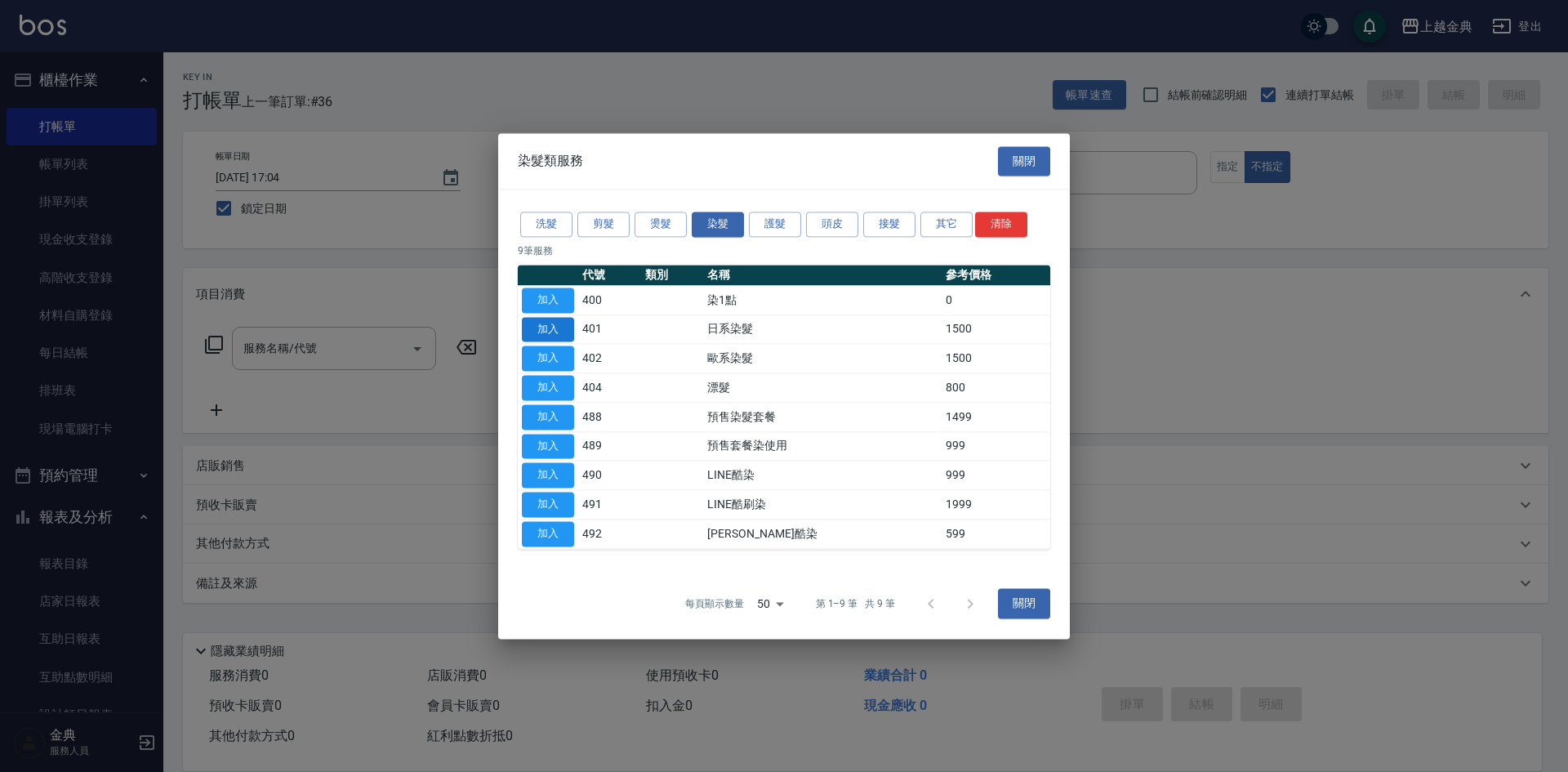
click at [567, 330] on button "加入" at bounding box center [548, 330] width 52 height 26
type input "日系染髮(401)"
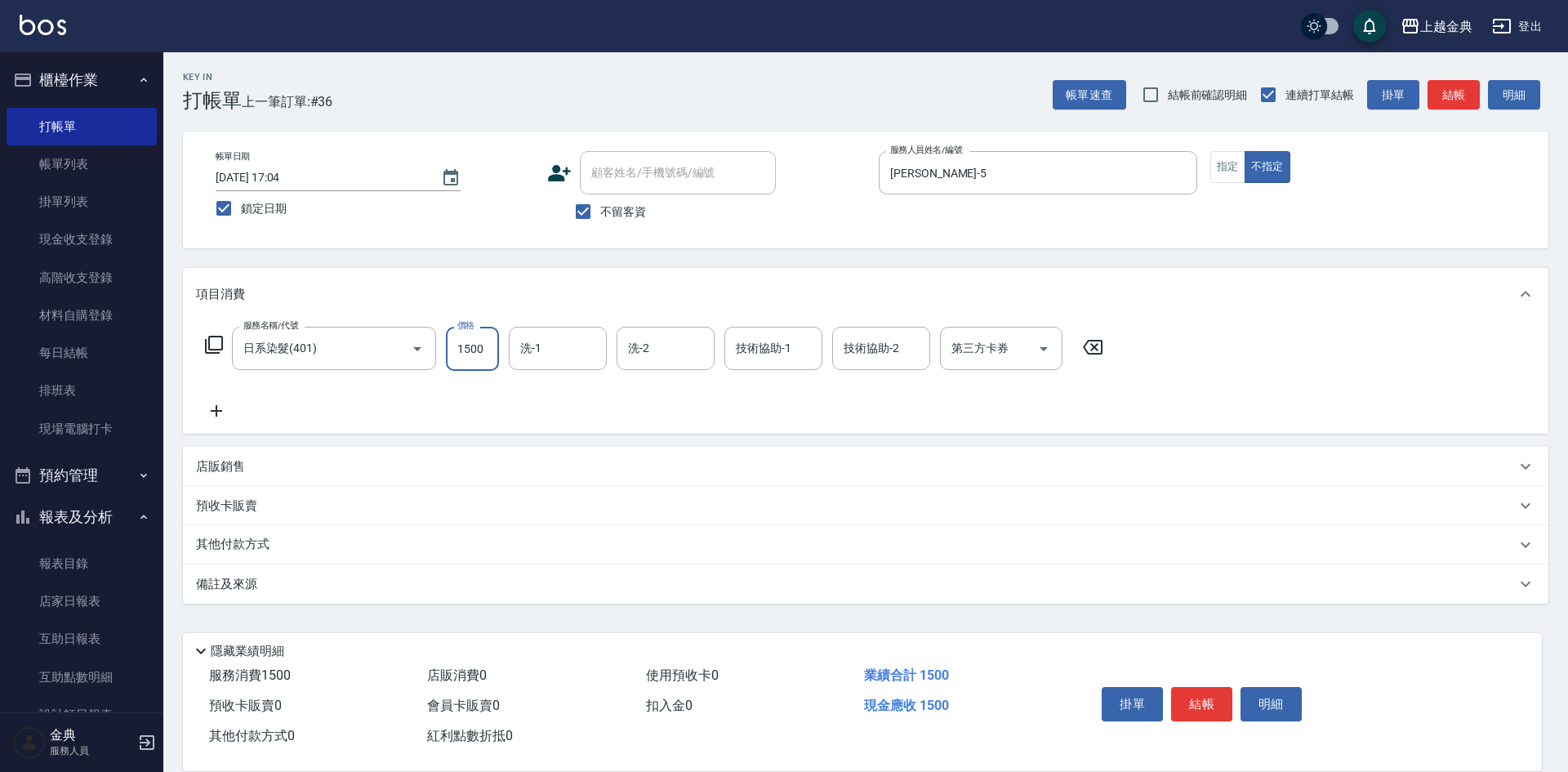
click at [483, 345] on input "1500" at bounding box center [473, 349] width 53 height 44
type input "2899"
click at [1200, 694] on button "結帳" at bounding box center [1202, 704] width 61 height 34
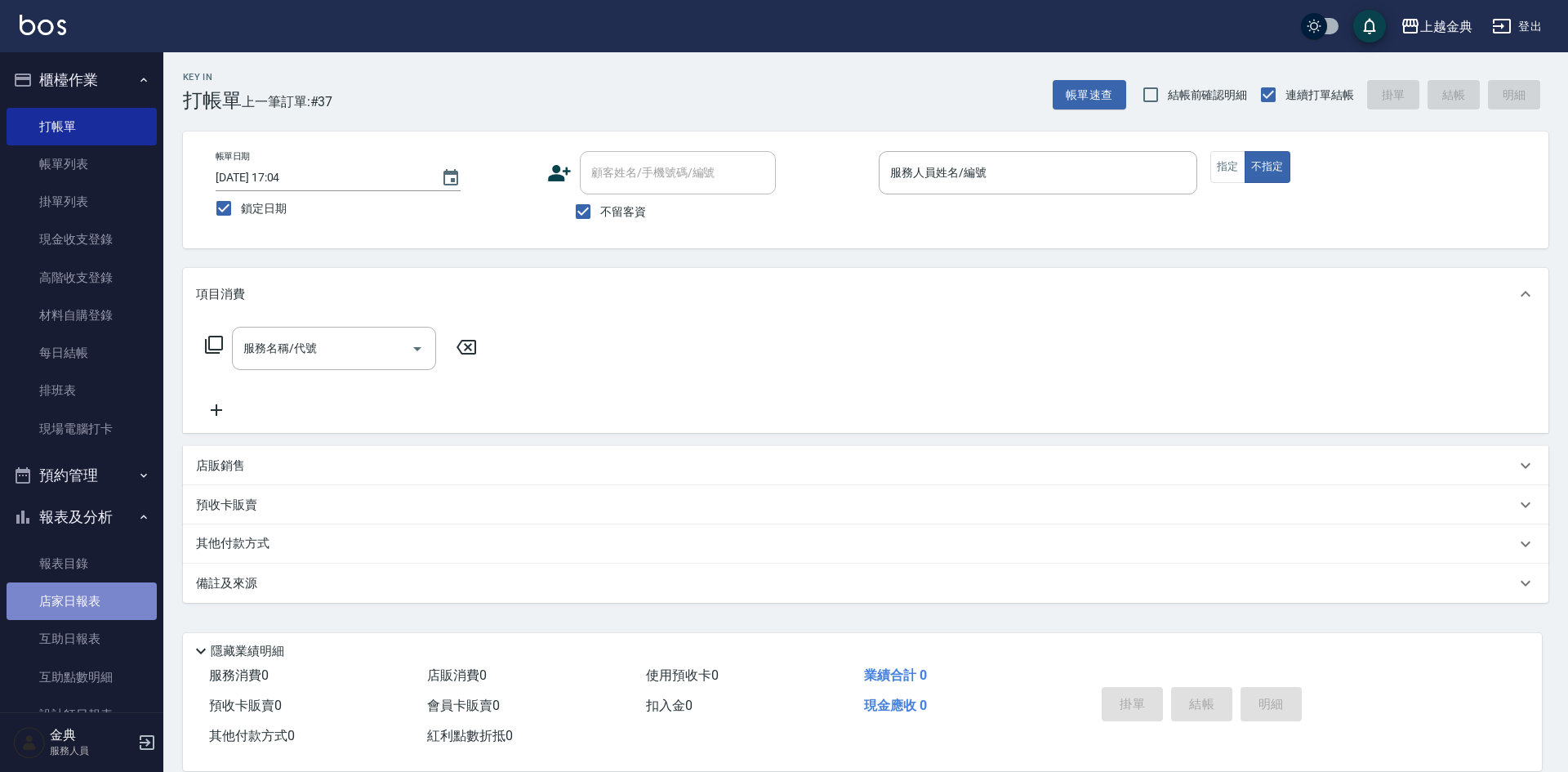
click at [96, 599] on link "店家日報表" at bounding box center [82, 602] width 150 height 37
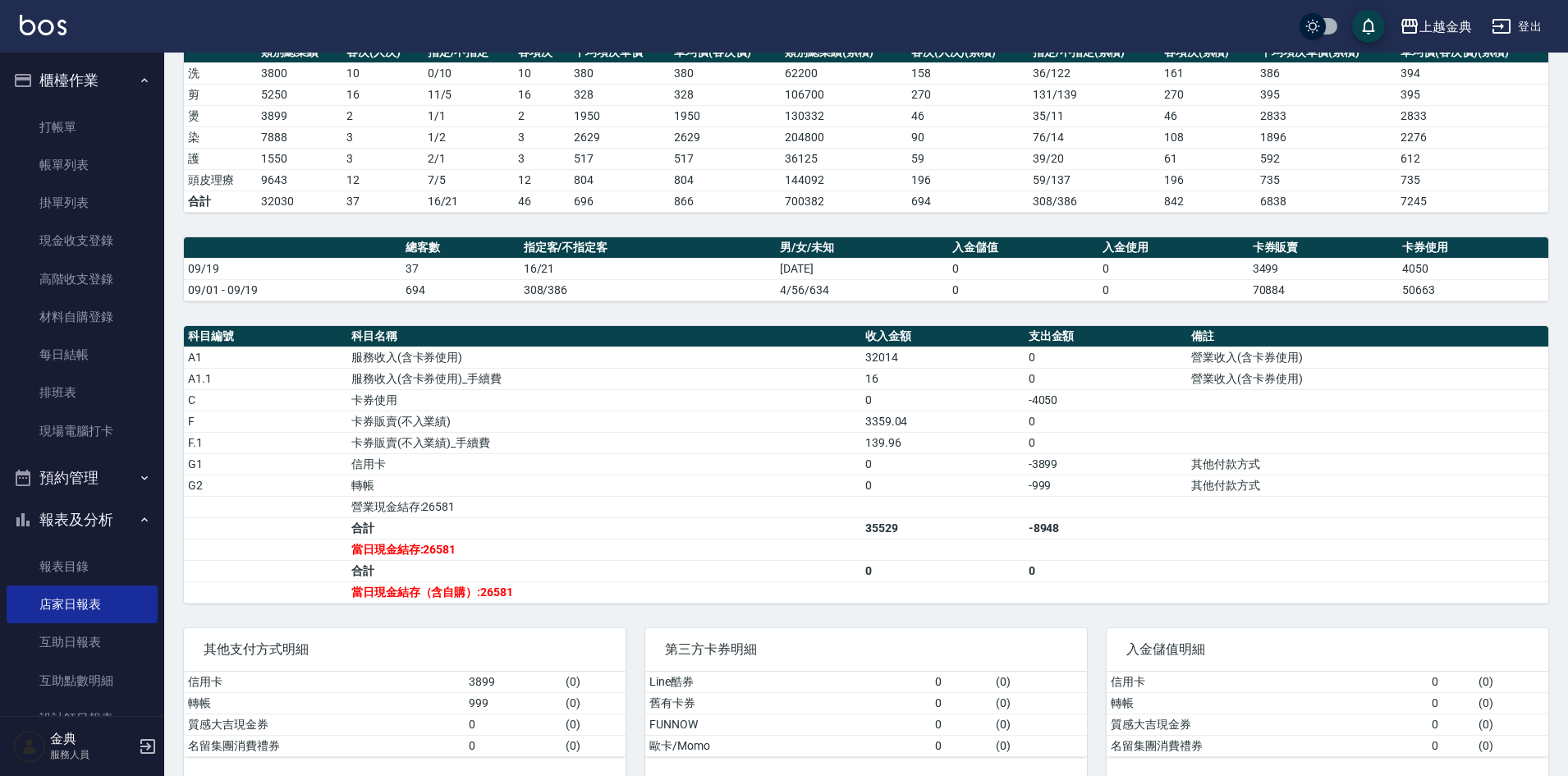
scroll to position [267, 0]
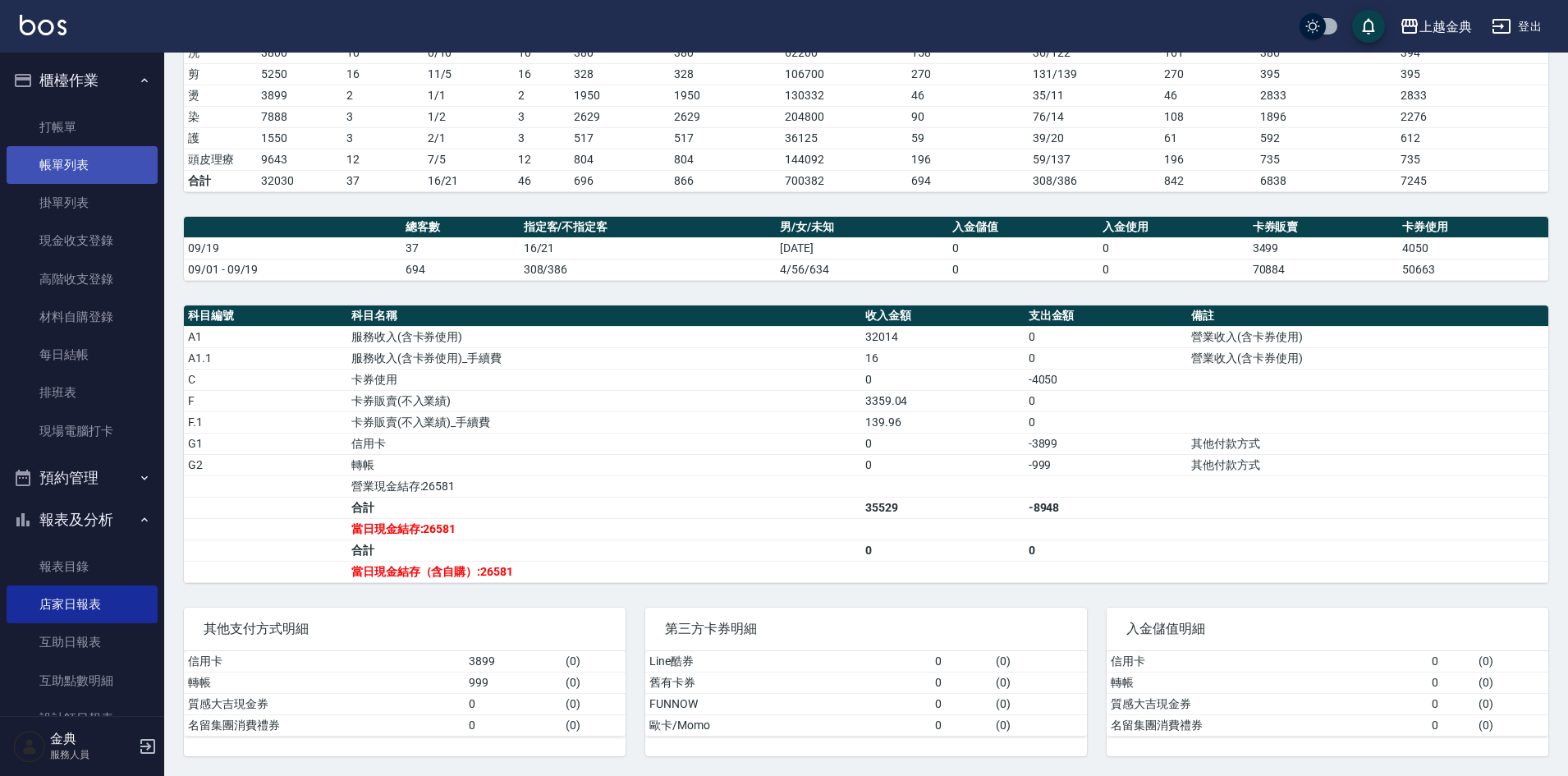
click at [99, 169] on link "帳單列表" at bounding box center [82, 165] width 151 height 38
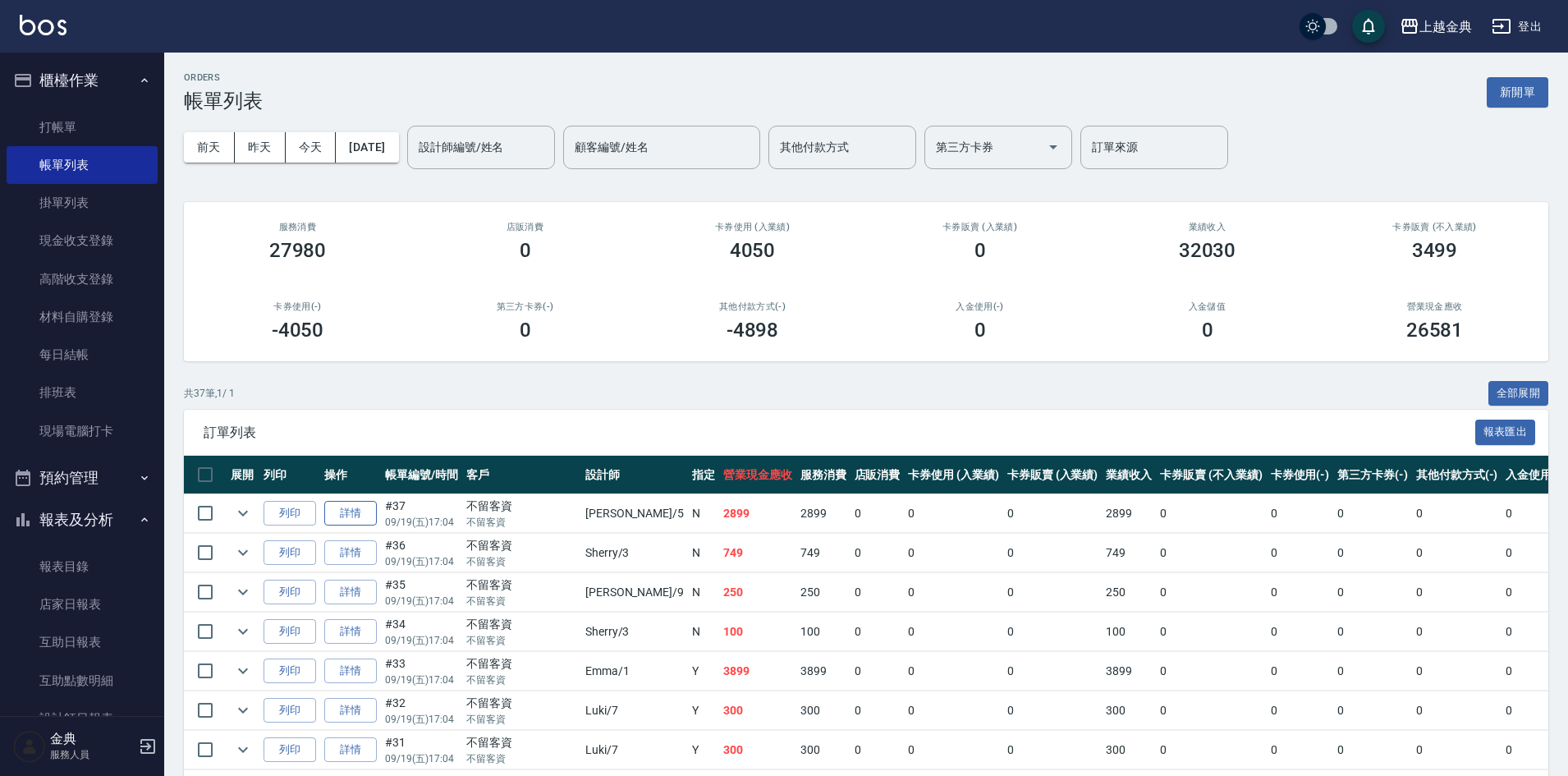
click at [348, 504] on link "詳情" at bounding box center [350, 514] width 52 height 26
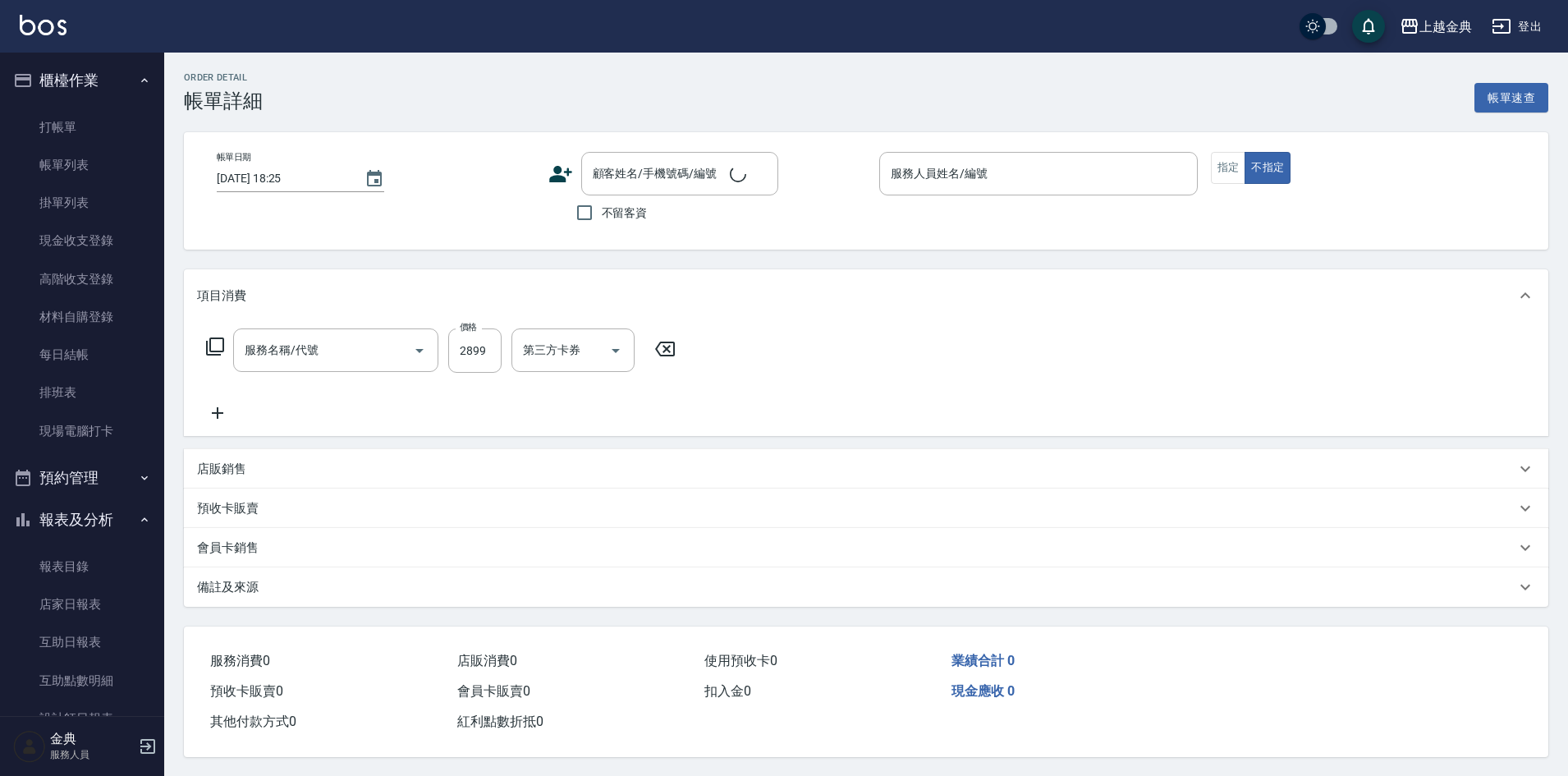
type input "[DATE] 17:04"
checkbox input "true"
type input "[PERSON_NAME]-5"
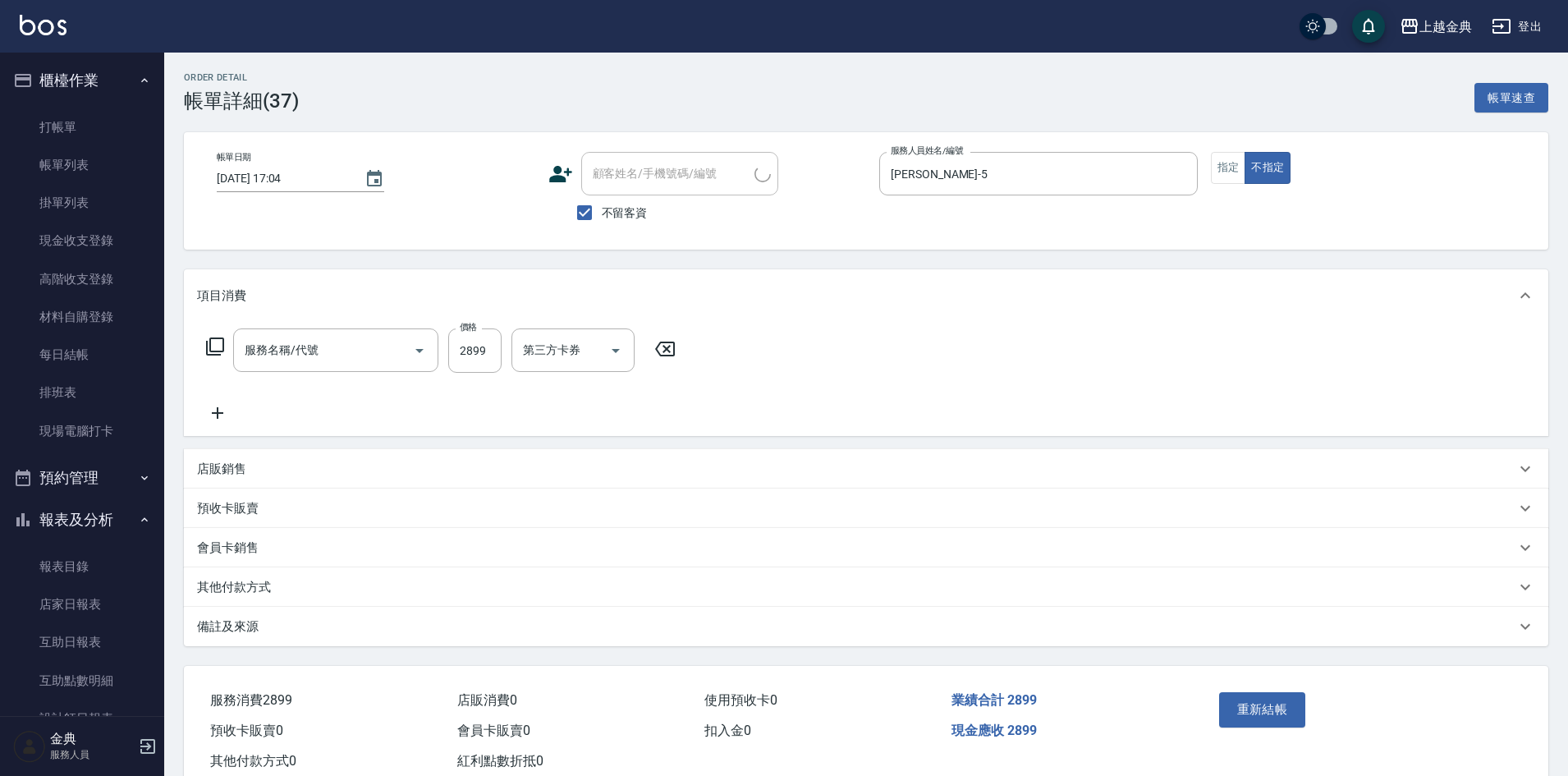
type input "日系染髮(401)"
click at [301, 588] on div "其他付款方式" at bounding box center [856, 588] width 1319 height 17
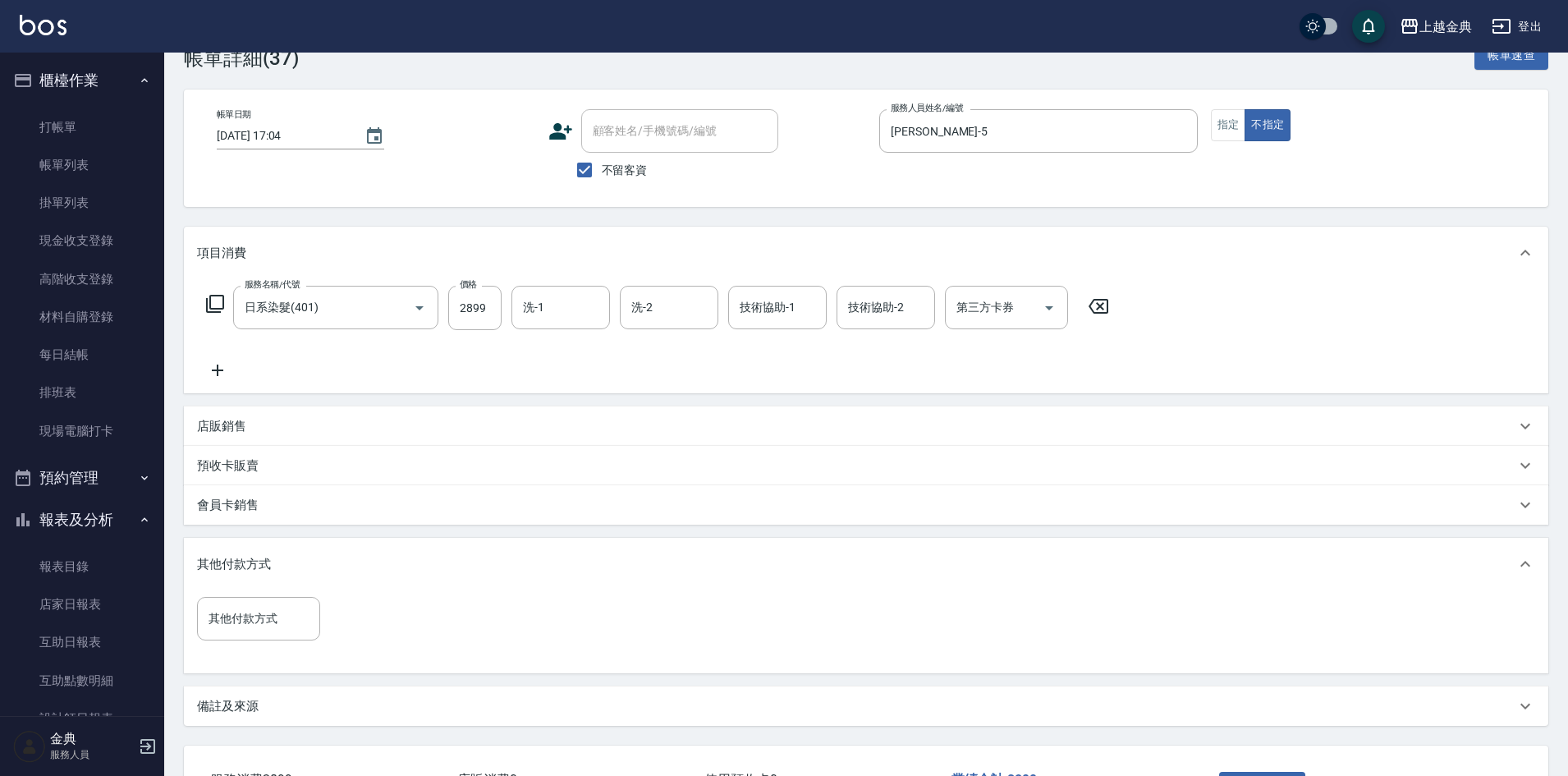
scroll to position [82, 0]
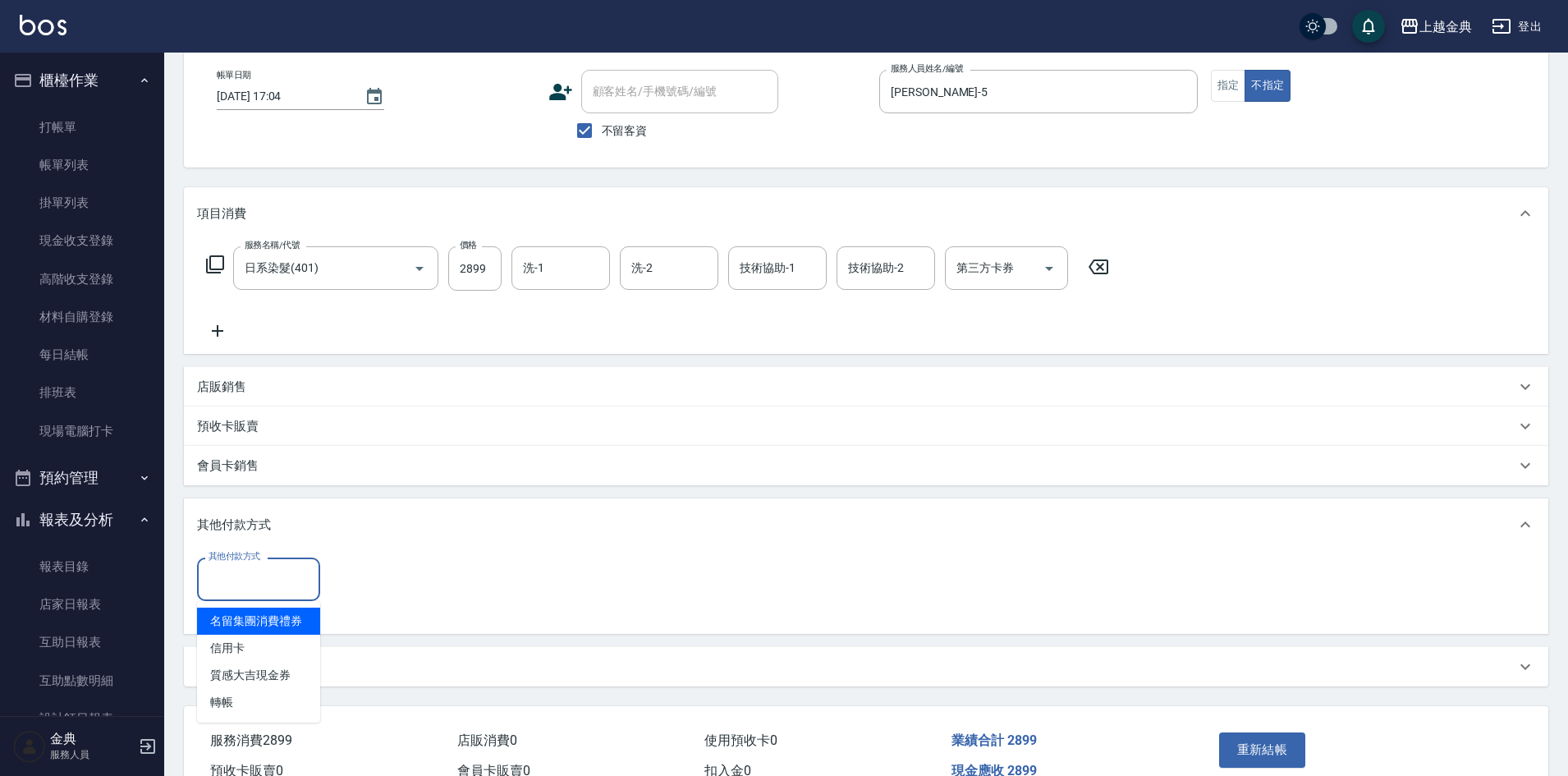
click at [271, 570] on input "其他付款方式" at bounding box center [259, 580] width 109 height 29
click at [257, 642] on span "信用卡" at bounding box center [259, 648] width 123 height 27
type input "信用卡"
click at [340, 581] on input "0" at bounding box center [391, 580] width 123 height 45
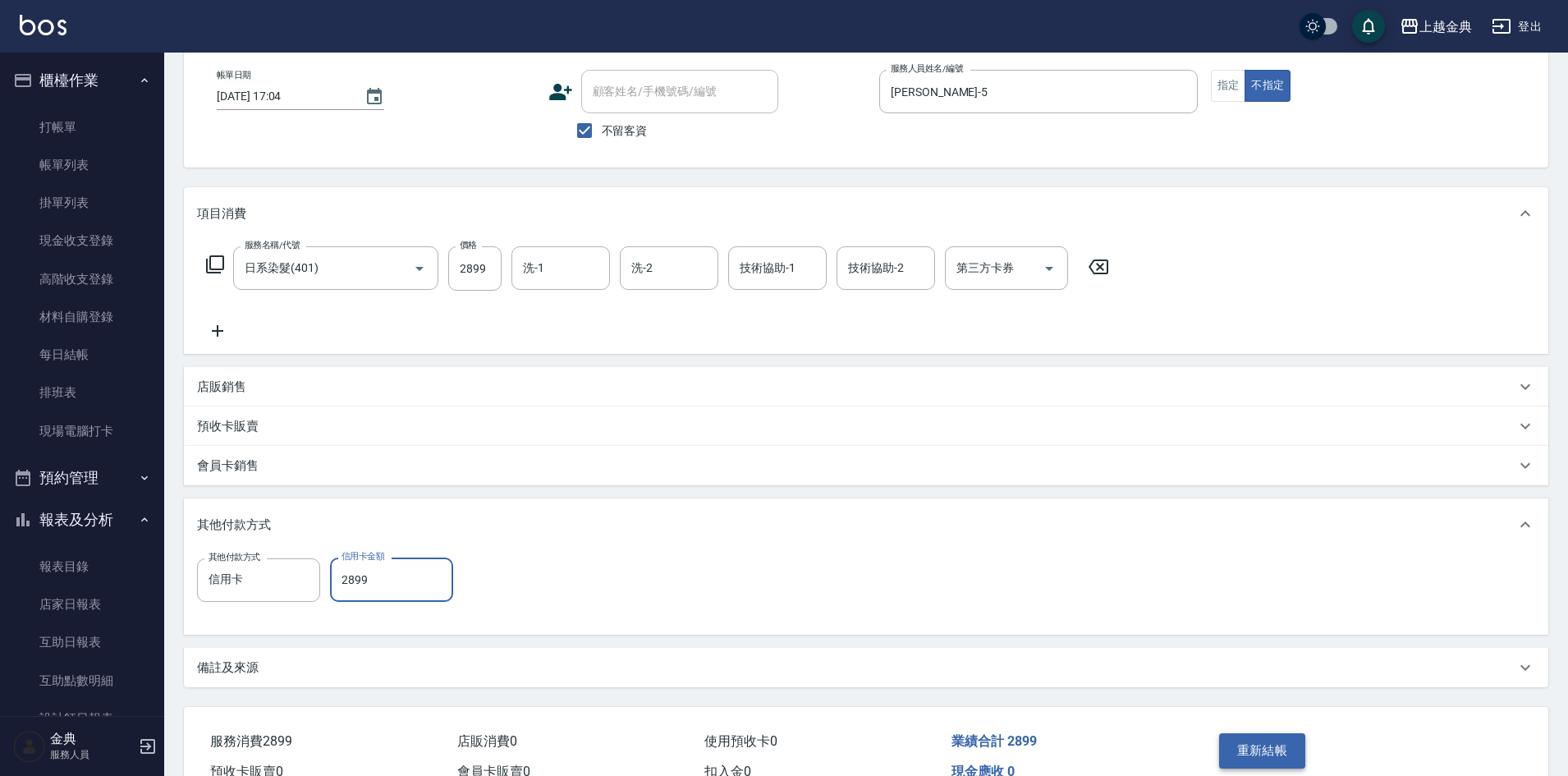
type input "2899"
click at [1243, 755] on button "重新結帳" at bounding box center [1263, 750] width 87 height 34
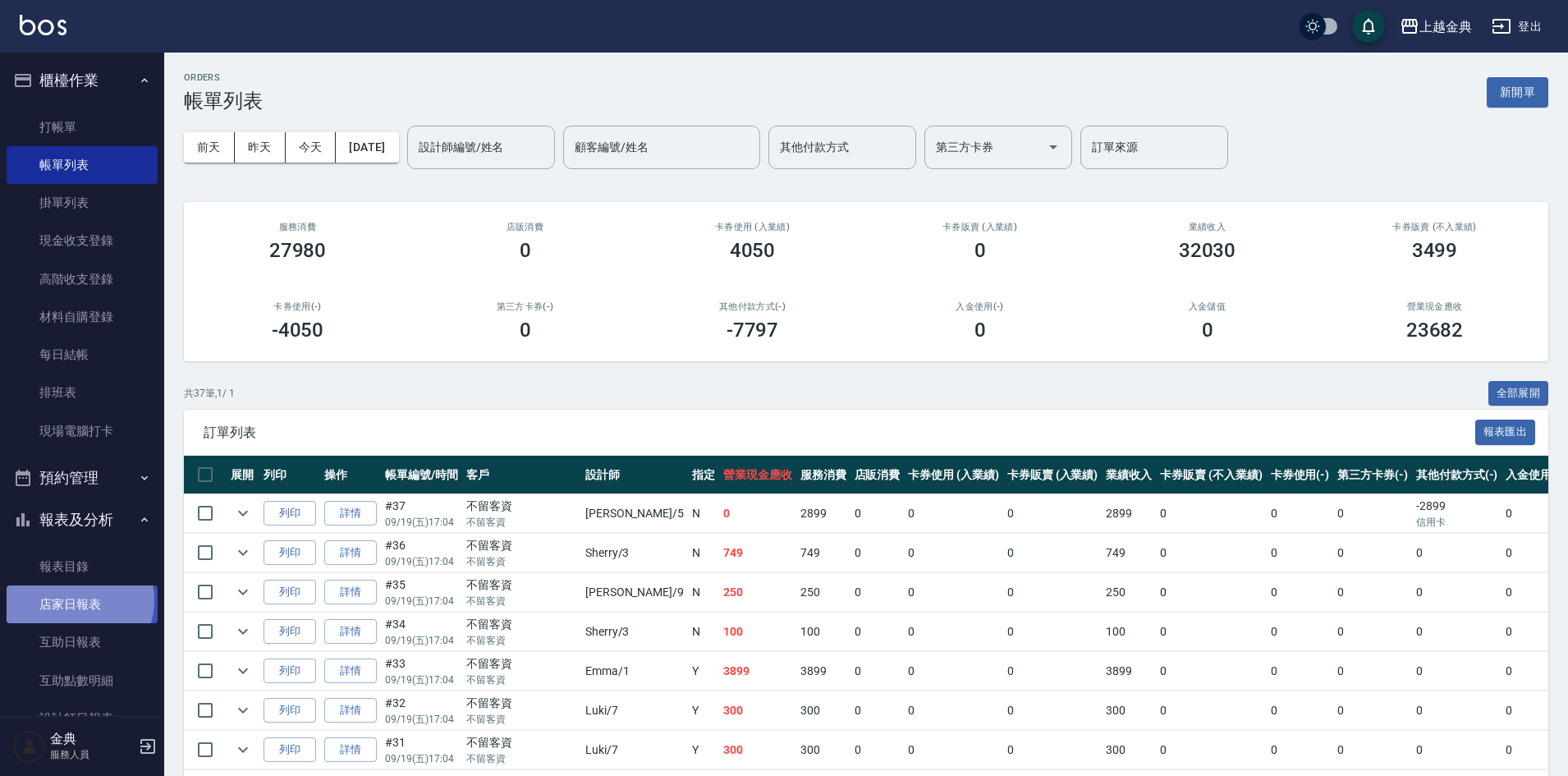
click at [78, 600] on link "店家日報表" at bounding box center [82, 605] width 151 height 38
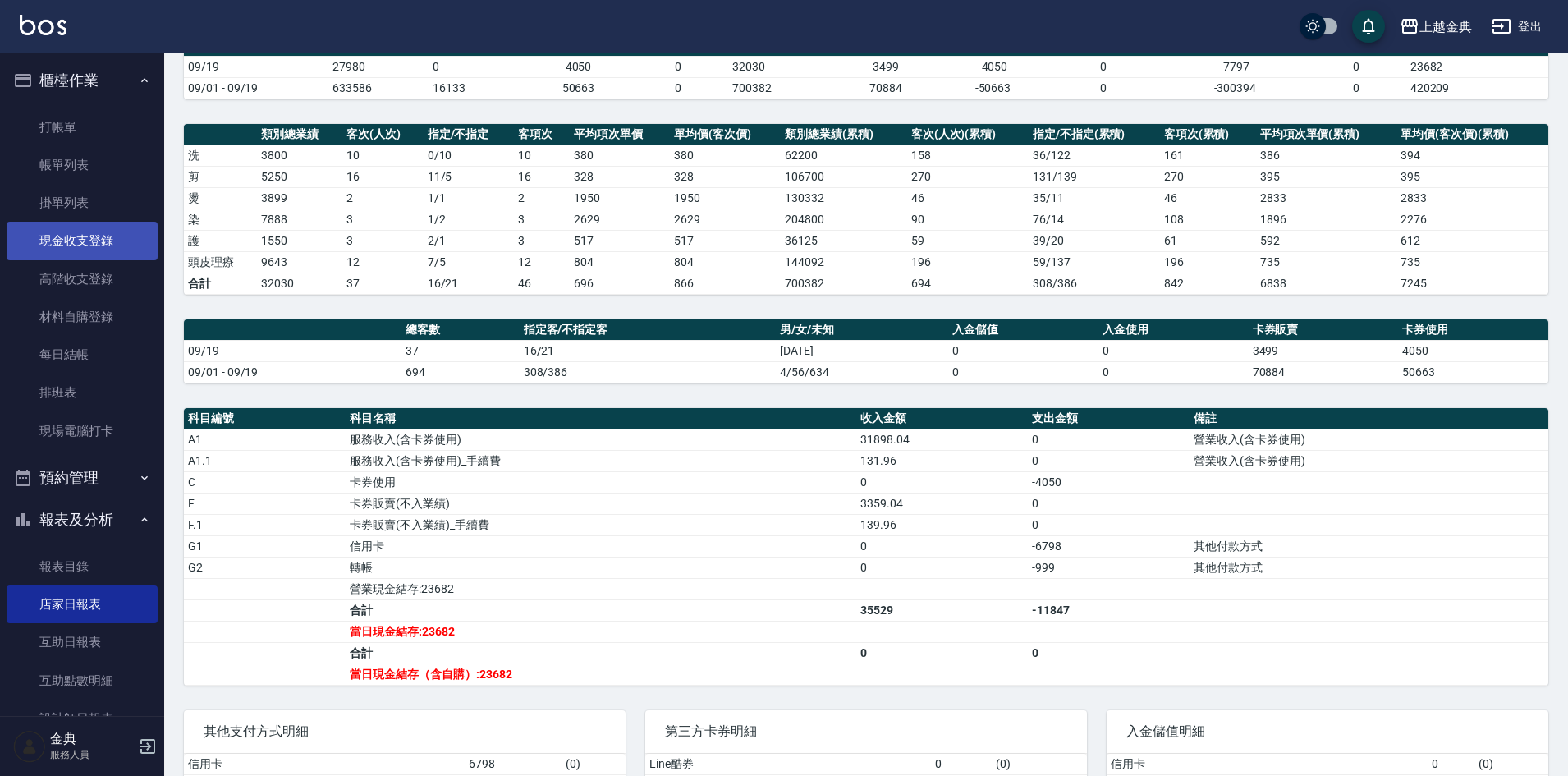
click at [104, 236] on link "現金收支登錄" at bounding box center [82, 241] width 151 height 38
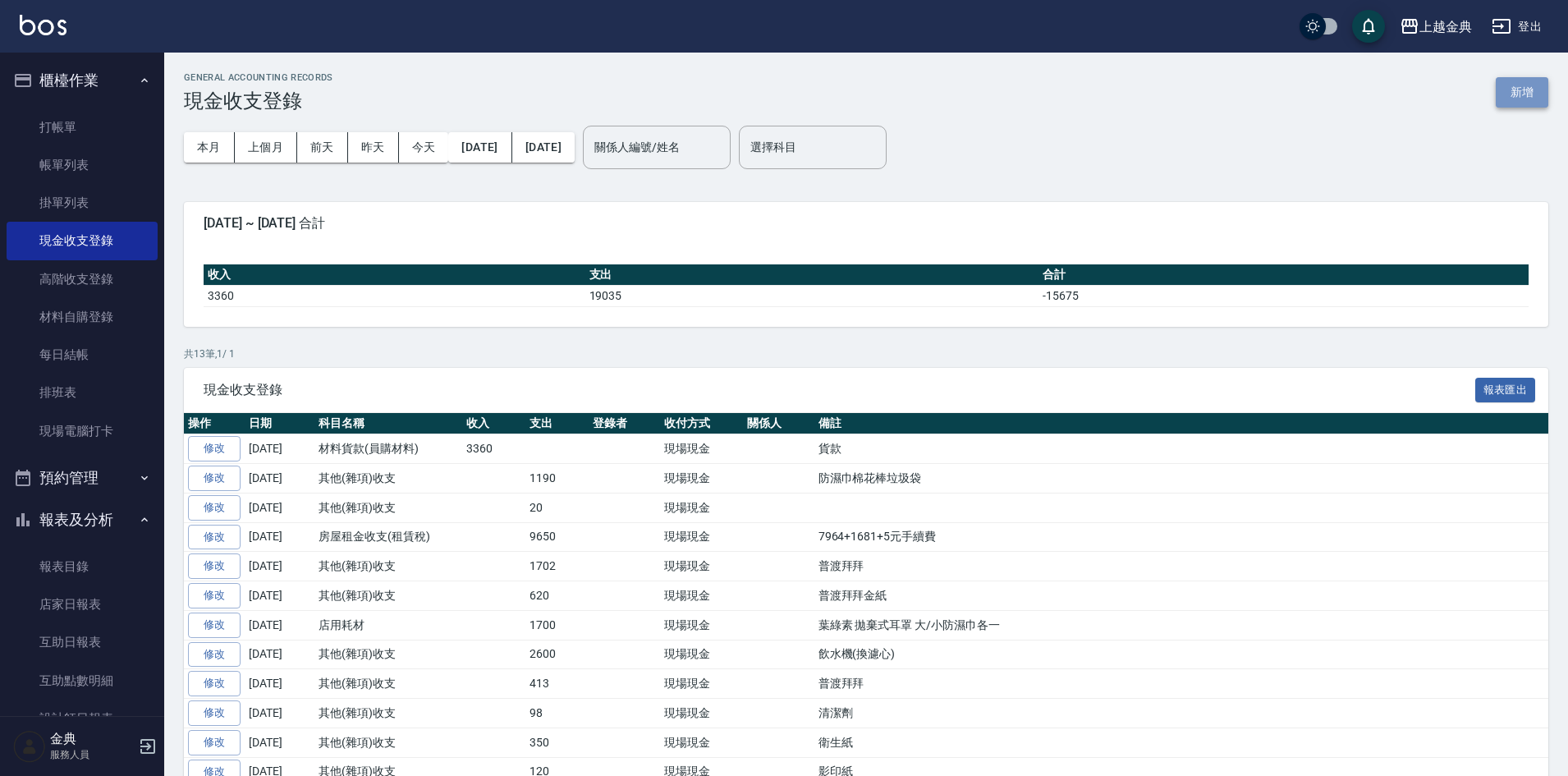
click at [1529, 90] on button "新增" at bounding box center [1522, 92] width 52 height 30
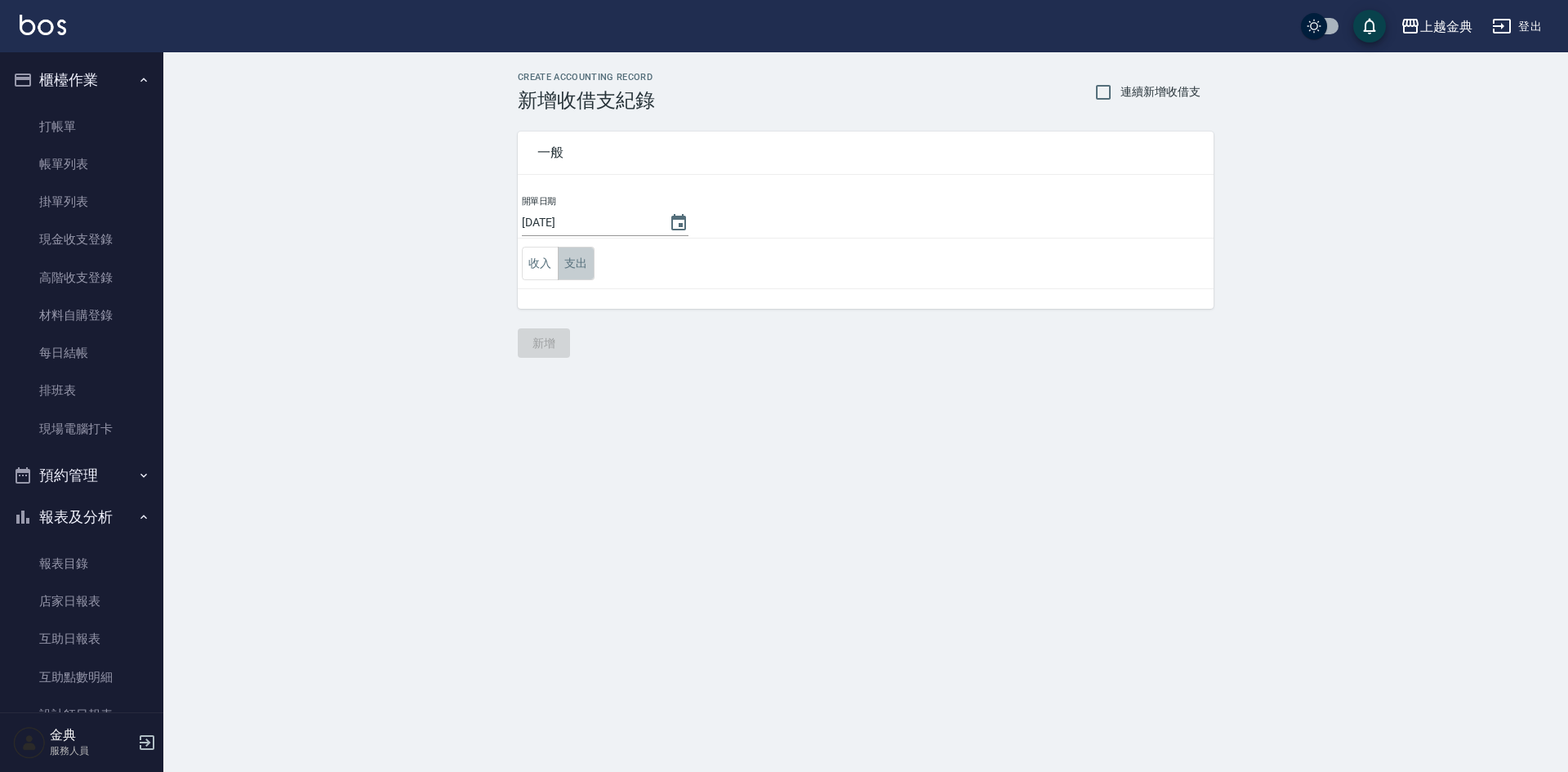
click at [587, 263] on button "支出" at bounding box center [576, 263] width 37 height 33
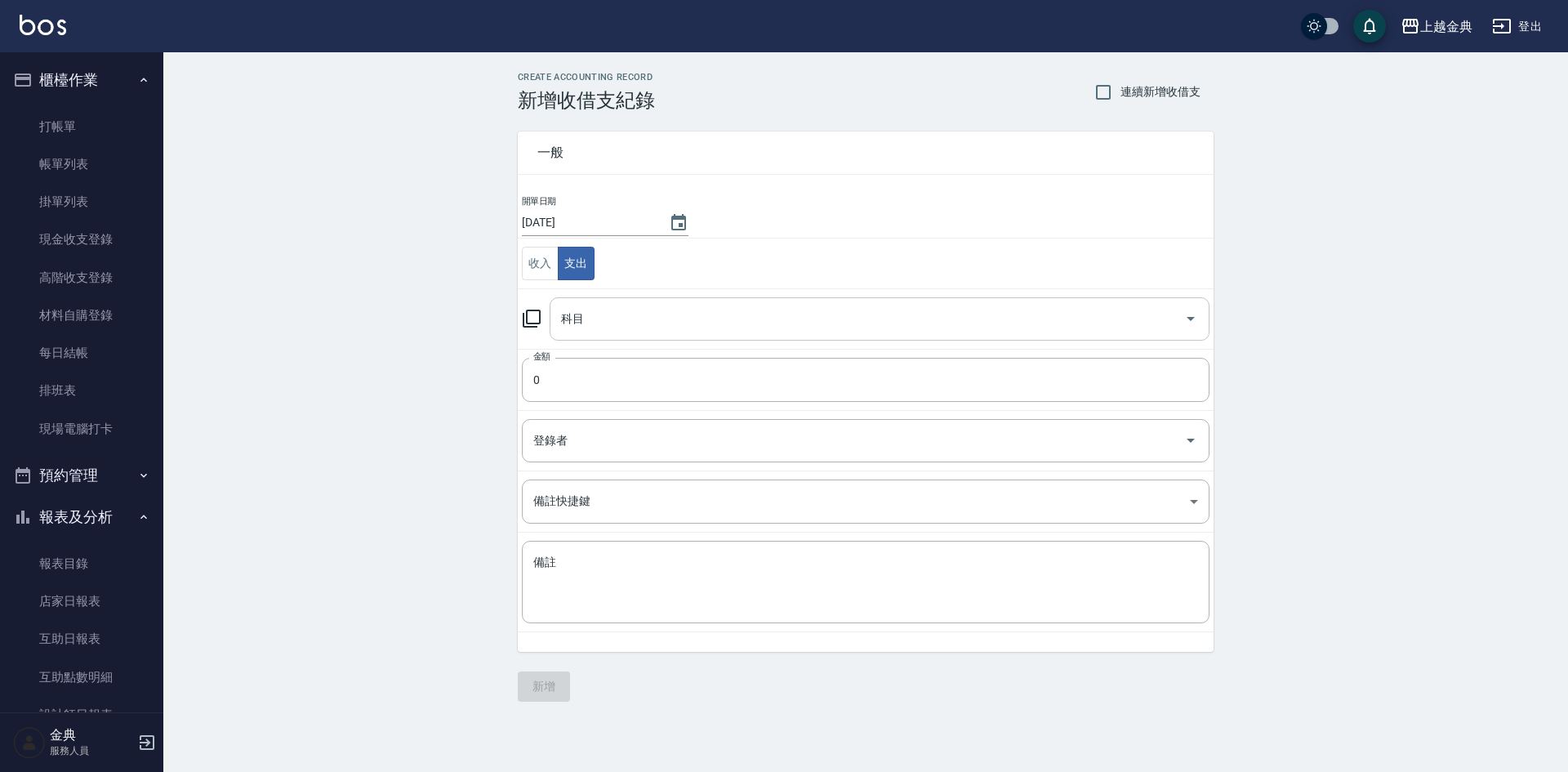
click at [1192, 315] on icon "Open" at bounding box center [1190, 318] width 20 height 20
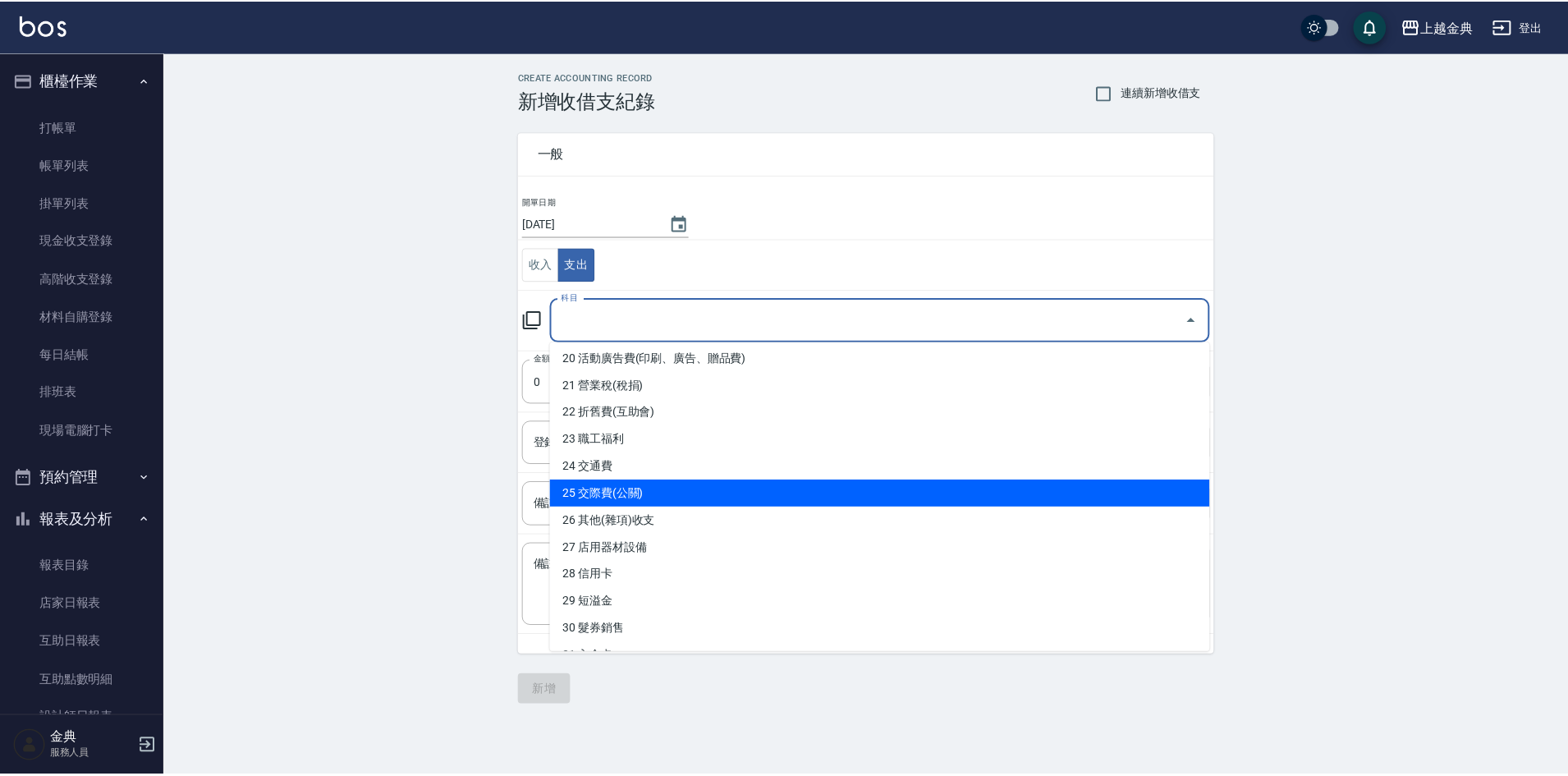
scroll to position [575, 0]
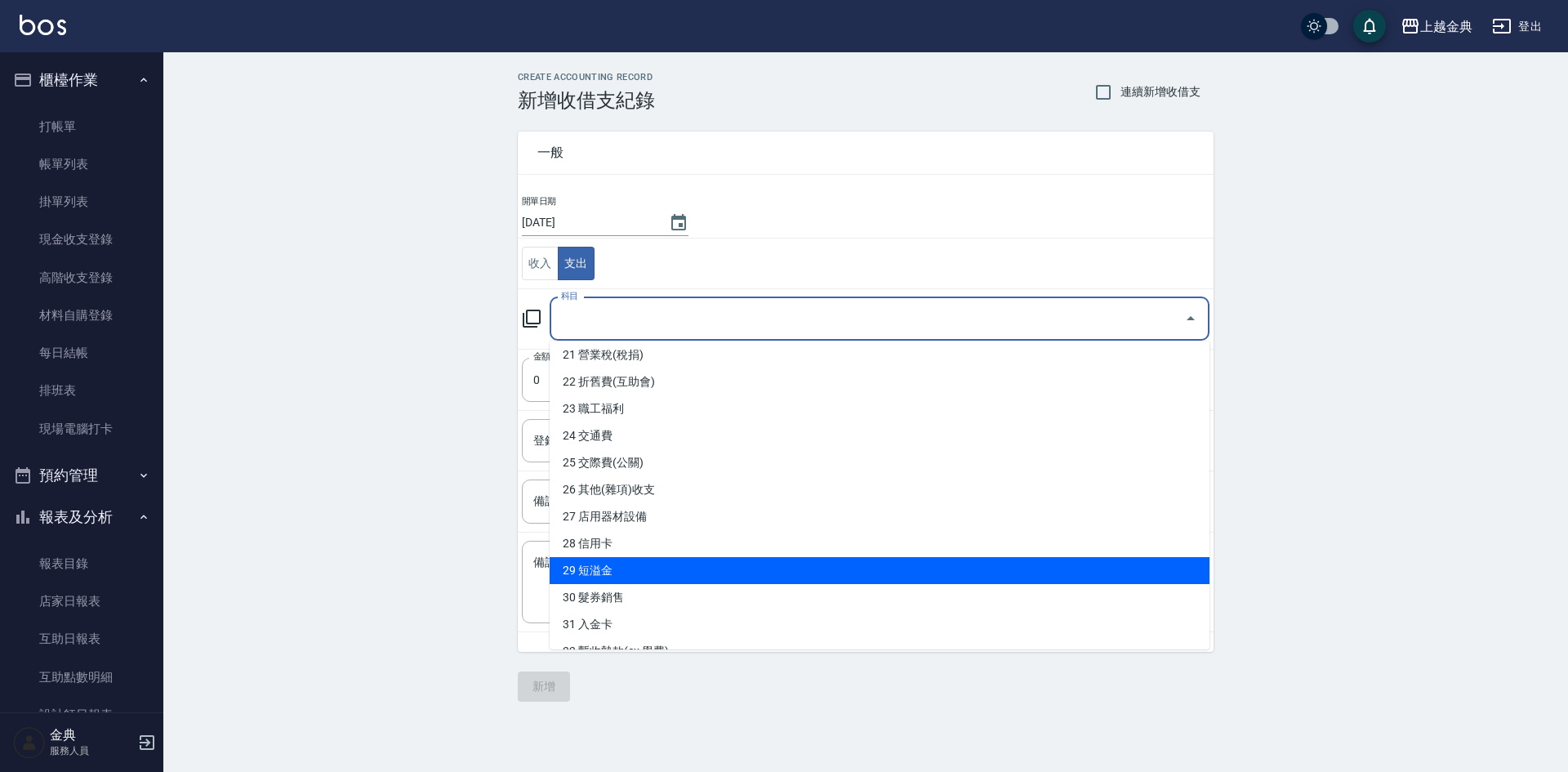
click at [686, 565] on li "29 短溢金" at bounding box center [879, 571] width 660 height 27
type input "29 短溢金"
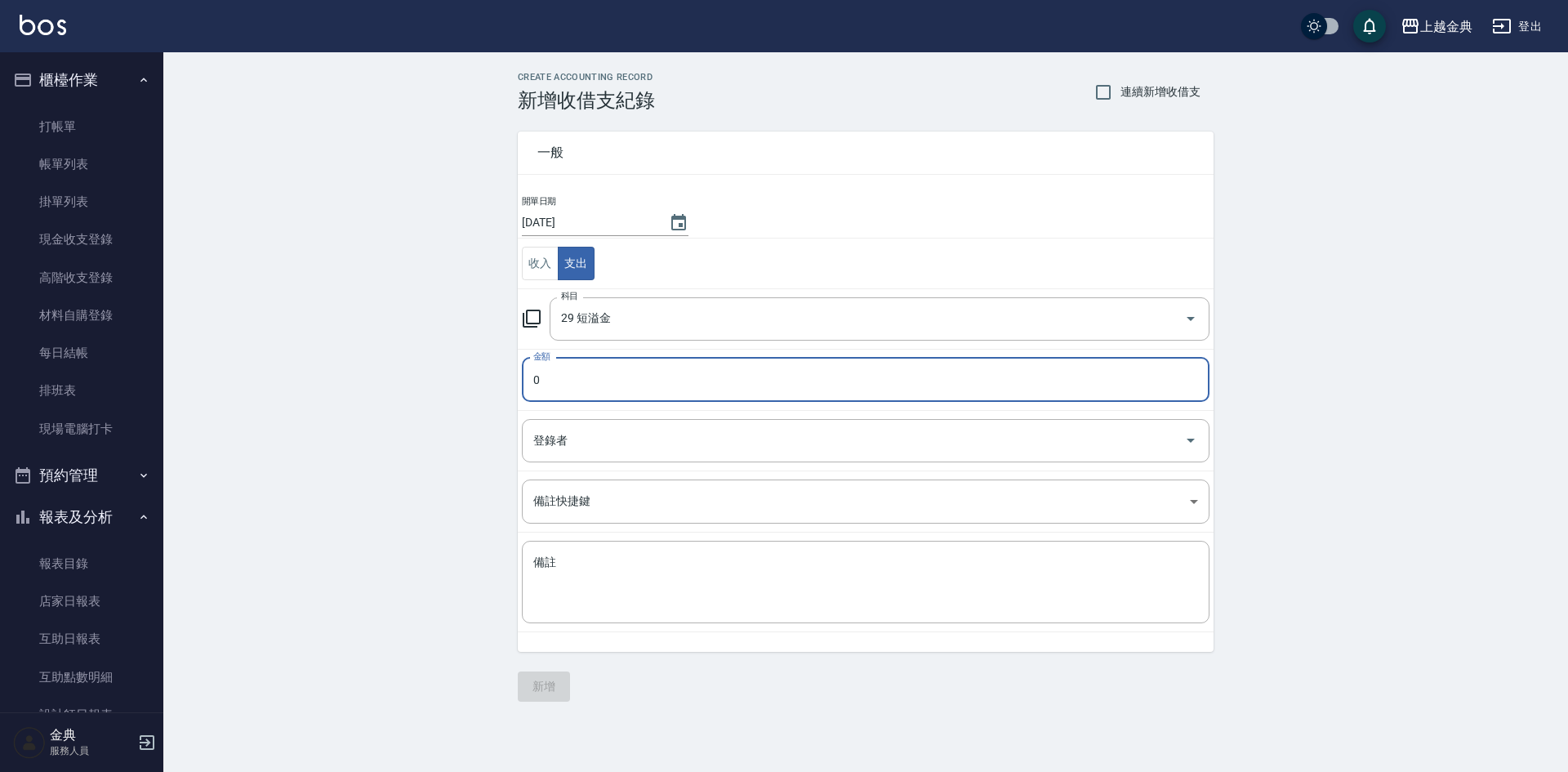
click at [531, 377] on input "0" at bounding box center [865, 380] width 687 height 44
type input "1100"
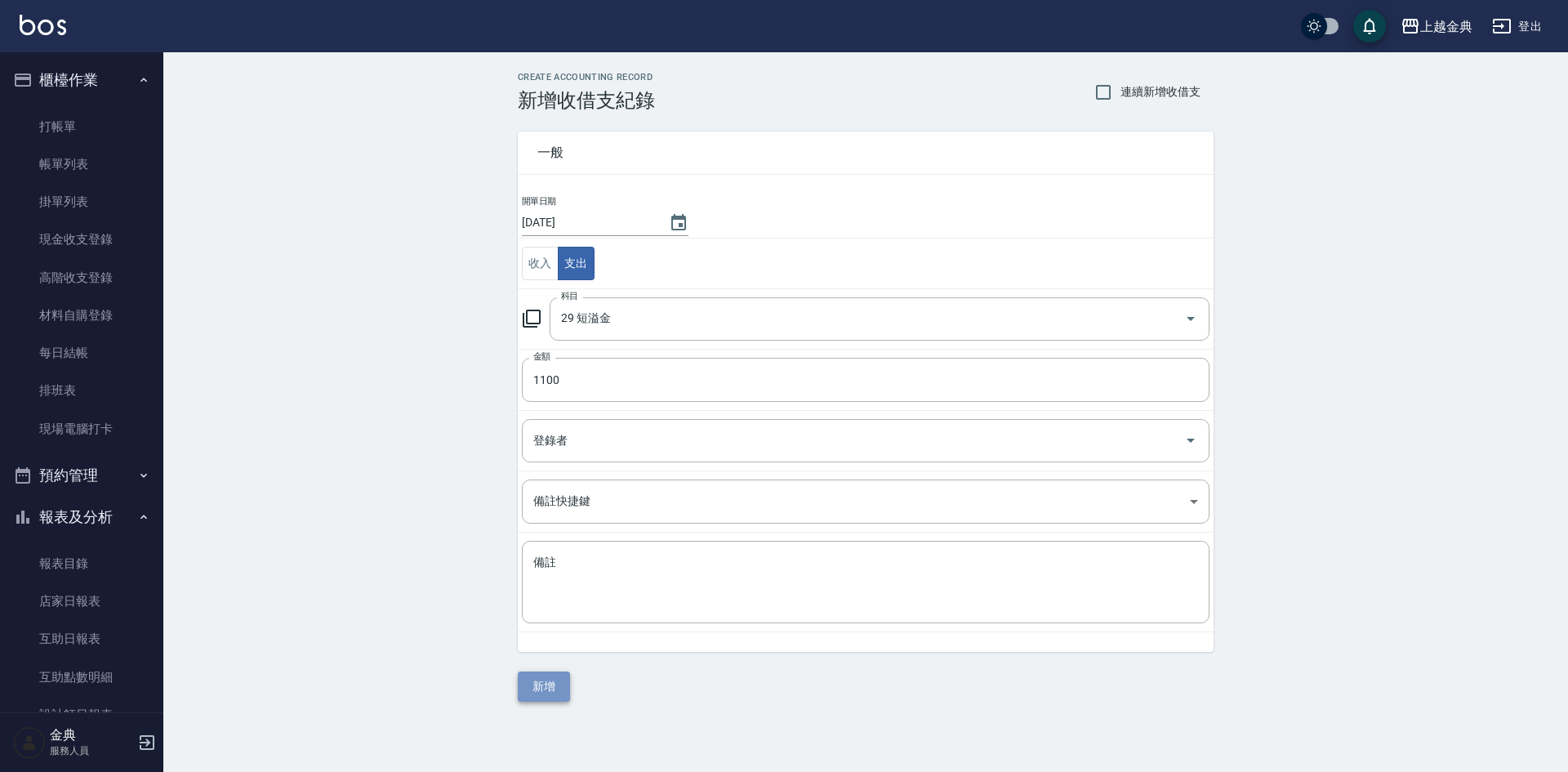
click at [542, 683] on button "新增" at bounding box center [543, 686] width 52 height 30
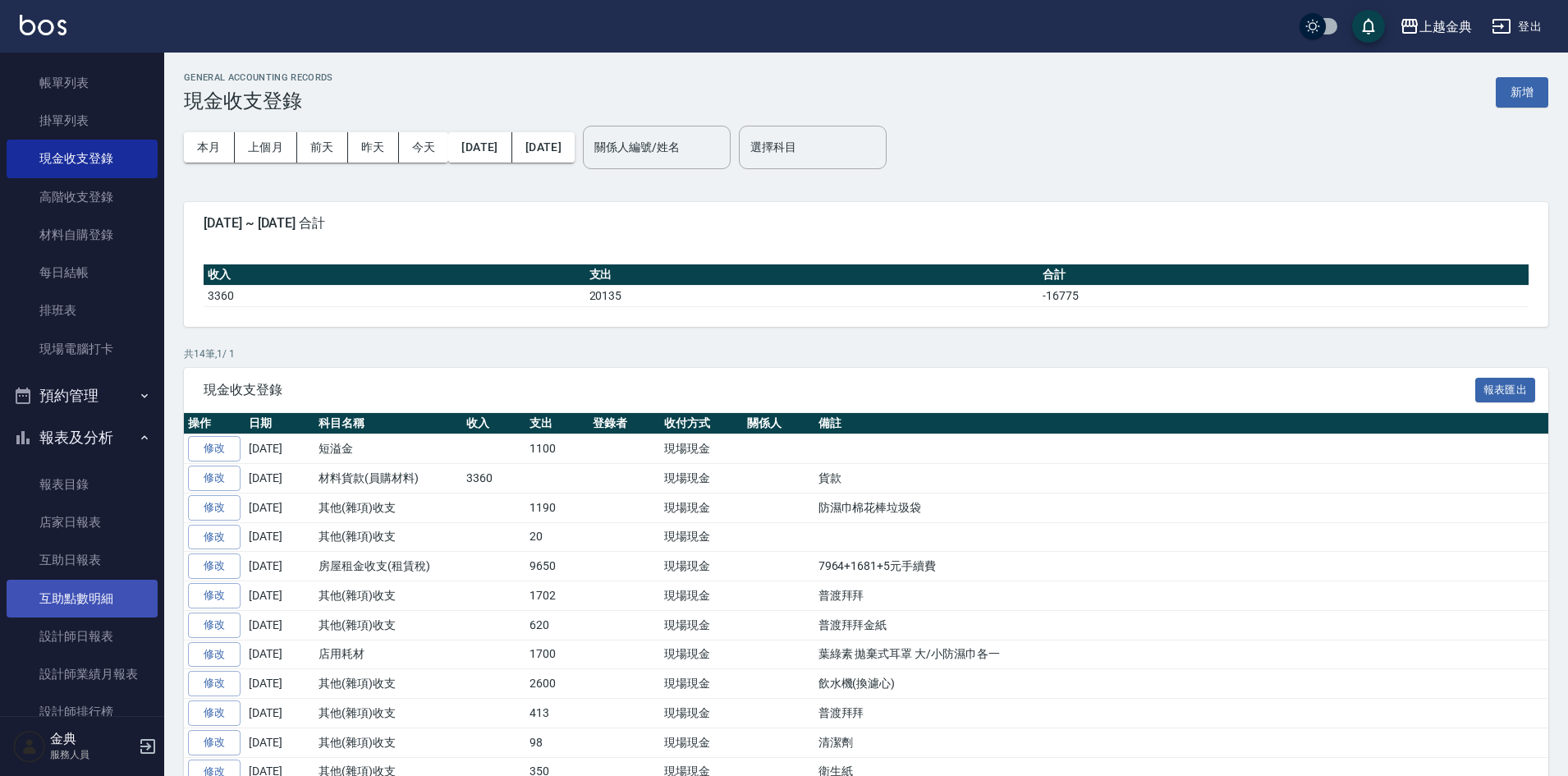
scroll to position [164, 0]
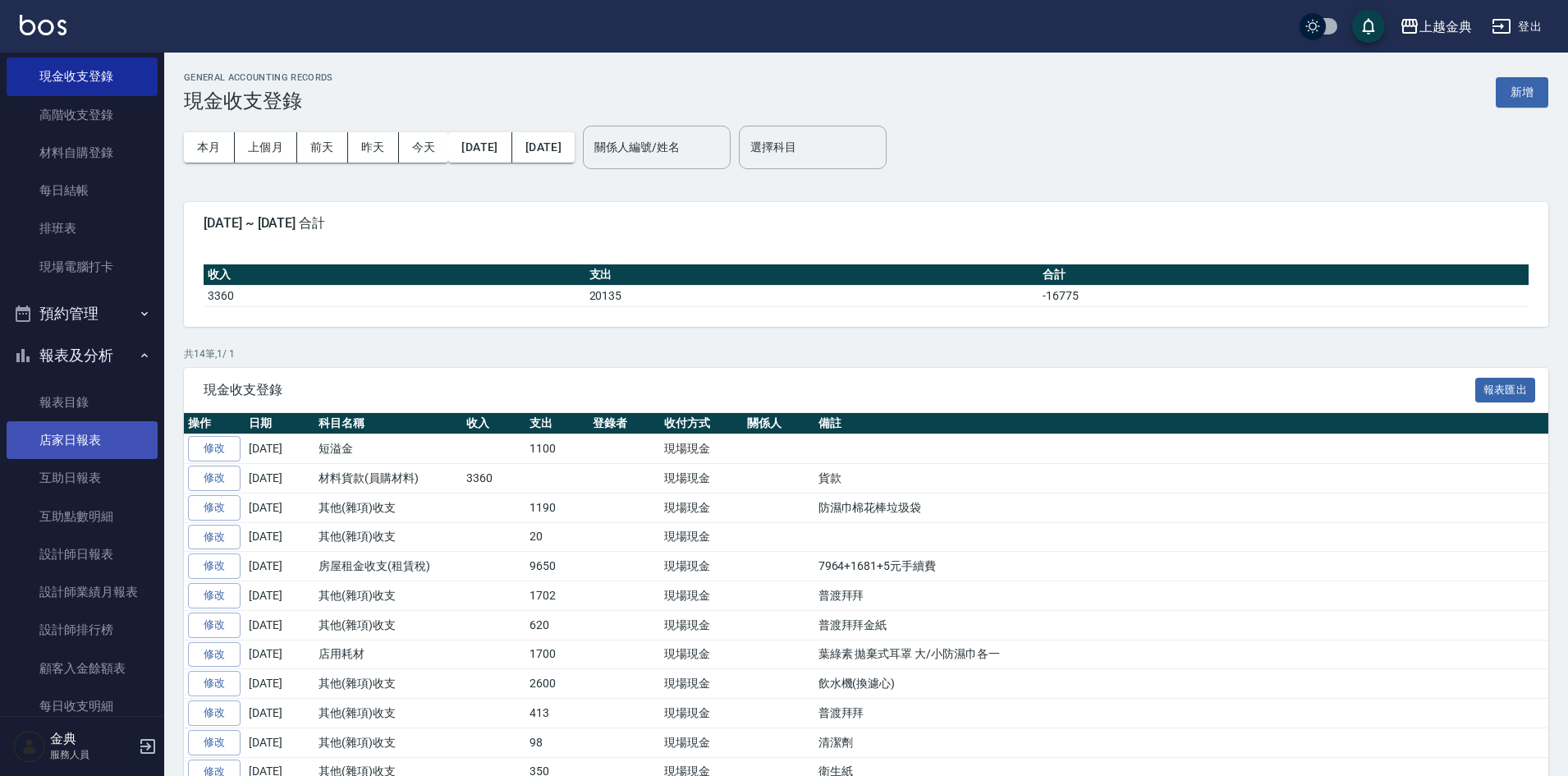
click at [89, 439] on link "店家日報表" at bounding box center [82, 440] width 151 height 38
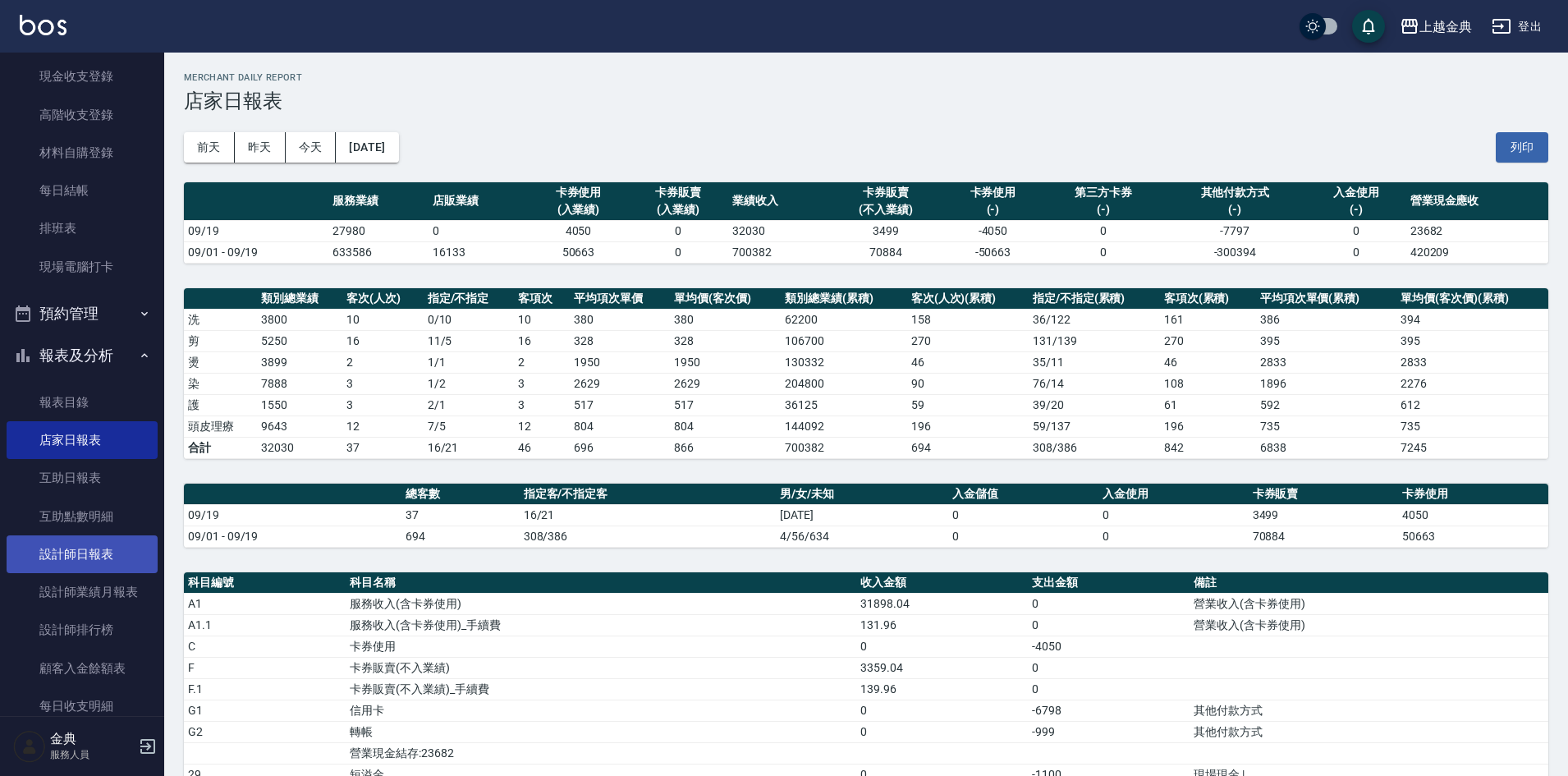
click at [122, 552] on link "設計師日報表" at bounding box center [82, 554] width 151 height 38
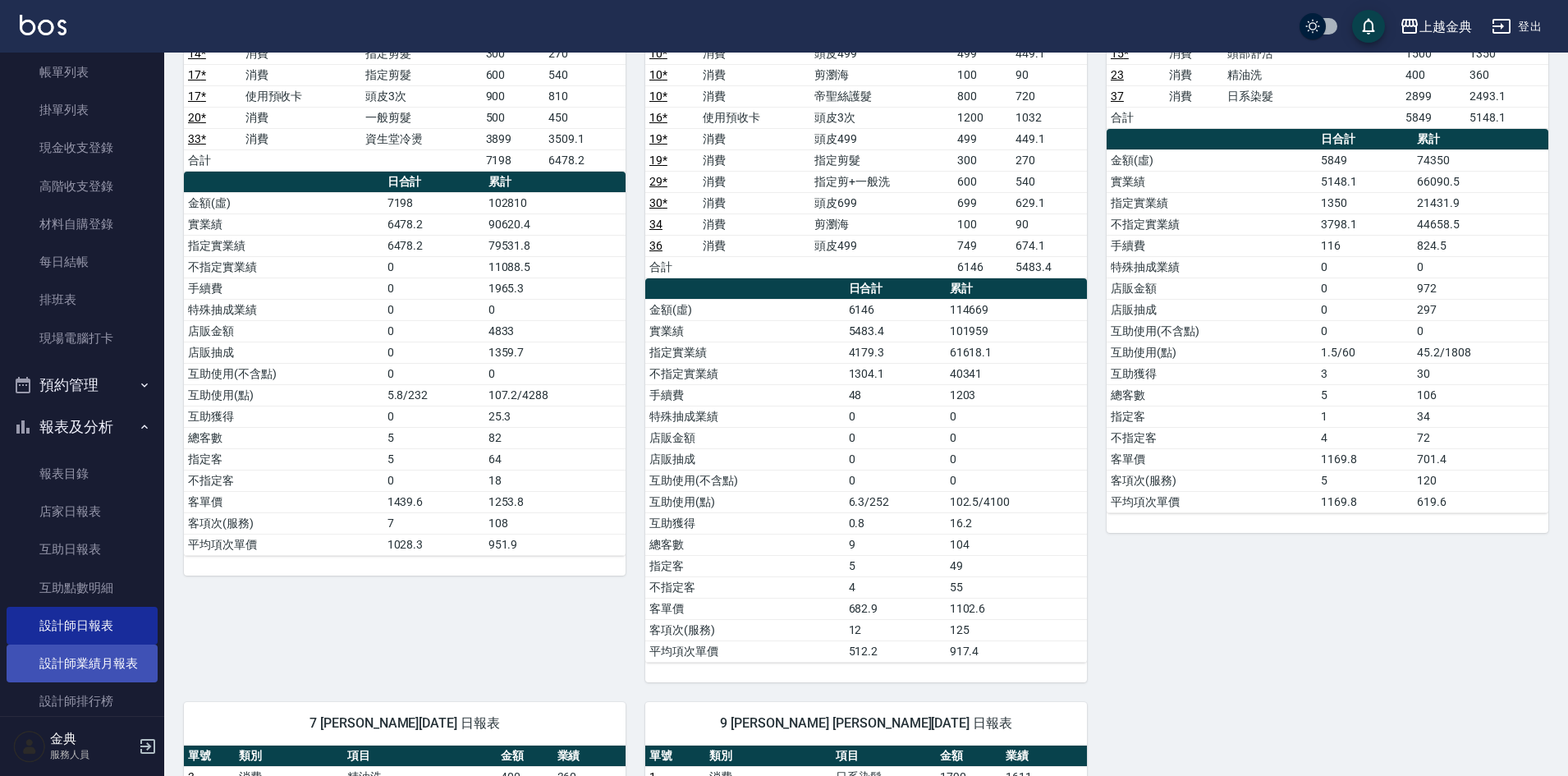
scroll to position [164, 0]
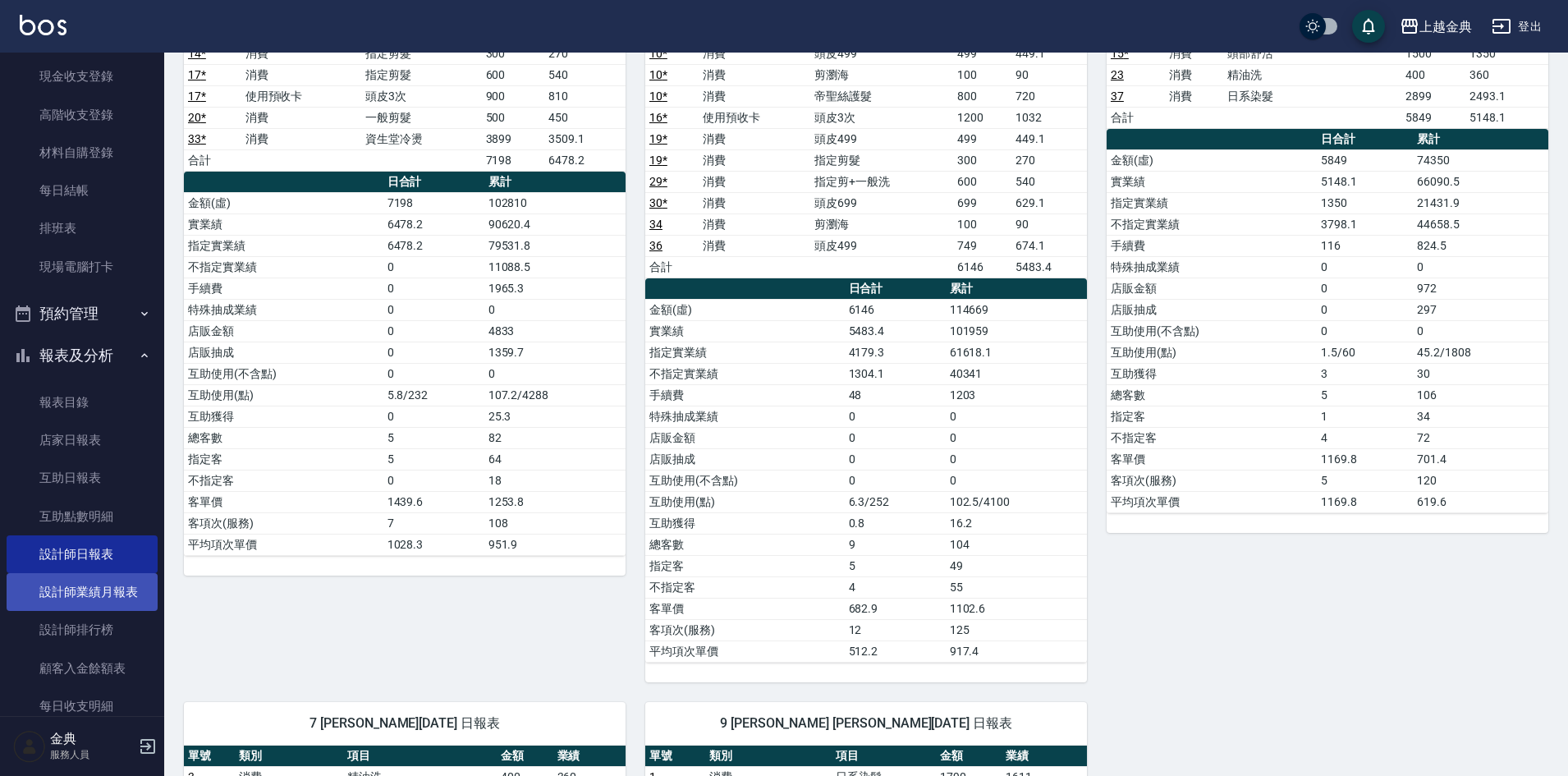
click at [124, 606] on link "設計師業績月報表" at bounding box center [82, 592] width 151 height 38
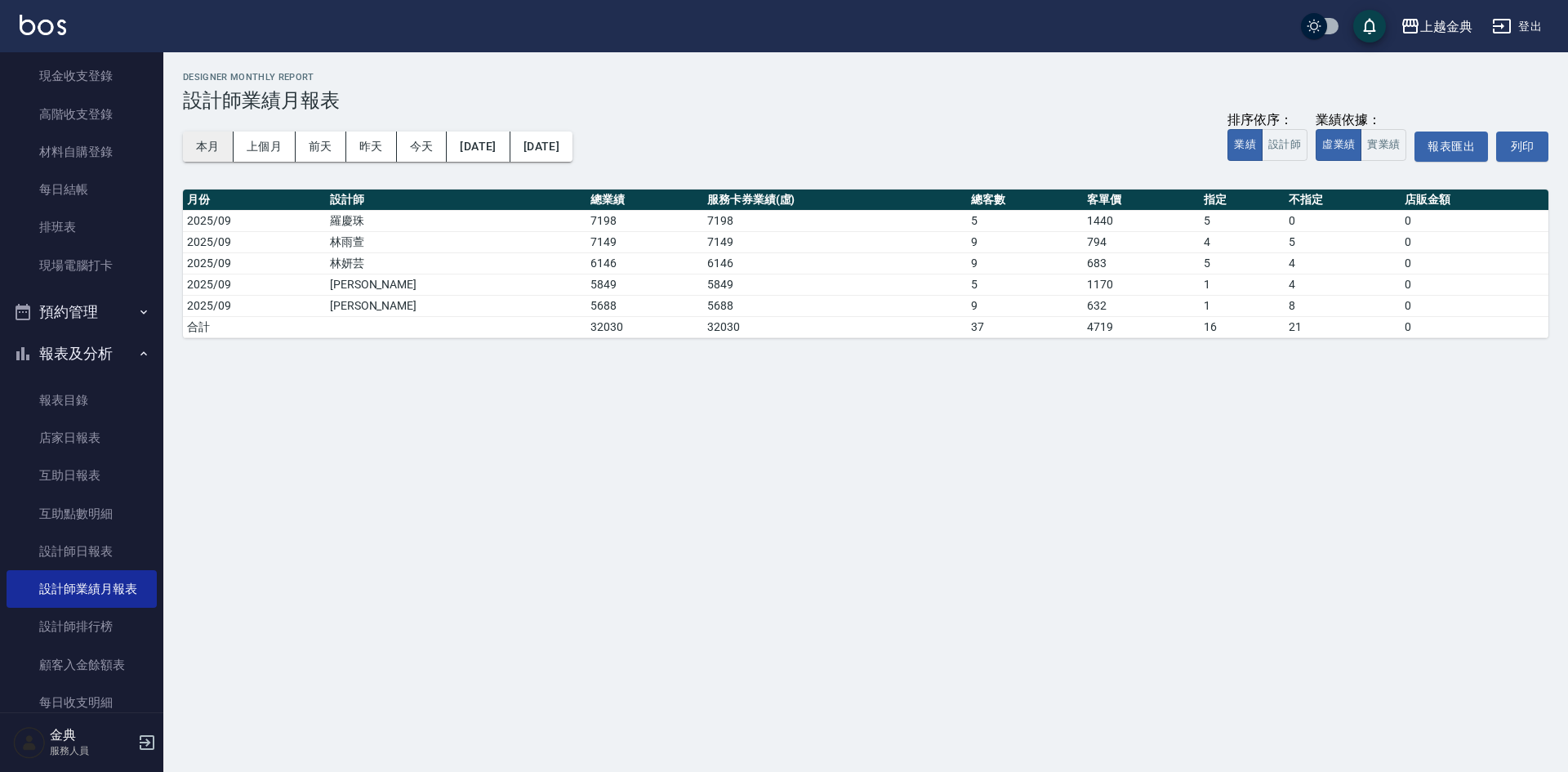
click at [220, 148] on button "本月" at bounding box center [208, 146] width 50 height 30
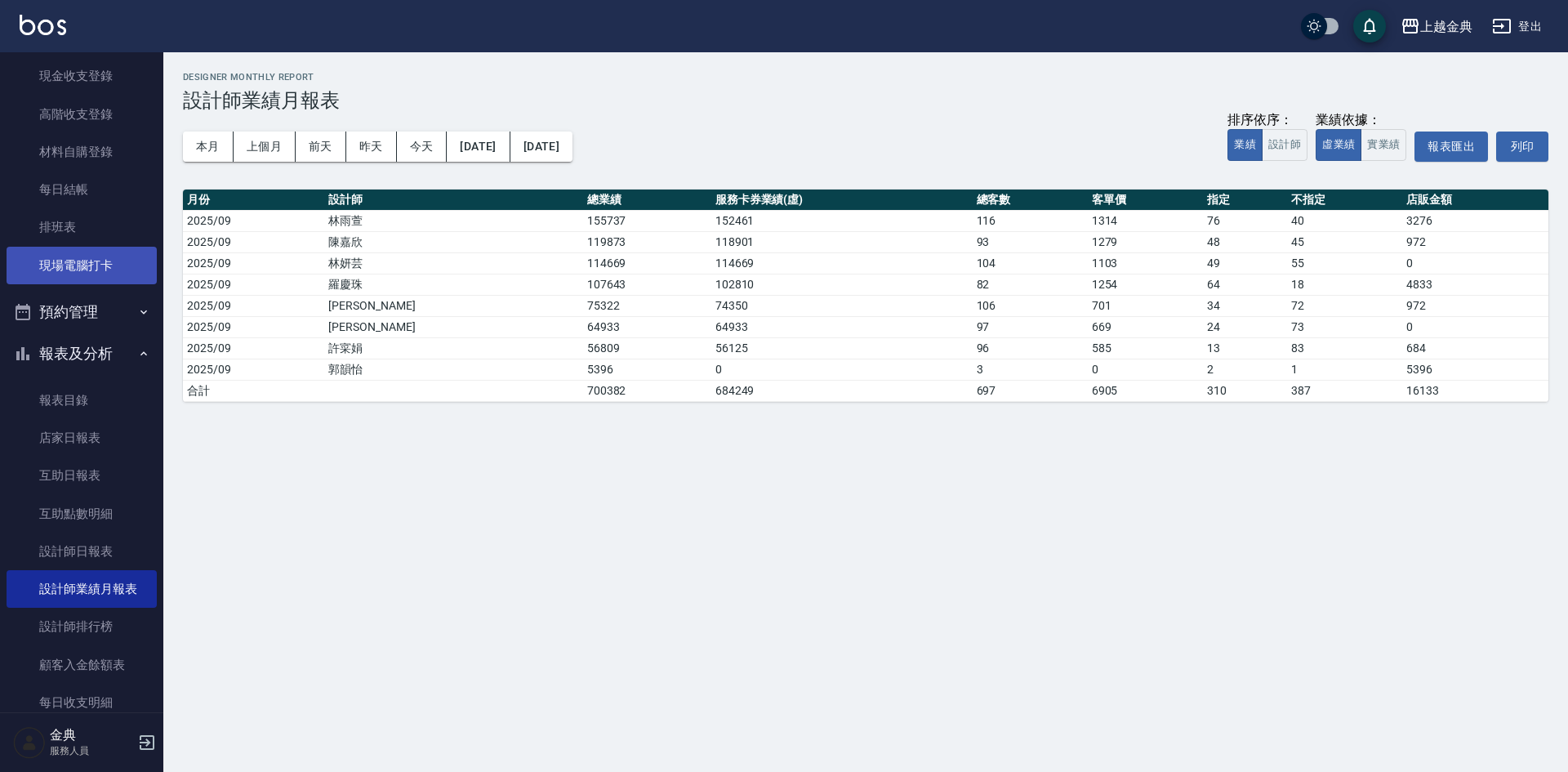
click at [106, 275] on link "現場電腦打卡" at bounding box center [82, 266] width 150 height 37
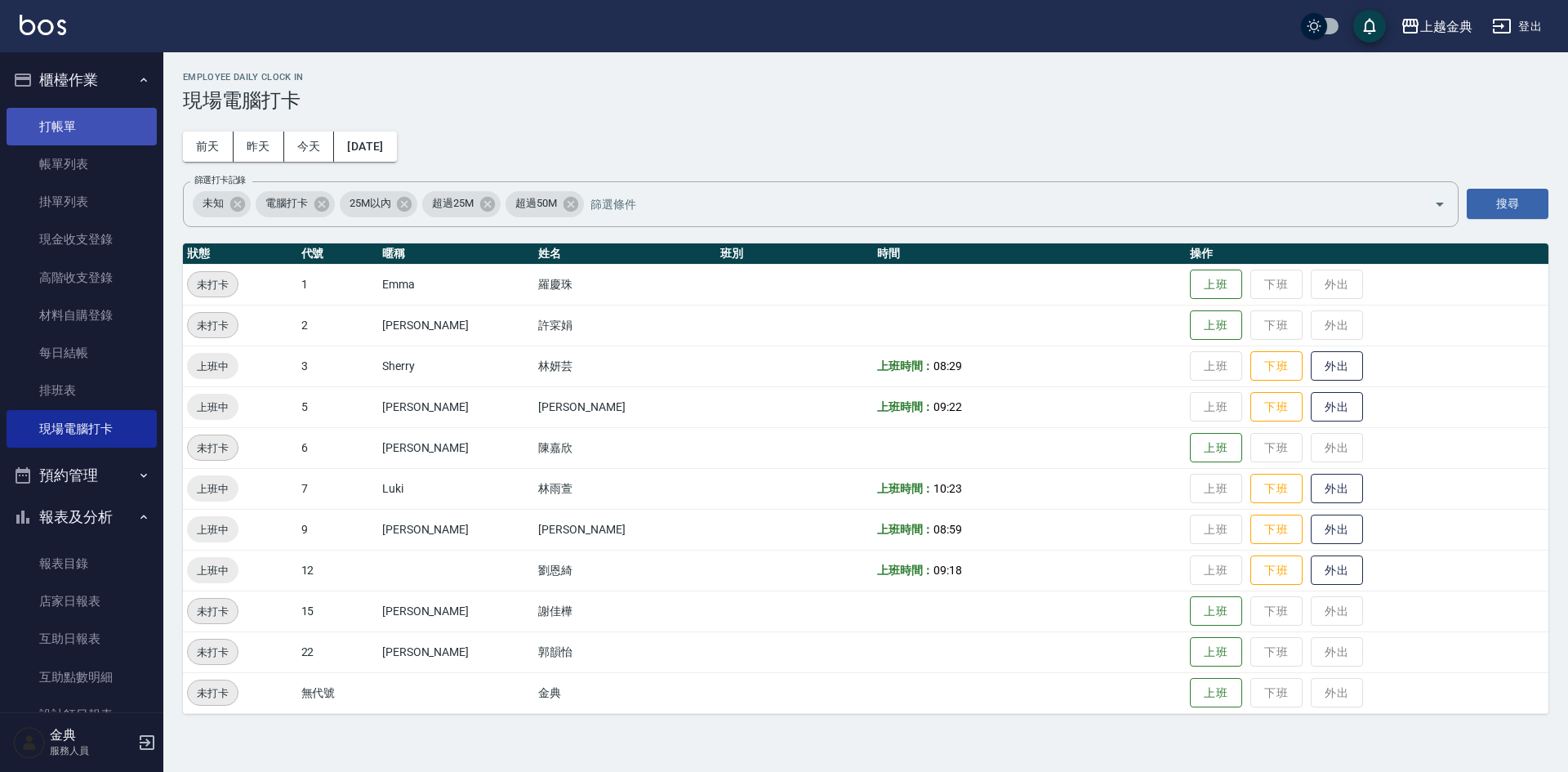
click at [106, 121] on link "打帳單" at bounding box center [82, 127] width 150 height 37
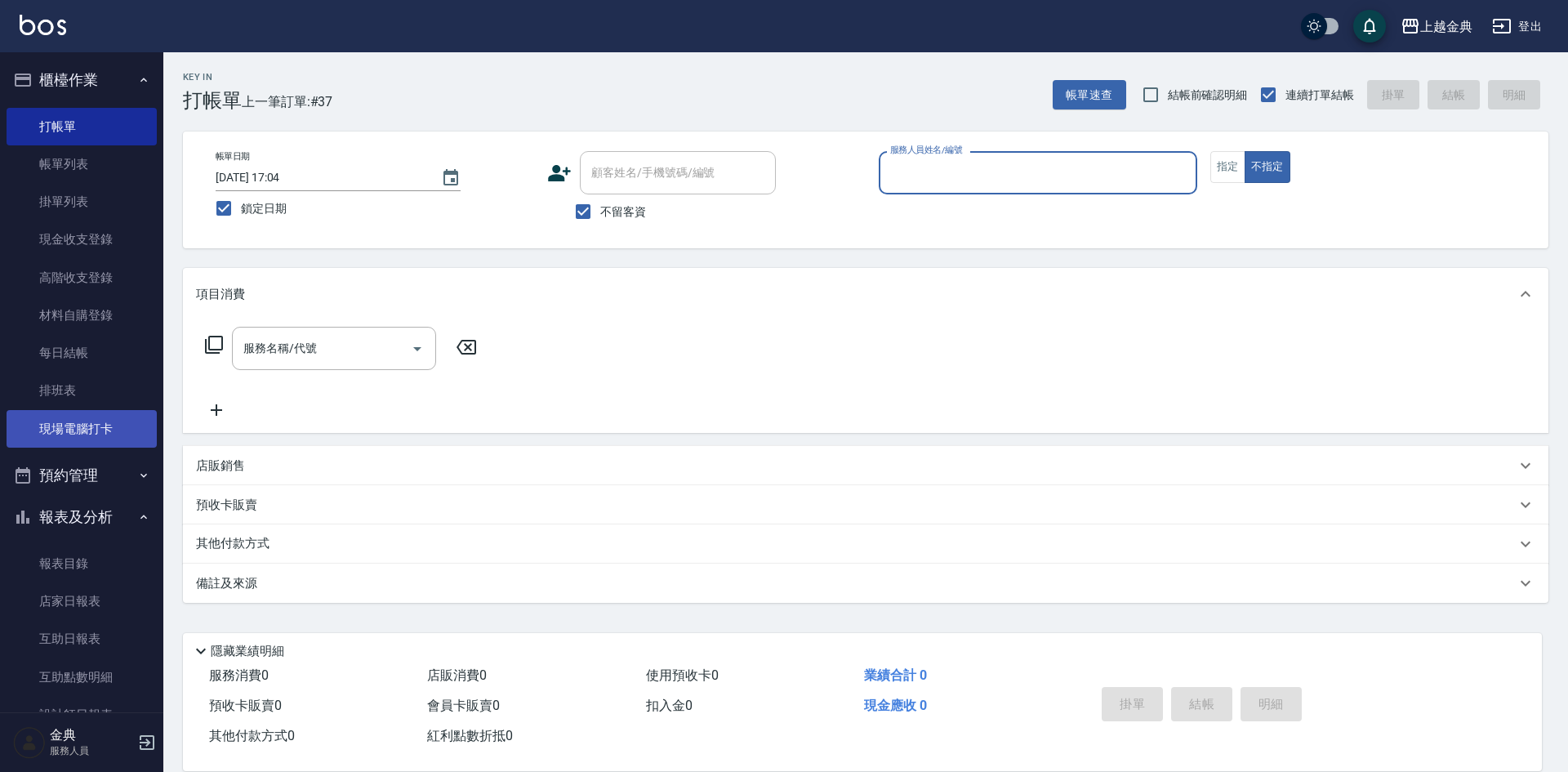
click at [89, 417] on link "現場電腦打卡" at bounding box center [82, 429] width 150 height 37
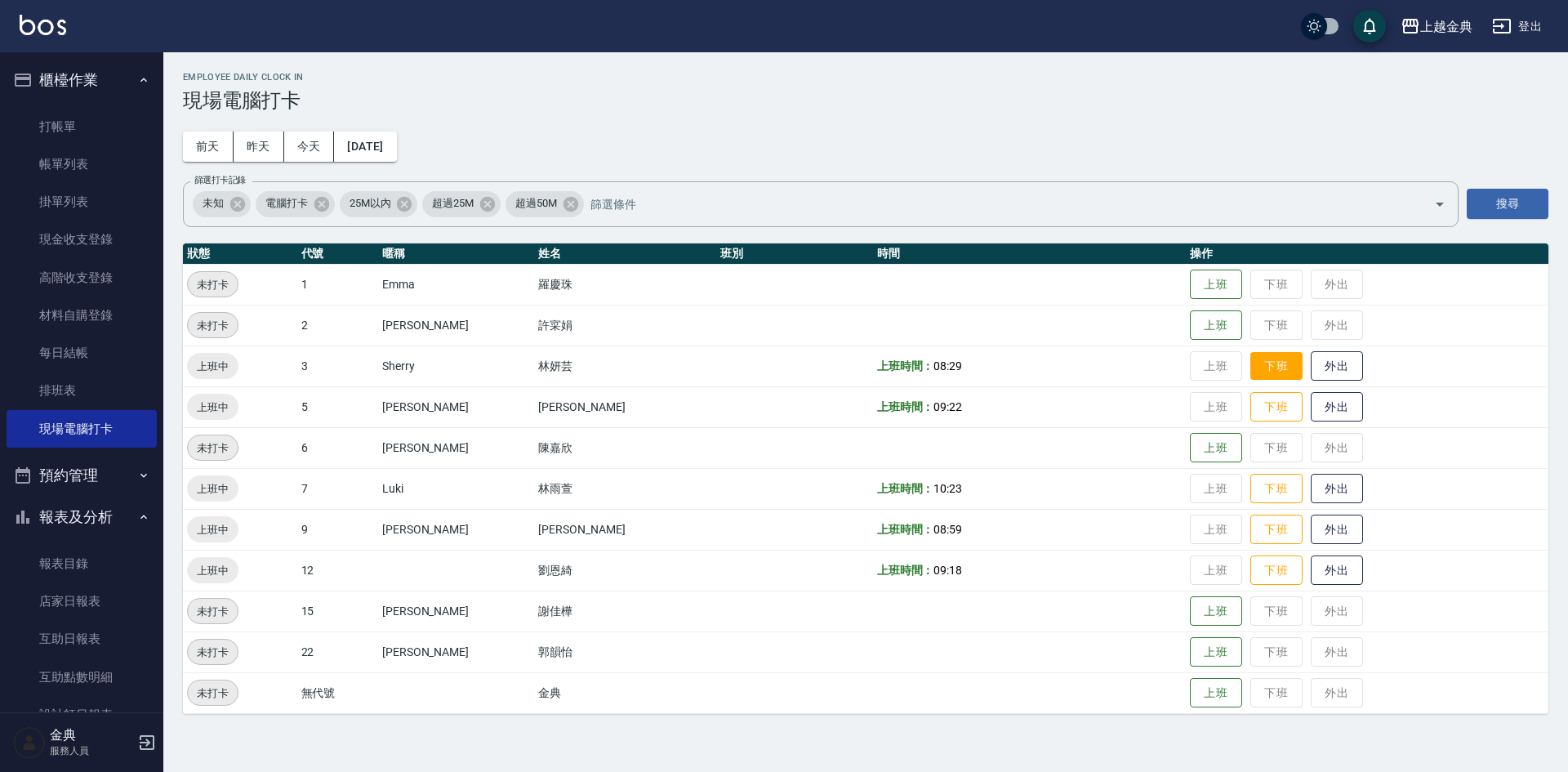
click at [1252, 362] on button "下班" at bounding box center [1276, 366] width 52 height 29
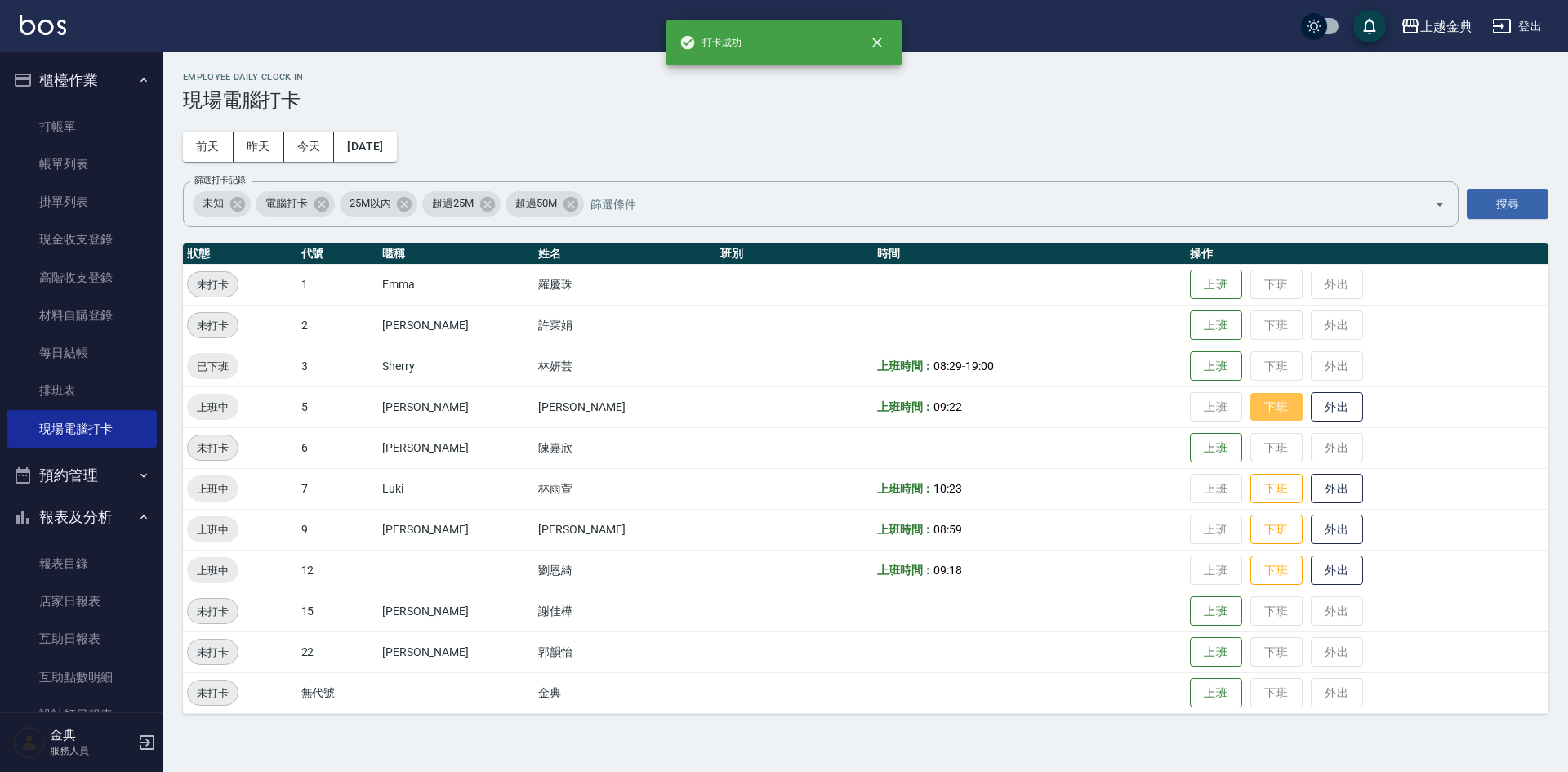
click at [1258, 402] on button "下班" at bounding box center [1276, 407] width 52 height 29
click at [1264, 491] on button "下班" at bounding box center [1276, 489] width 52 height 29
click at [1262, 529] on button "下班" at bounding box center [1276, 530] width 52 height 29
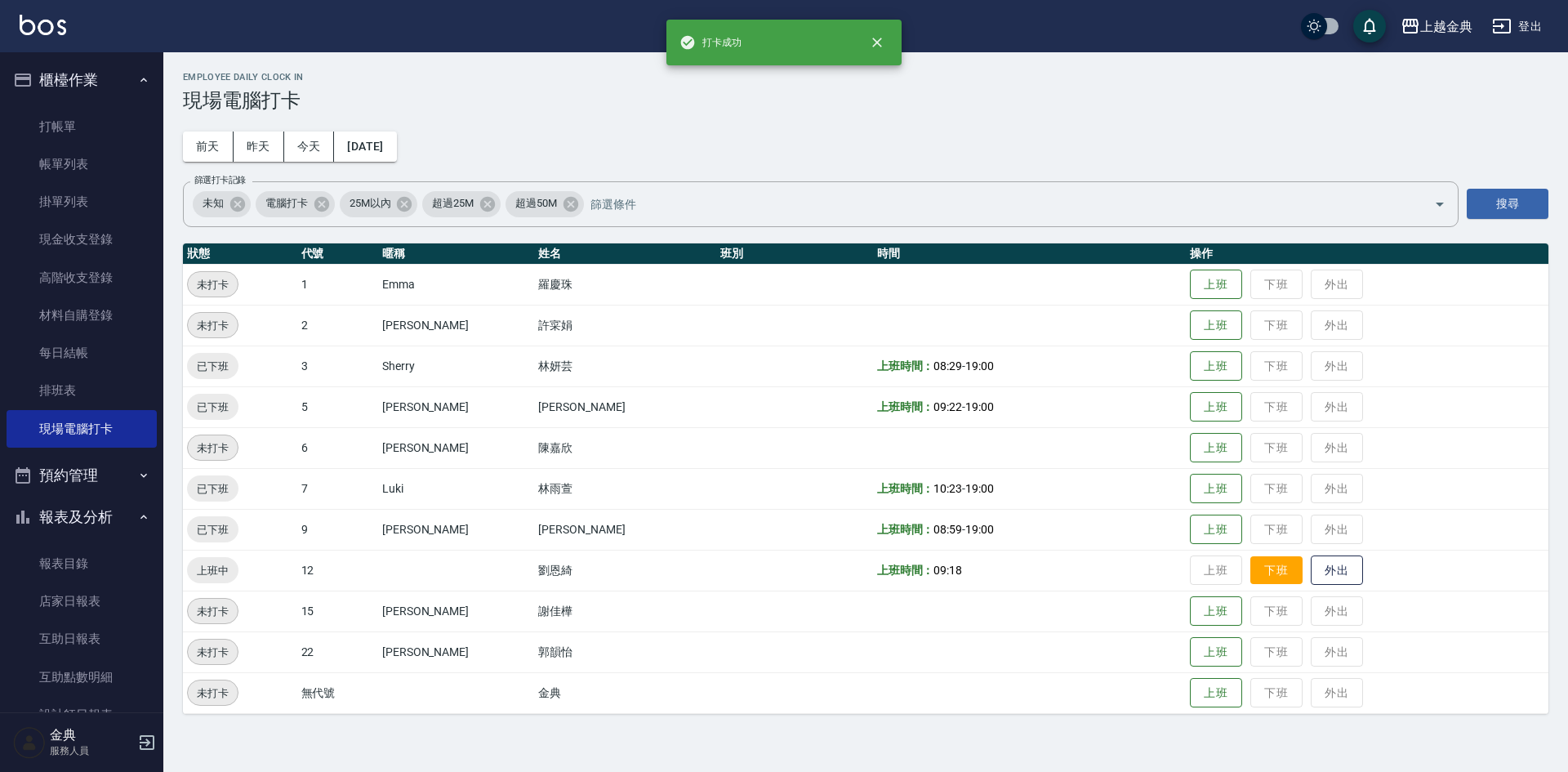
click at [1271, 566] on button "下班" at bounding box center [1276, 571] width 52 height 29
